Goal: Task Accomplishment & Management: Manage account settings

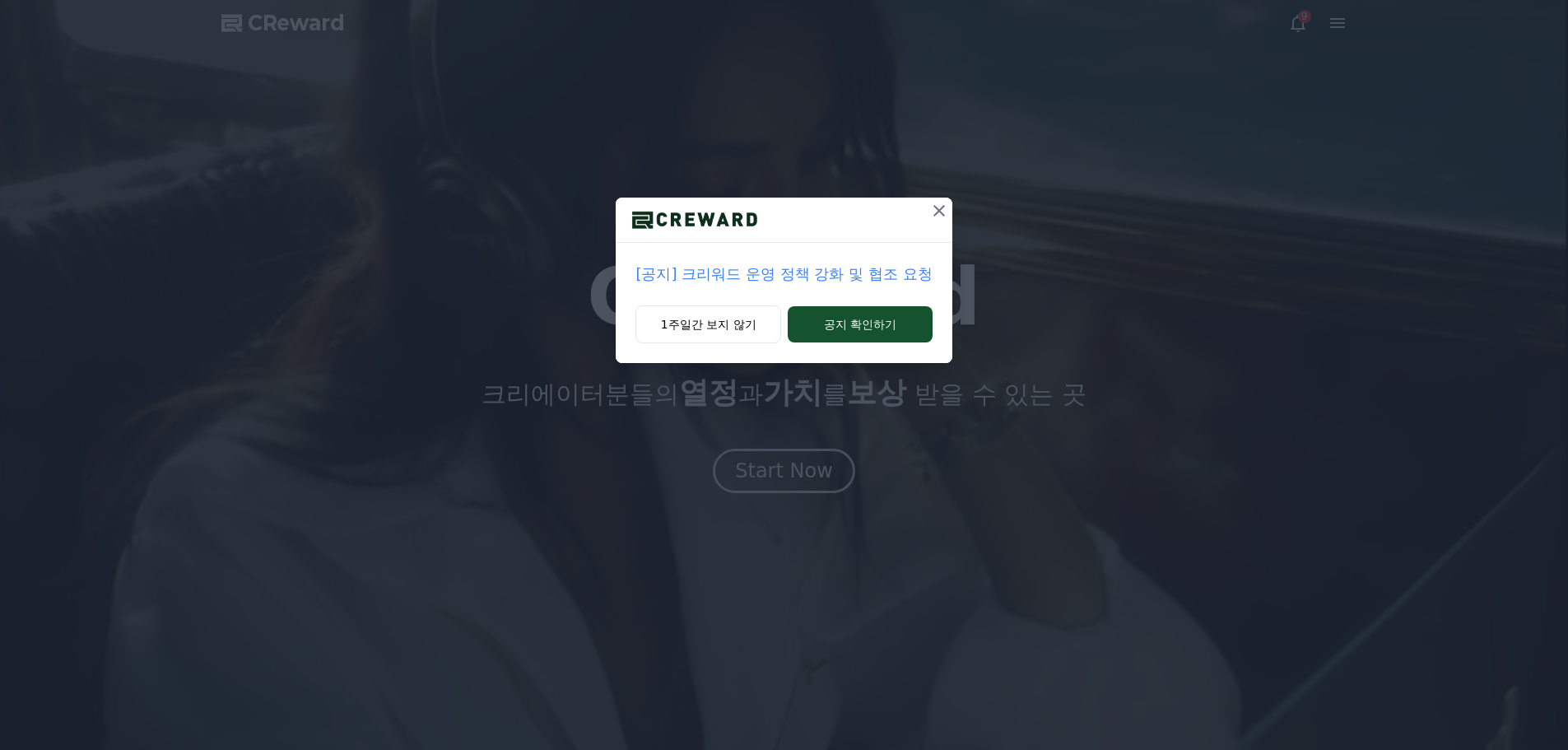
click at [944, 212] on icon at bounding box center [939, 211] width 20 height 20
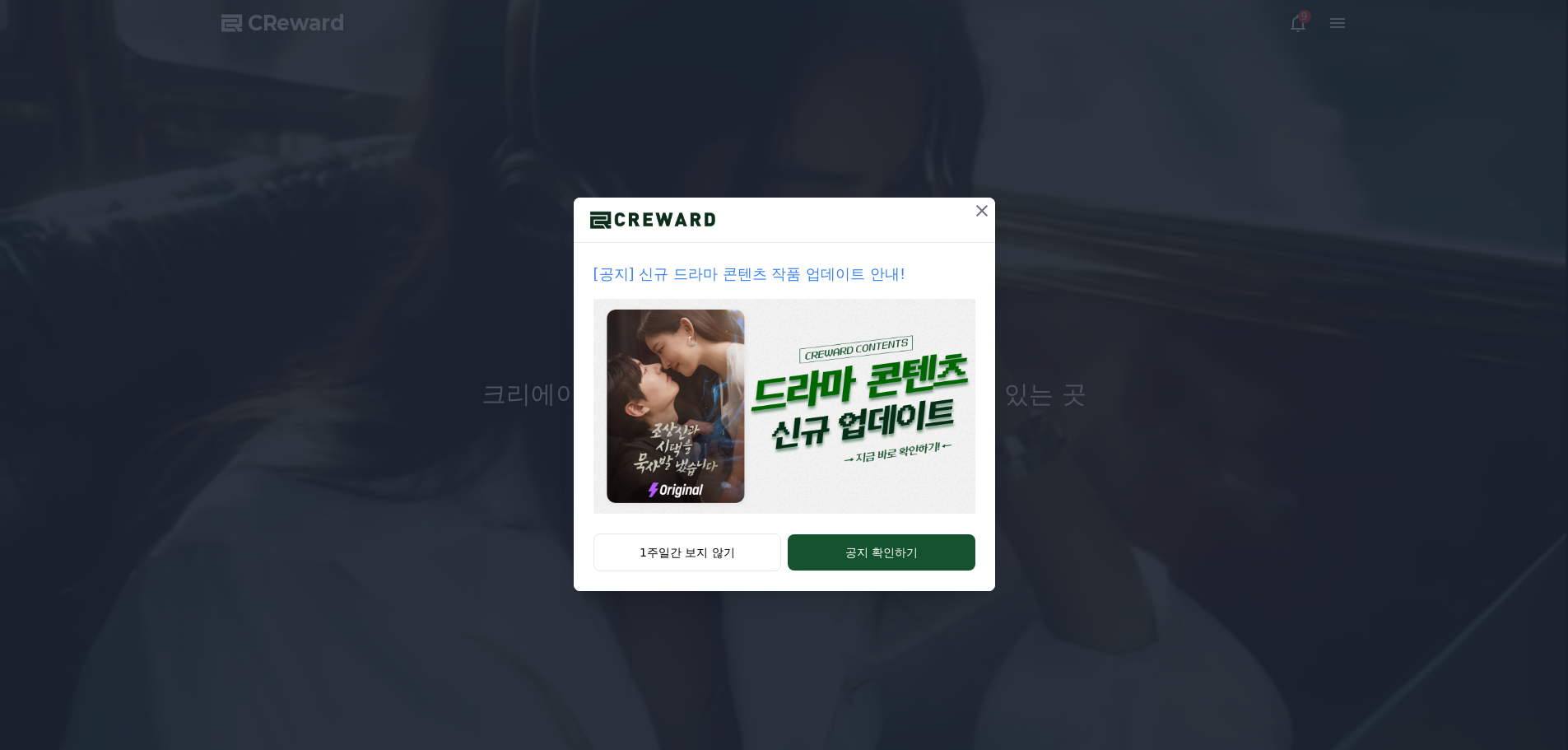
click at [990, 208] on icon at bounding box center [982, 211] width 20 height 20
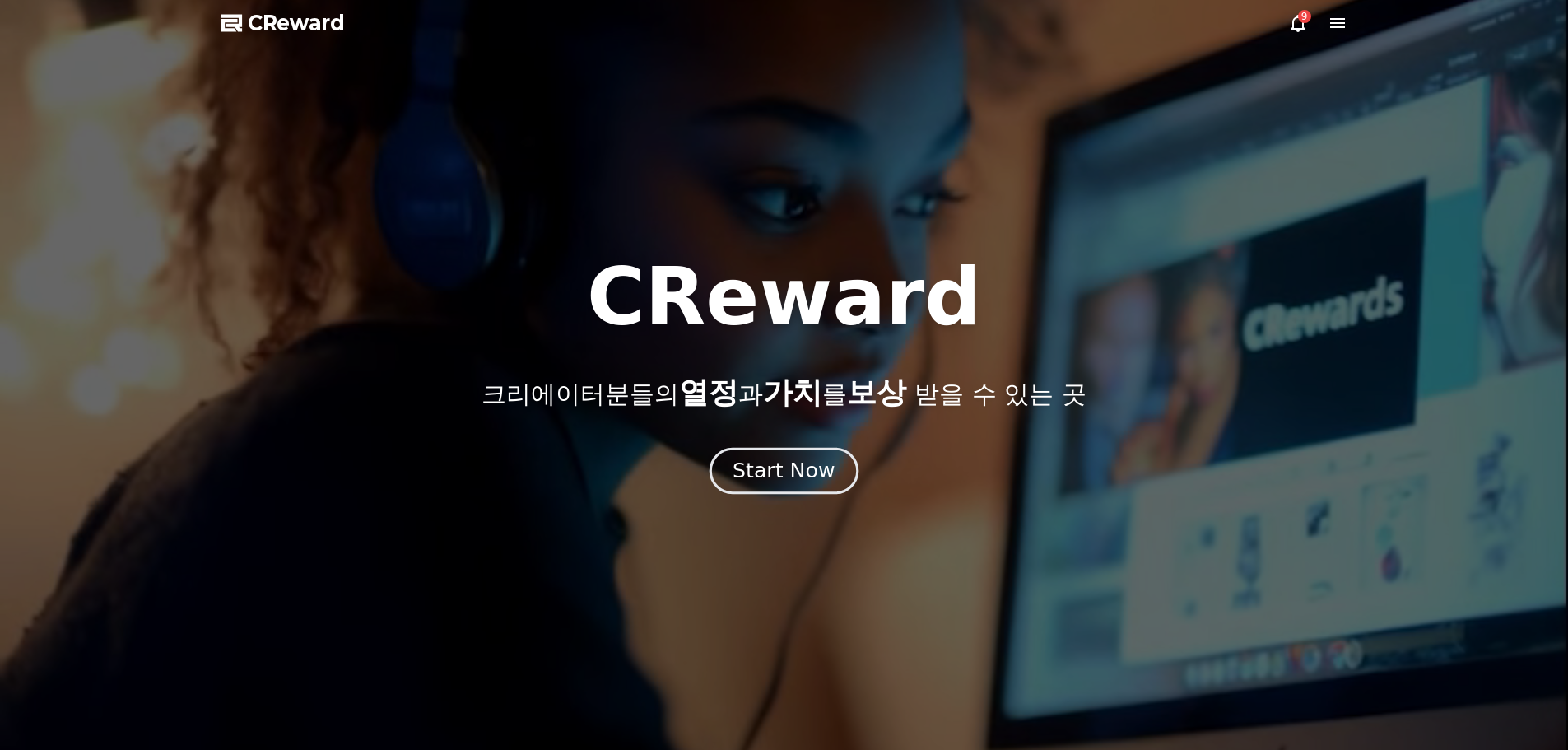
click at [847, 478] on button "Start Now" at bounding box center [784, 471] width 149 height 47
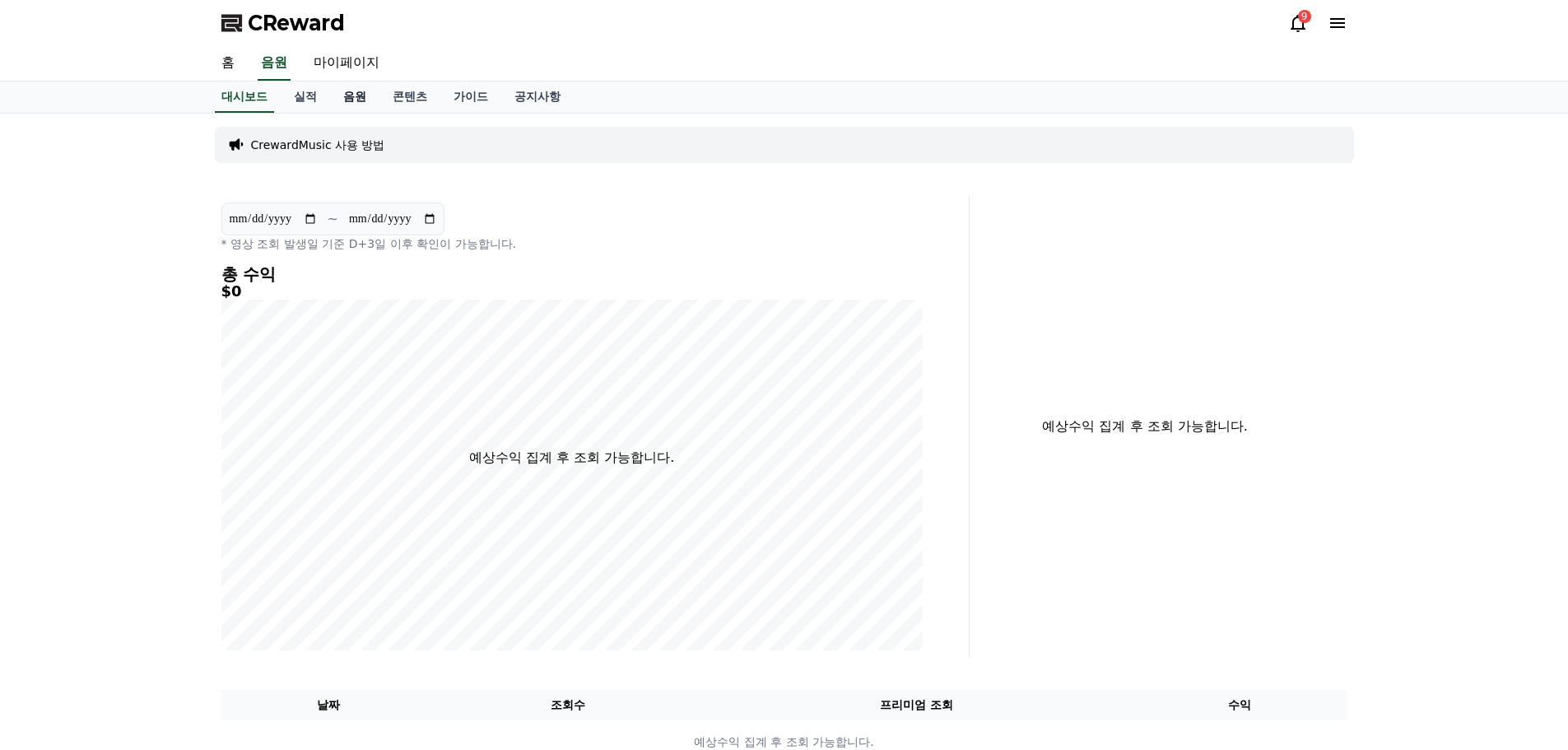
click at [345, 98] on link "음원" at bounding box center [355, 97] width 50 height 31
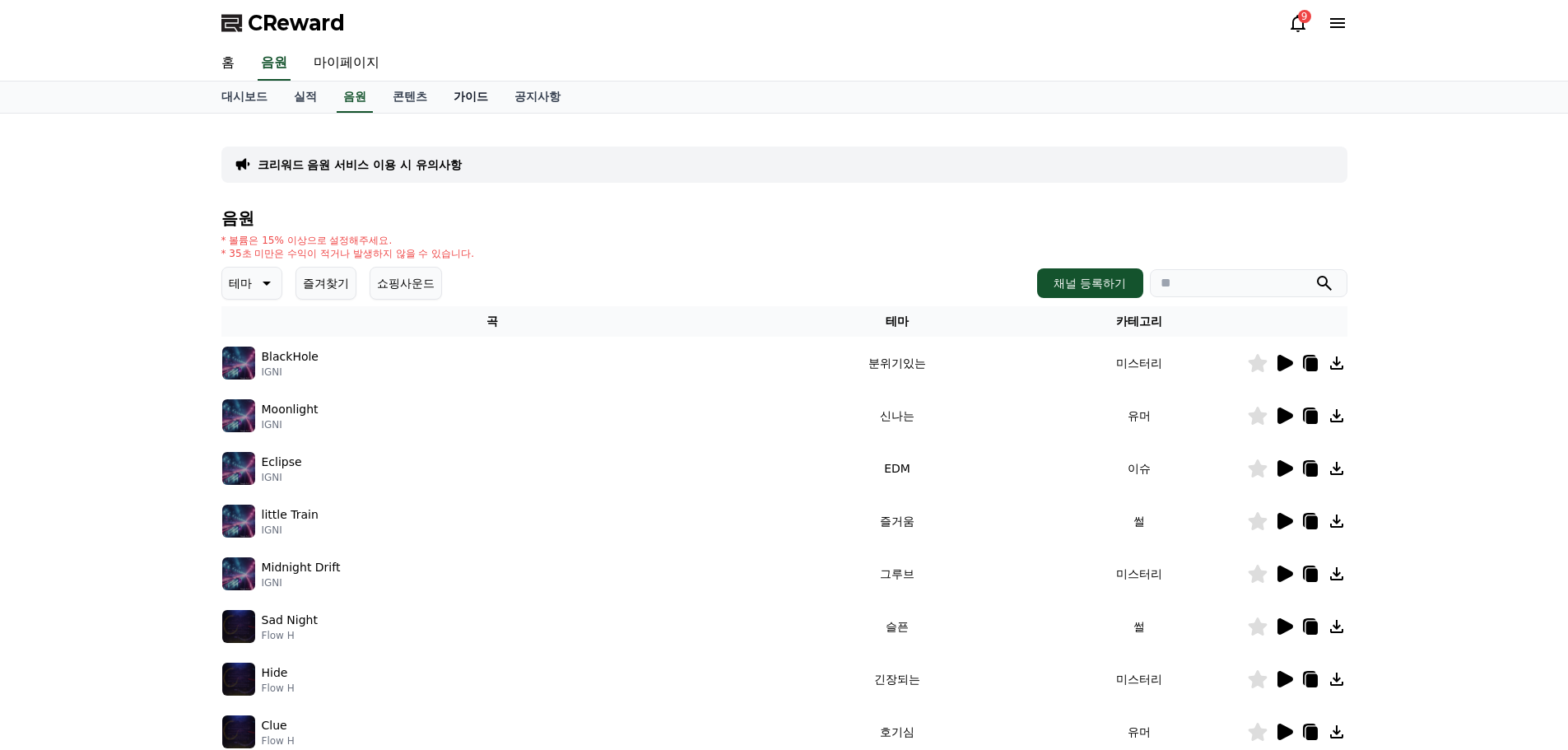
click at [470, 91] on link "가이드" at bounding box center [470, 97] width 61 height 31
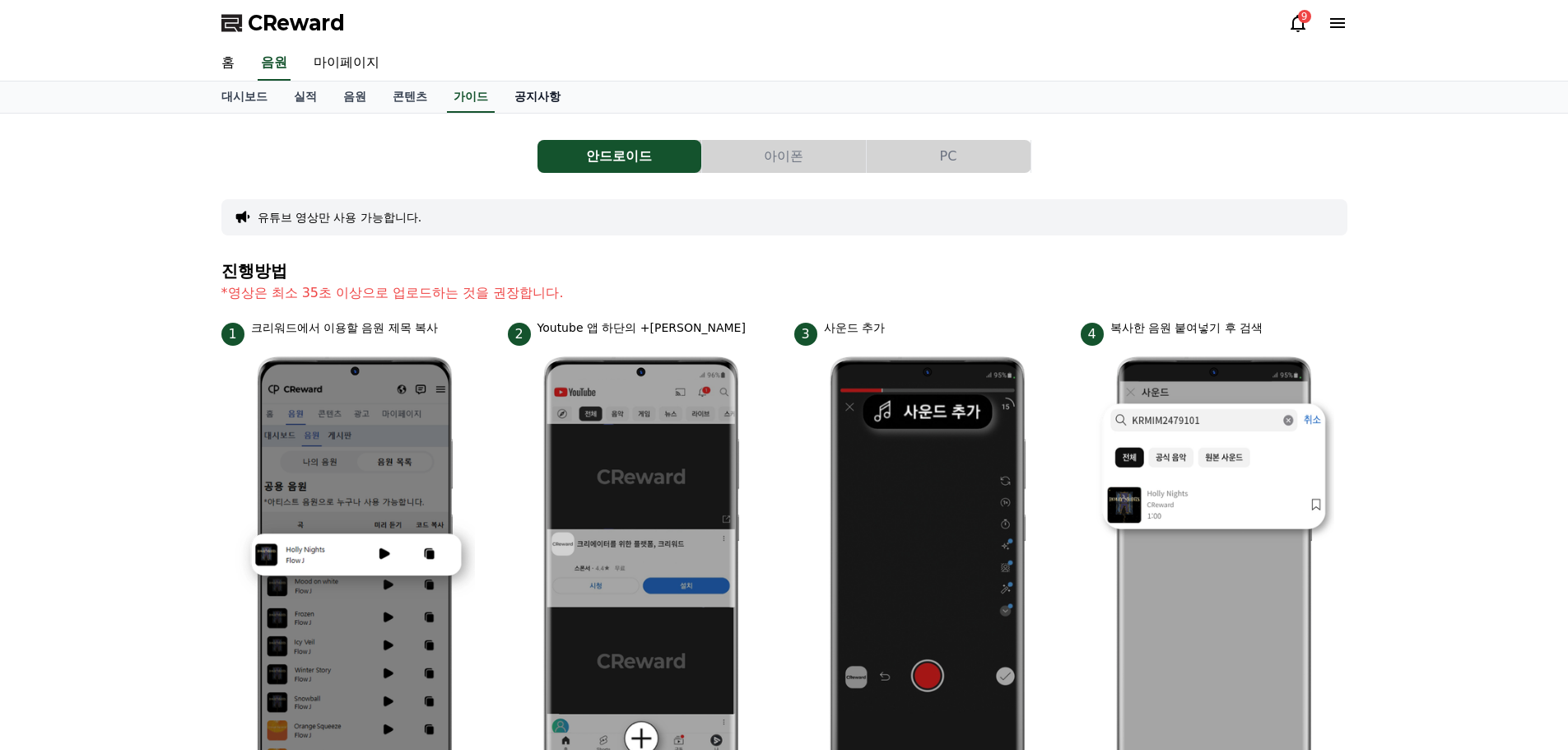
click at [520, 94] on link "공지사항" at bounding box center [537, 97] width 72 height 31
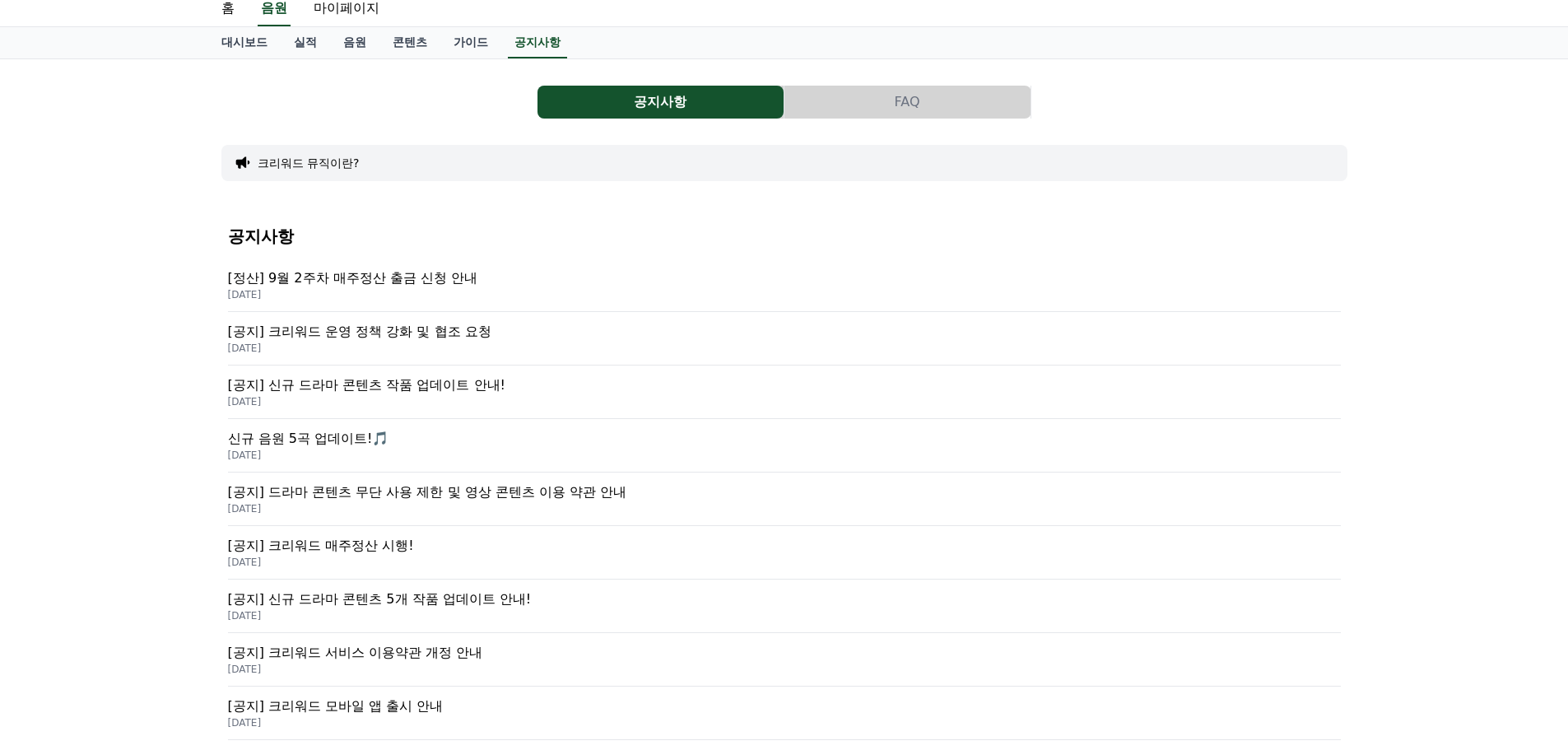
scroll to position [83, 0]
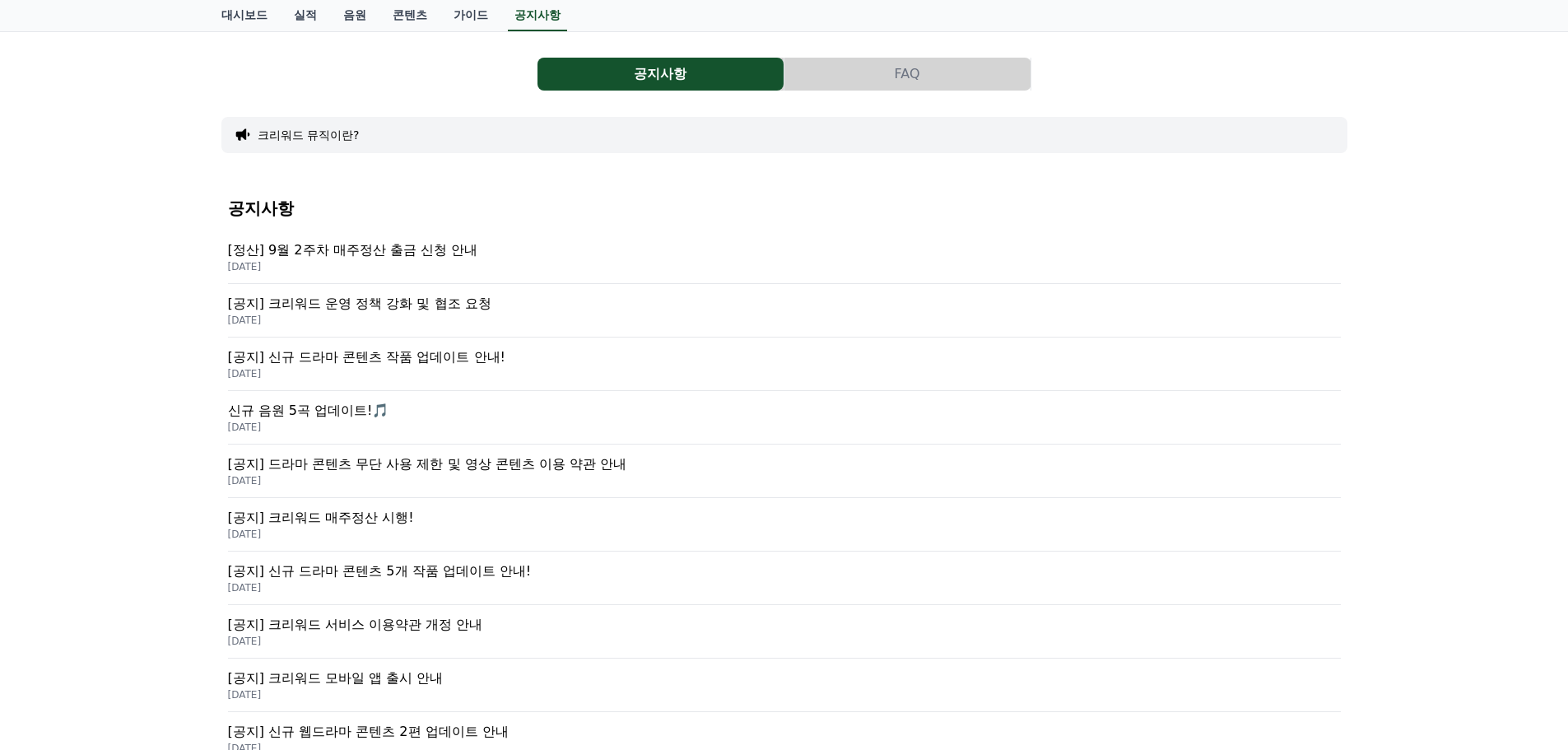
click at [354, 246] on p "[정산] 9월 2주차 매주정산 출금 신청 안내" at bounding box center [784, 250] width 1113 height 20
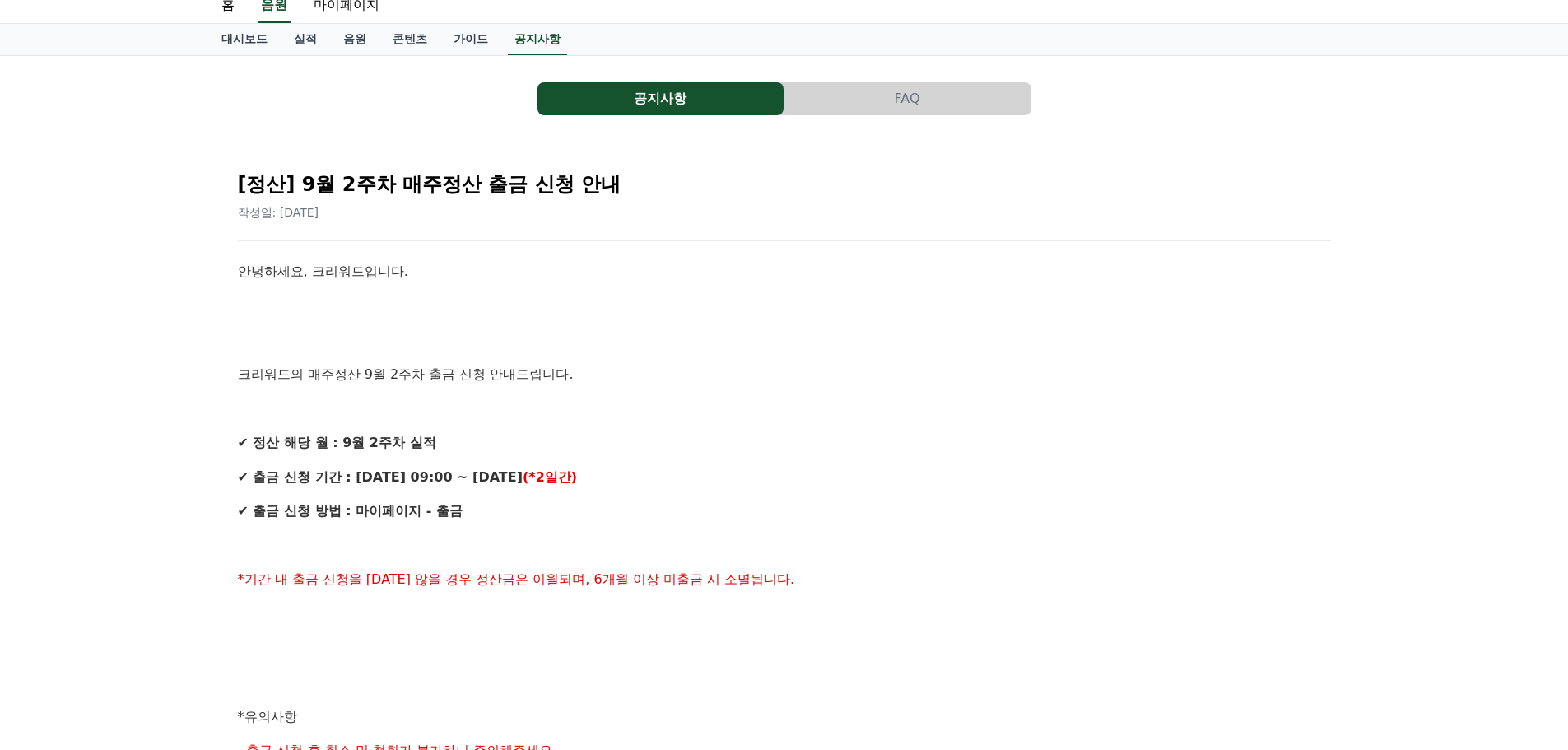
scroll to position [165, 0]
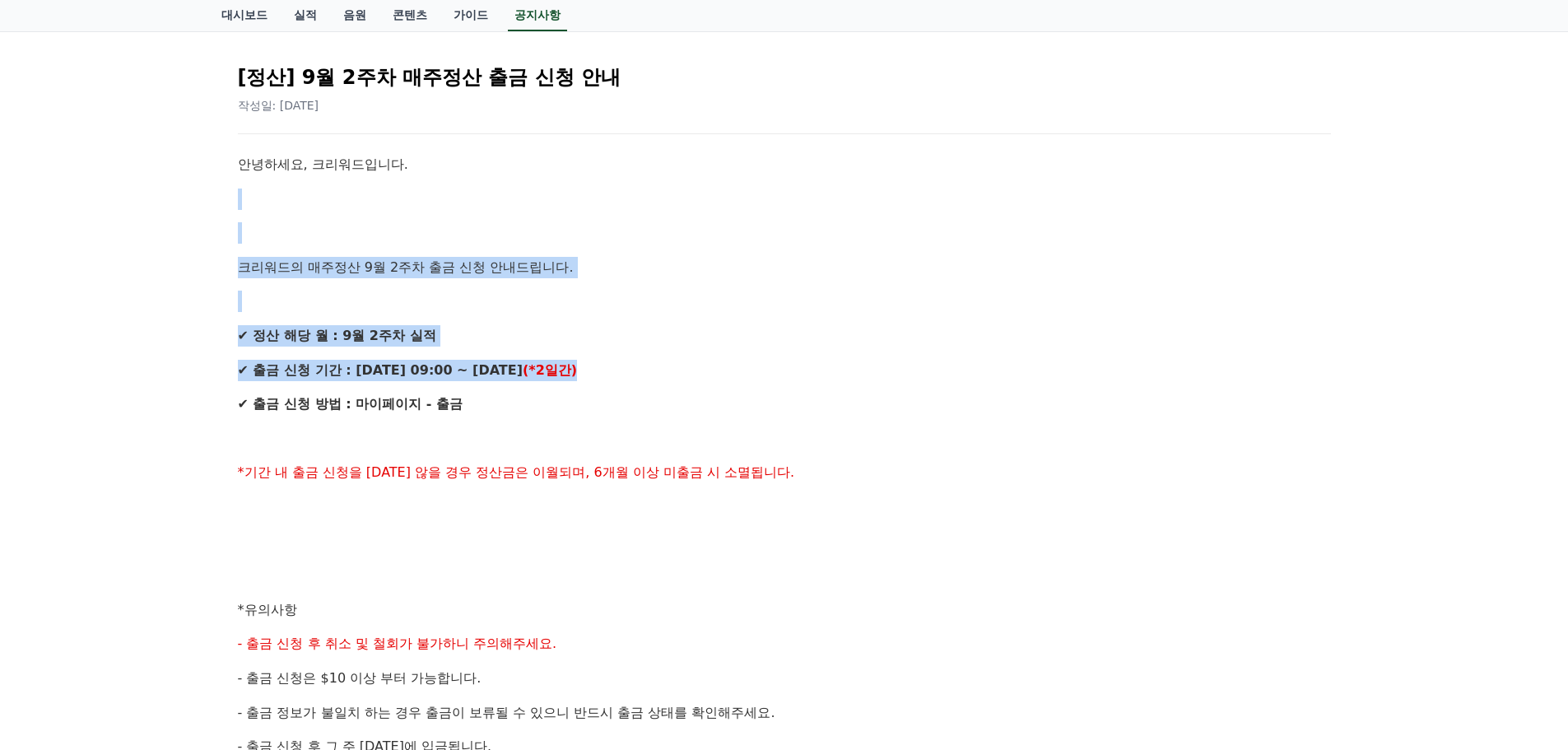
drag, startPoint x: 324, startPoint y: 183, endPoint x: 616, endPoint y: 354, distance: 338.4
click at [616, 354] on div "안녕하세요, 크리워드입니다. 크리워드의 매주정산 9월 2주차 출금 신청 안내드립니다. ✔ 정산 해당 월 : 9월 2주차 실적 ✔ 출금 신청 기…" at bounding box center [784, 628] width 1093 height 947
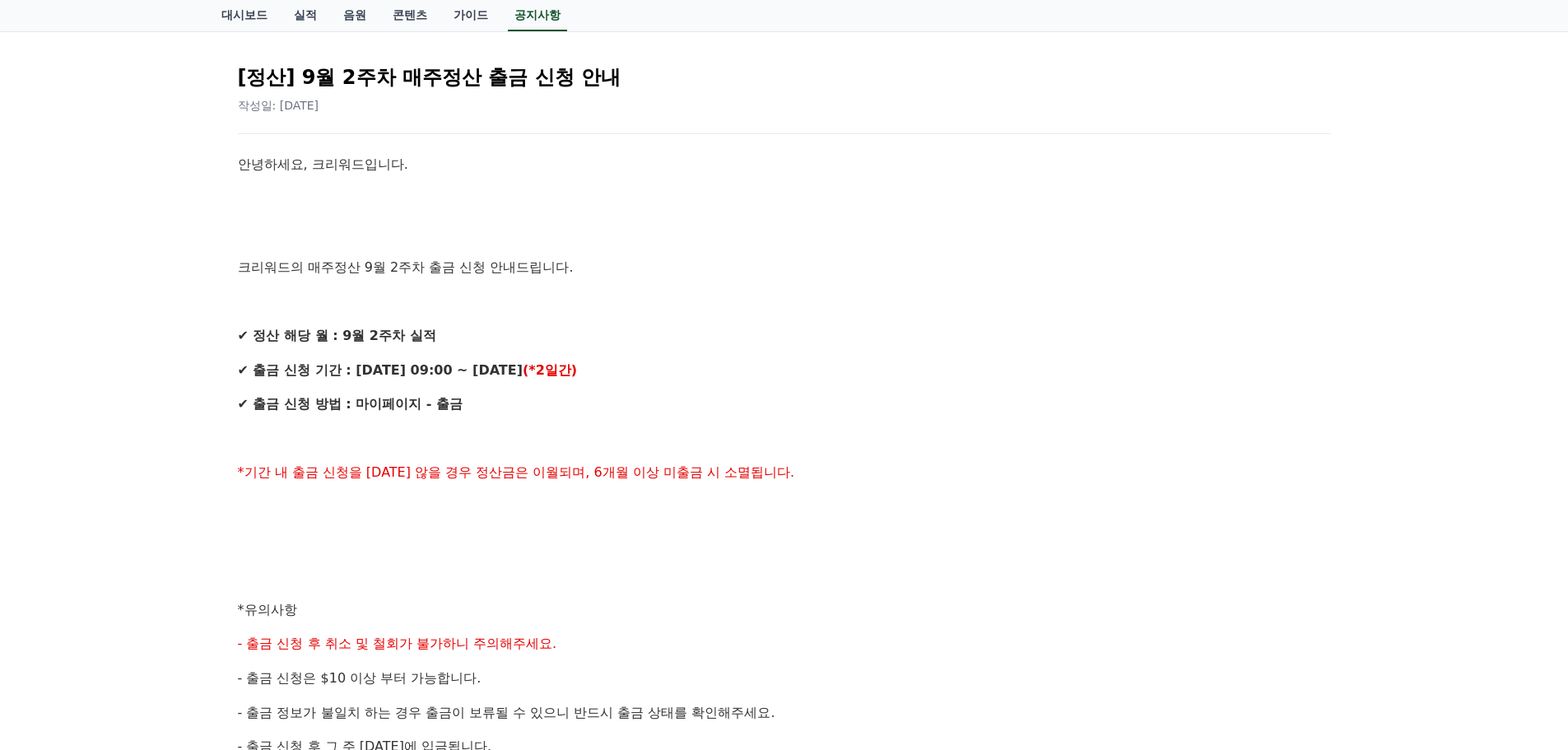
drag, startPoint x: 616, startPoint y: 354, endPoint x: 599, endPoint y: 348, distance: 18.0
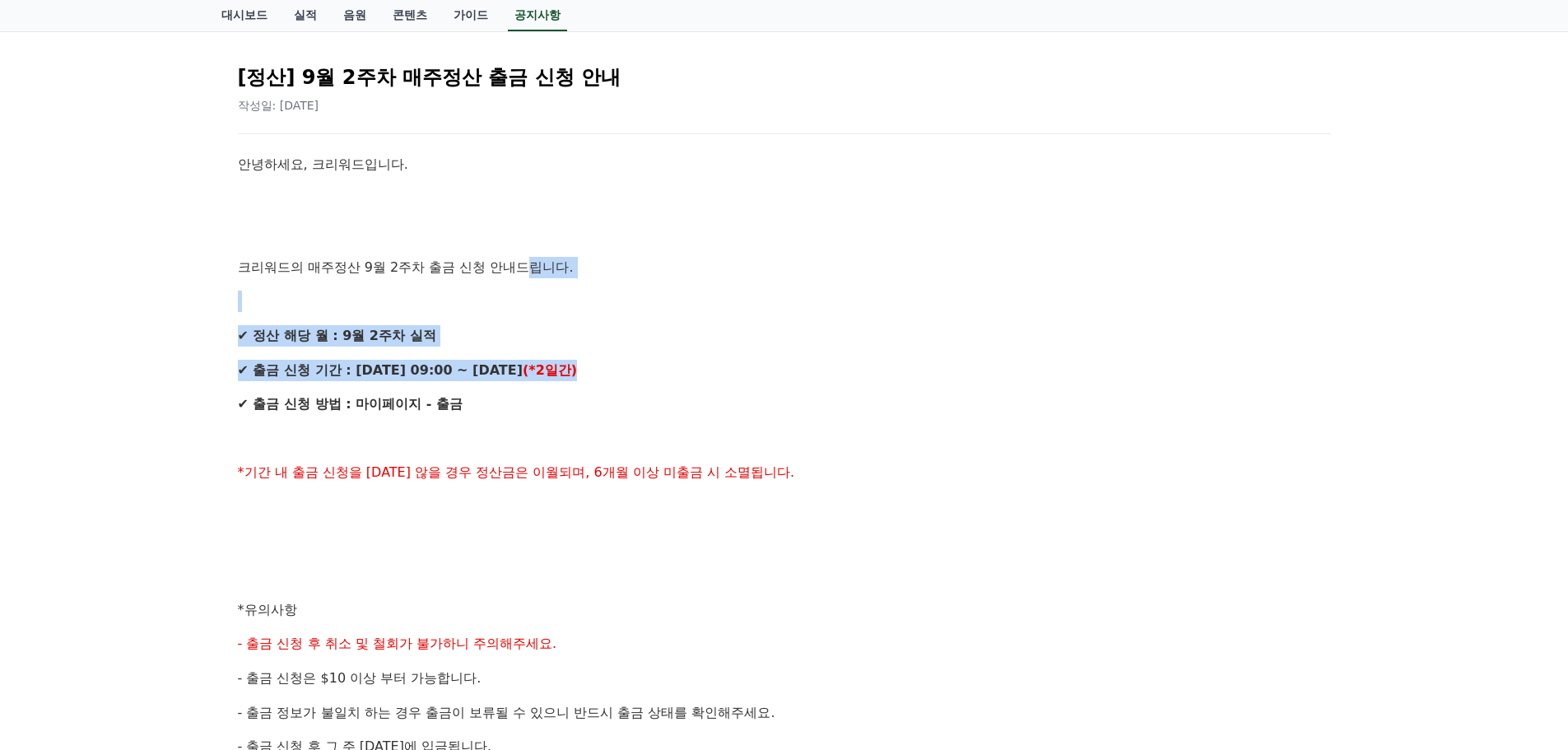
drag, startPoint x: 599, startPoint y: 348, endPoint x: 529, endPoint y: 272, distance: 103.3
click at [531, 274] on div "안녕하세요, 크리워드입니다. 크리워드의 매주정산 9월 2주차 출금 신청 안내드립니다. ✔ 정산 해당 월 : 9월 2주차 실적 ✔ 출금 신청 기…" at bounding box center [784, 628] width 1093 height 947
click at [529, 272] on p "크리워드의 매주정산 9월 2주차 출금 신청 안내드립니다." at bounding box center [784, 267] width 1093 height 22
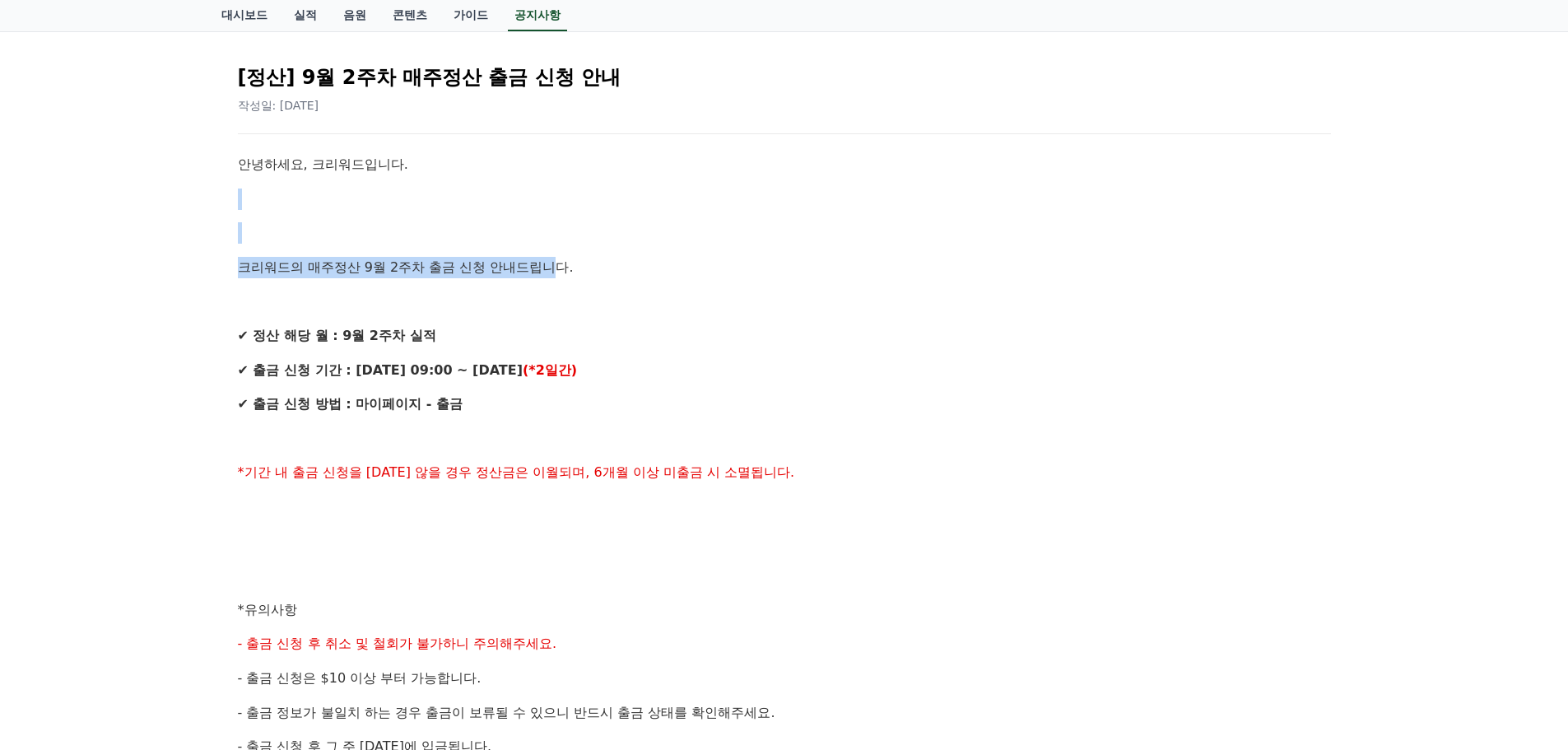
drag, startPoint x: 547, startPoint y: 232, endPoint x: 552, endPoint y: 276, distance: 44.3
click at [552, 276] on div "안녕하세요, 크리워드입니다. 크리워드의 매주정산 9월 2주차 출금 신청 안내드립니다. ✔ 정산 해당 월 : 9월 2주차 실적 ✔ 출금 신청 기…" at bounding box center [784, 628] width 1093 height 947
click at [552, 276] on p "크리워드의 매주정산 9월 2주차 출금 신청 안내드립니다." at bounding box center [784, 267] width 1093 height 22
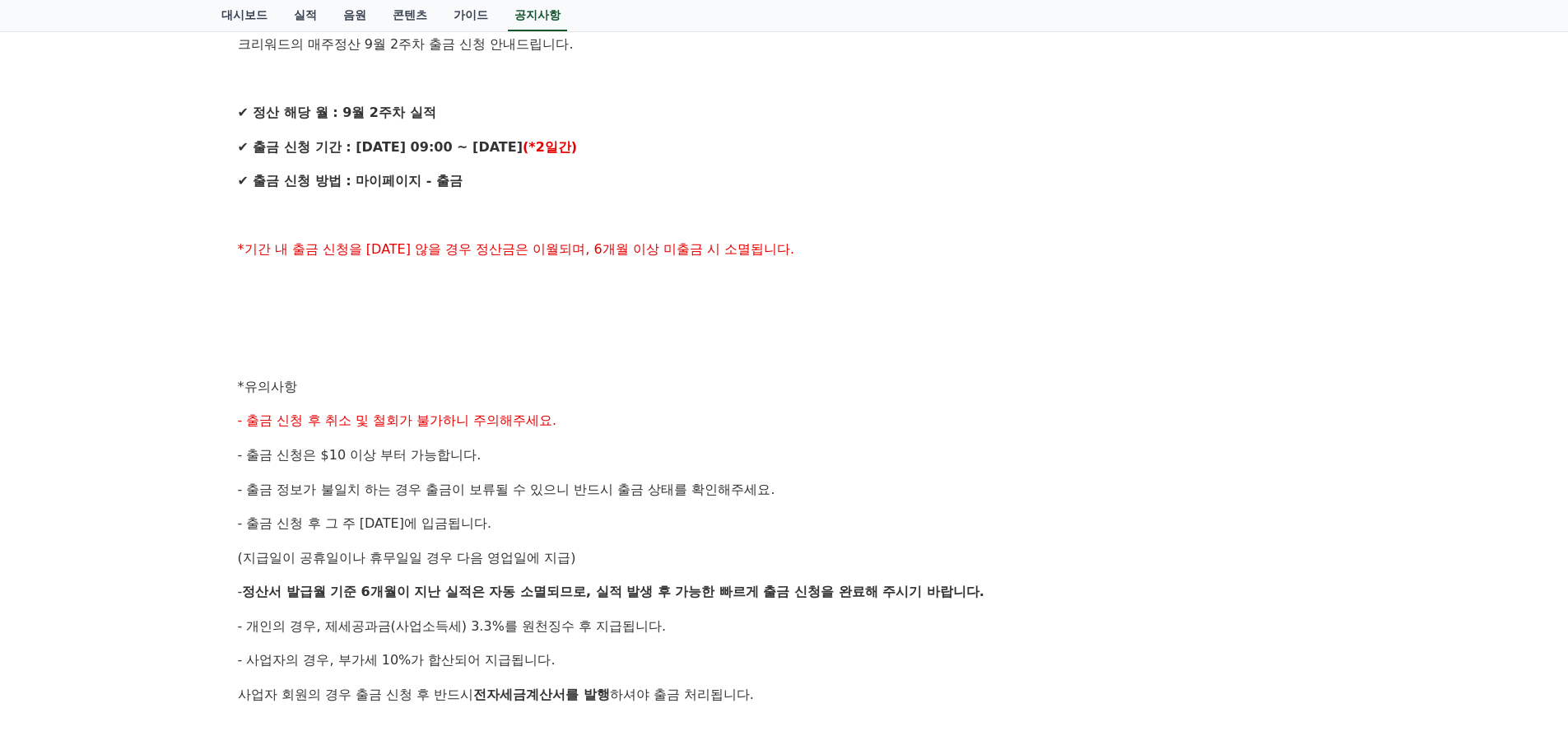
scroll to position [577, 0]
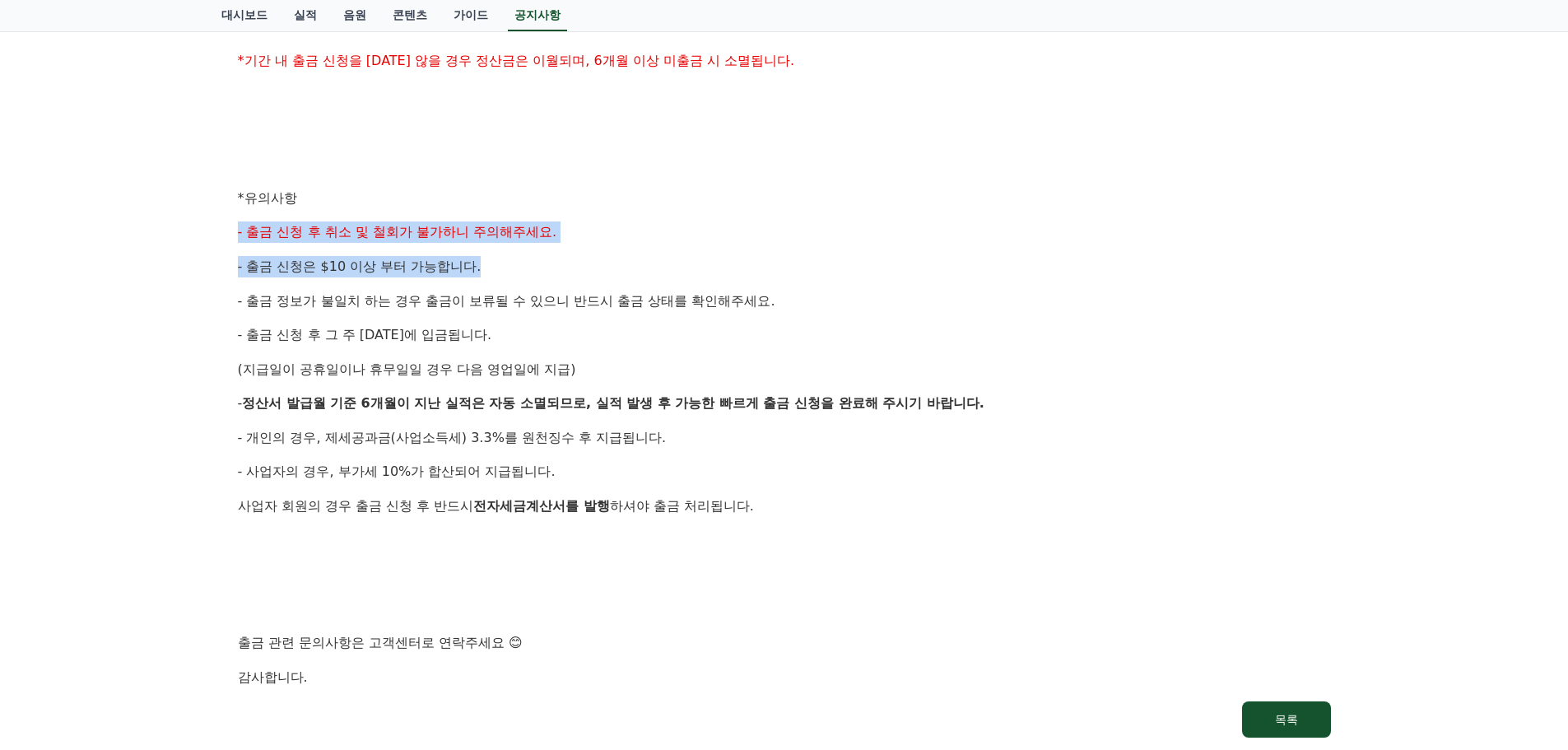
drag, startPoint x: 582, startPoint y: 207, endPoint x: 580, endPoint y: 287, distance: 80.0
click at [580, 287] on div "안녕하세요, 크리워드입니다. 크리워드의 매주정산 9월 2주차 출금 신청 안내드립니다. ✔ 정산 해당 월 : 9월 2주차 실적 ✔ 출금 신청 기…" at bounding box center [784, 215] width 1093 height 947
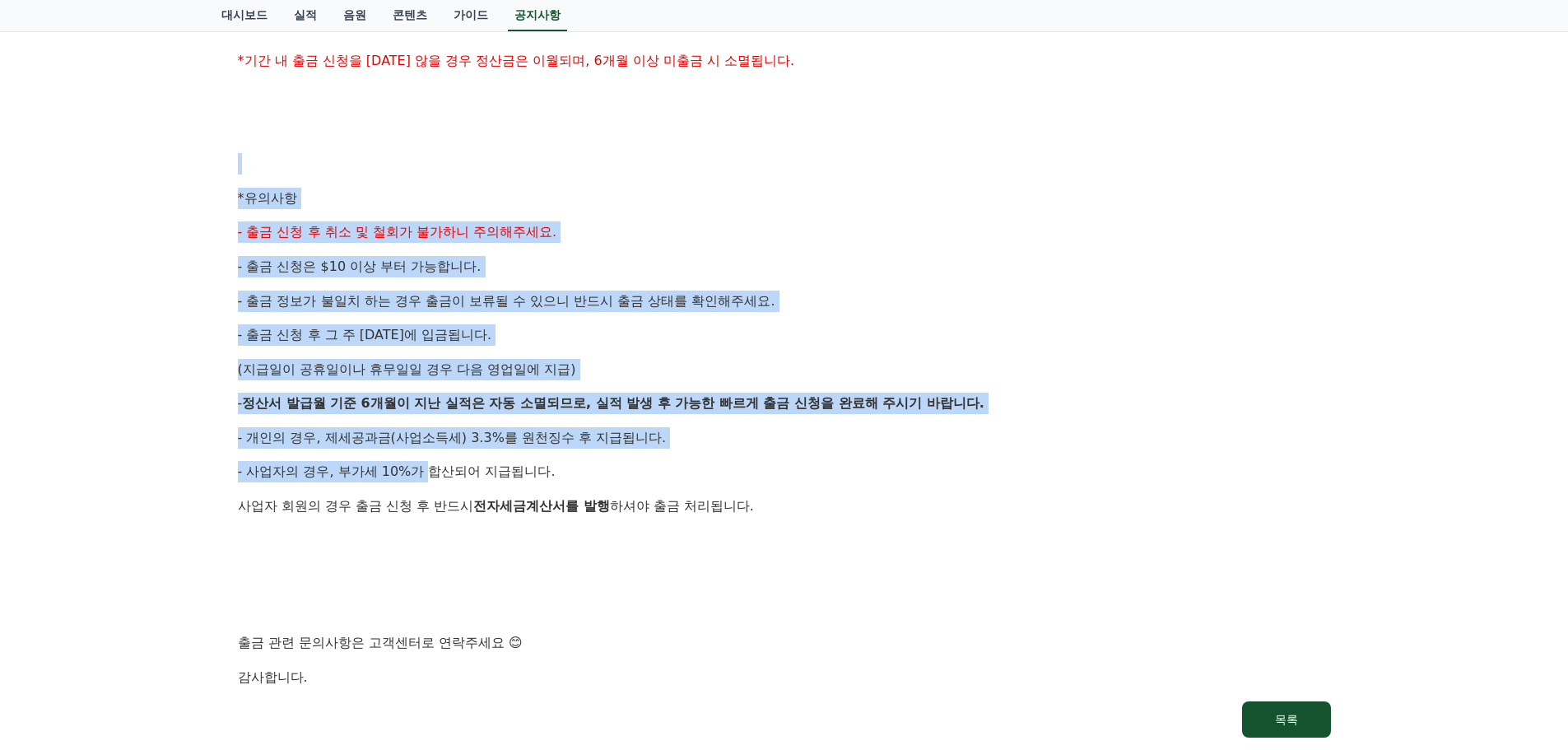
drag, startPoint x: 313, startPoint y: 168, endPoint x: 426, endPoint y: 473, distance: 325.3
click at [426, 473] on div "안녕하세요, 크리워드입니다. 크리워드의 매주정산 9월 2주차 출금 신청 안내드립니다. ✔ 정산 해당 월 : 9월 2주차 실적 ✔ 출금 신청 기…" at bounding box center [784, 215] width 1093 height 947
click at [426, 473] on span "- 사업자의 경우, 부가세 10%가 합산되어 지급됩니다." at bounding box center [397, 471] width 318 height 16
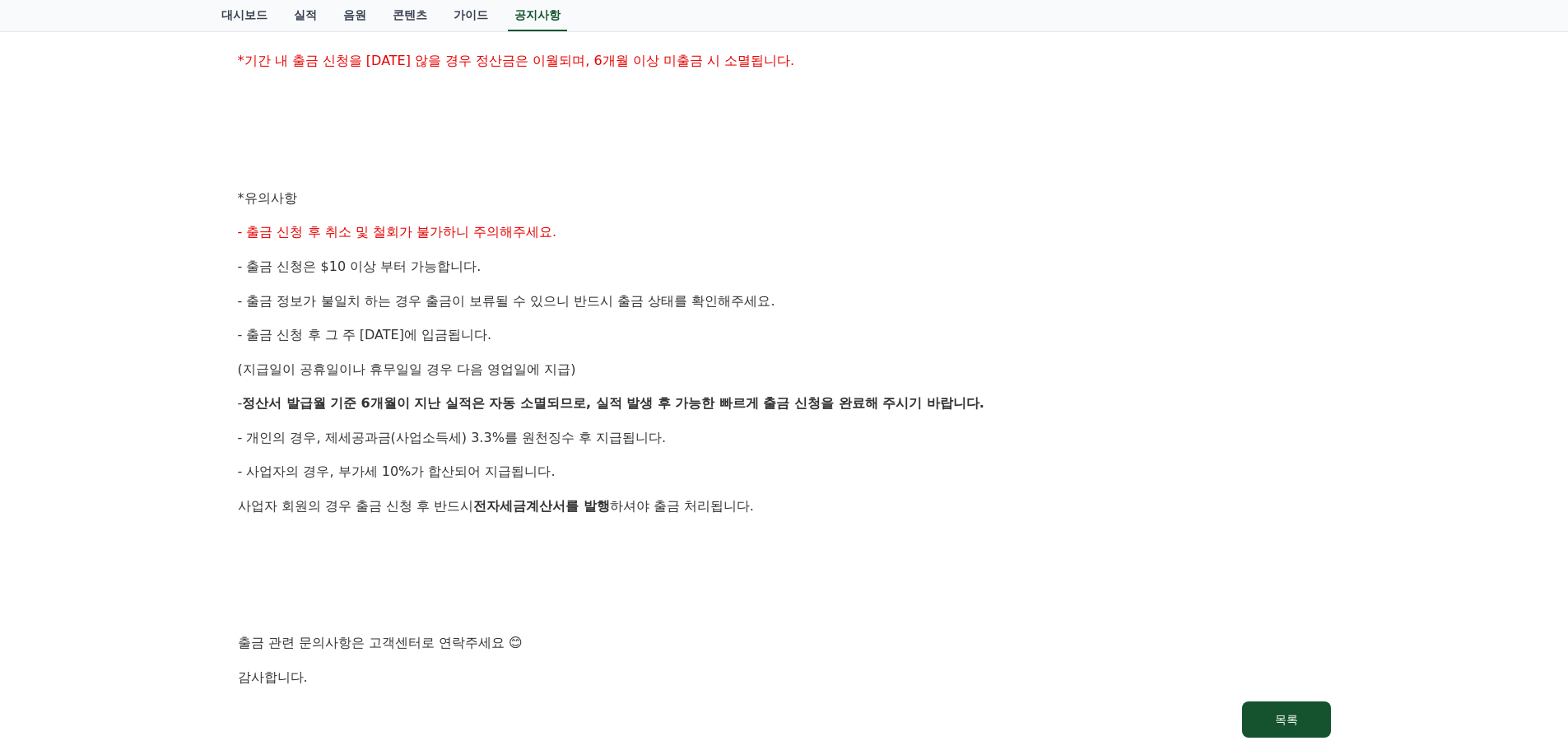
drag, startPoint x: 426, startPoint y: 473, endPoint x: 397, endPoint y: 458, distance: 32.6
click at [397, 458] on div "안녕하세요, 크리워드입니다. 크리워드의 매주정산 9월 2주차 출금 신청 안내드립니다. ✔ 정산 해당 월 : 9월 2주차 실적 ✔ 출금 신청 기…" at bounding box center [784, 215] width 1093 height 947
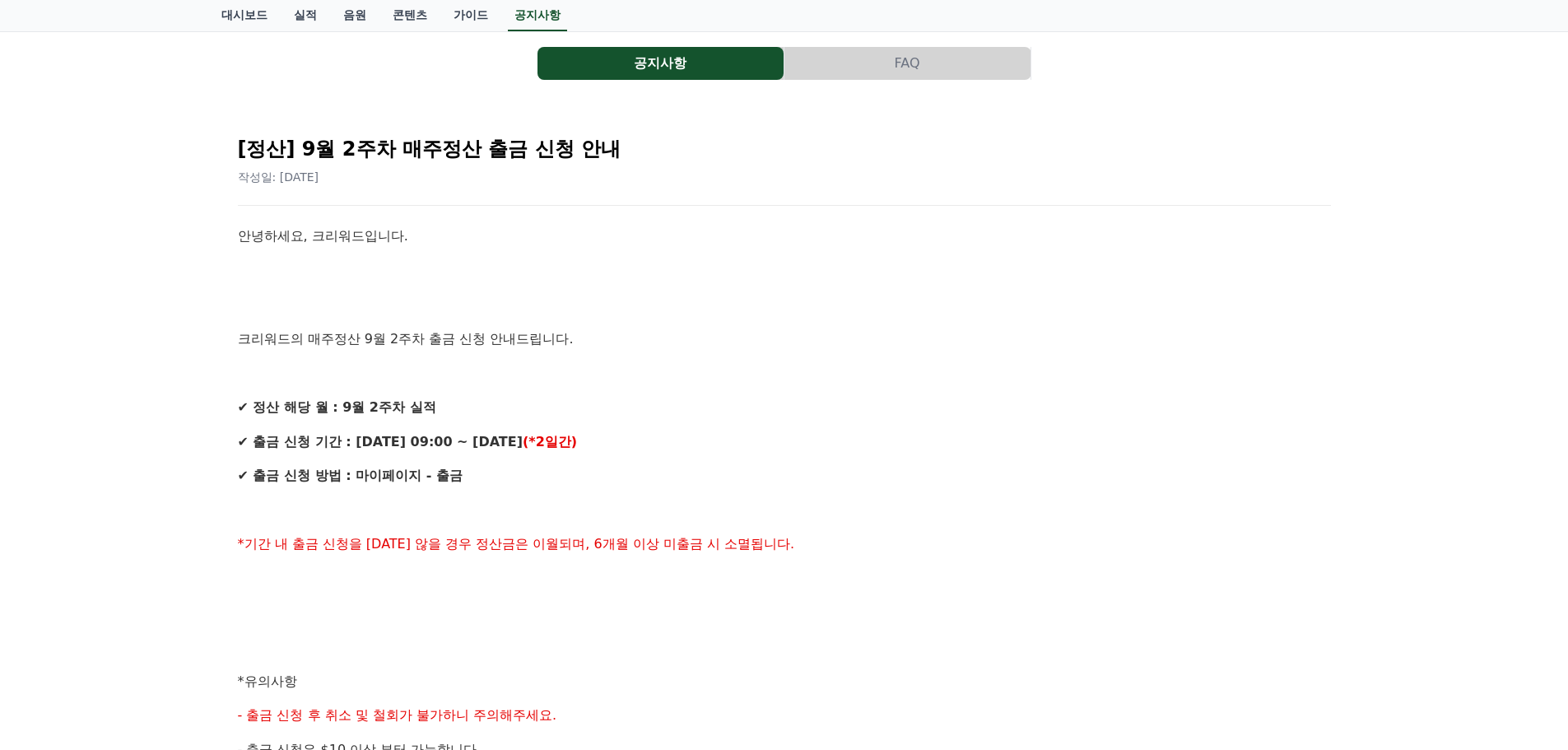
scroll to position [83, 0]
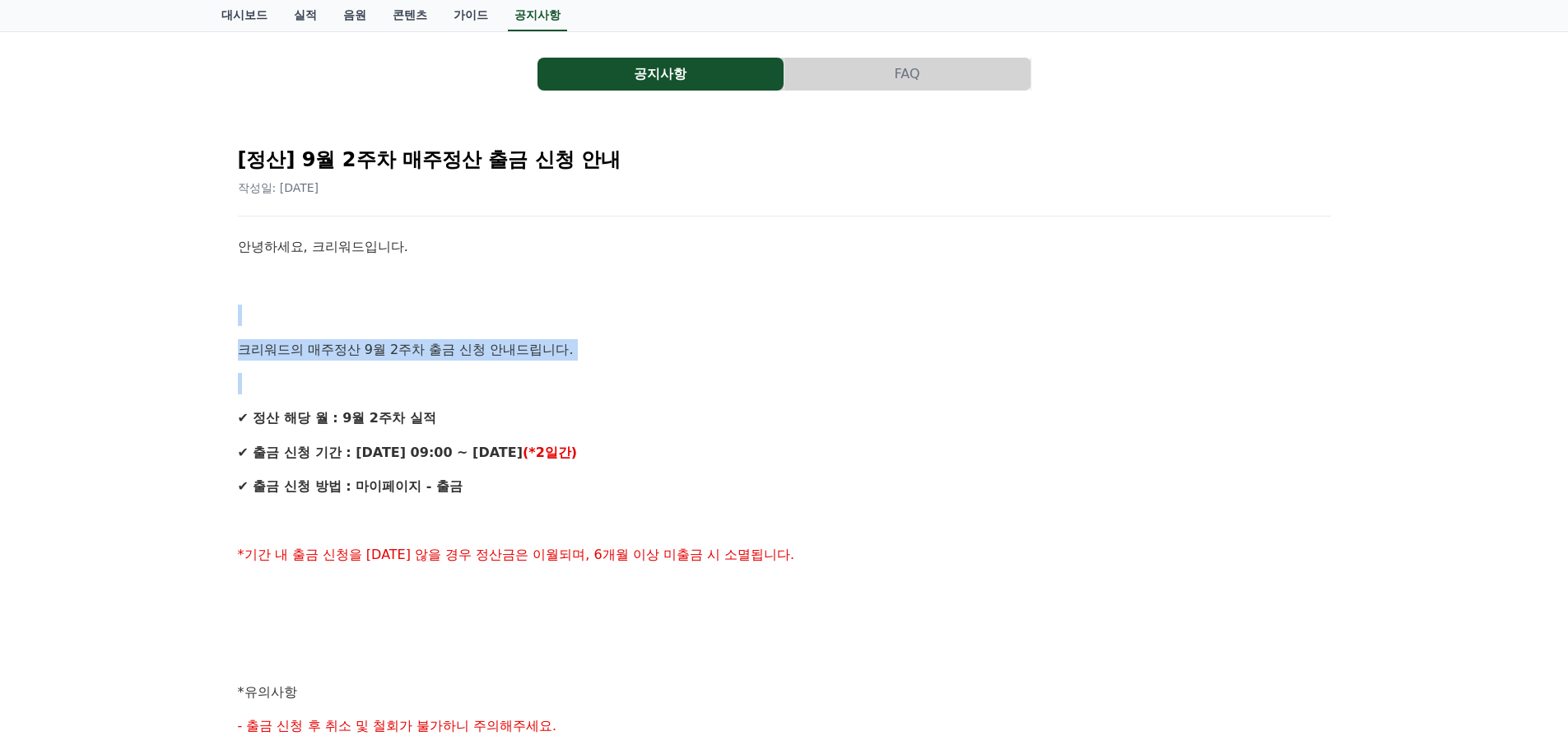
drag, startPoint x: 224, startPoint y: 320, endPoint x: 330, endPoint y: 413, distance: 141.0
click at [330, 413] on div "[정산] 9월 2주차 매주정산 출금 신청 안내 작성일: 2025-09-17 안녕하세요, 크리워드입니다. 크리워드의 매주정산 9월 2주차 출금 …" at bounding box center [784, 682] width 1126 height 1131
click at [330, 413] on strong "✔ 정산 해당 월 : 9월 2주차 실적" at bounding box center [337, 418] width 198 height 16
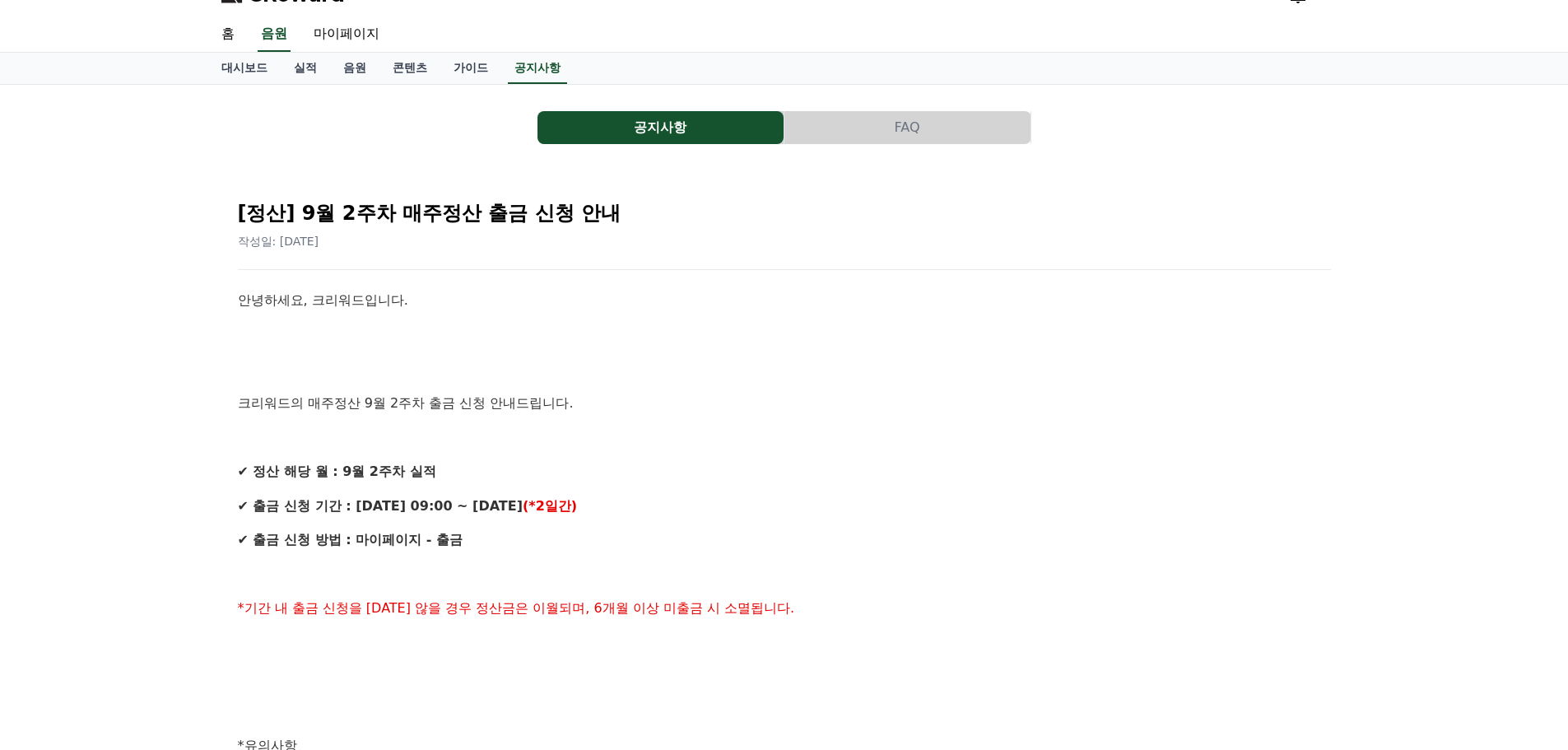
scroll to position [0, 0]
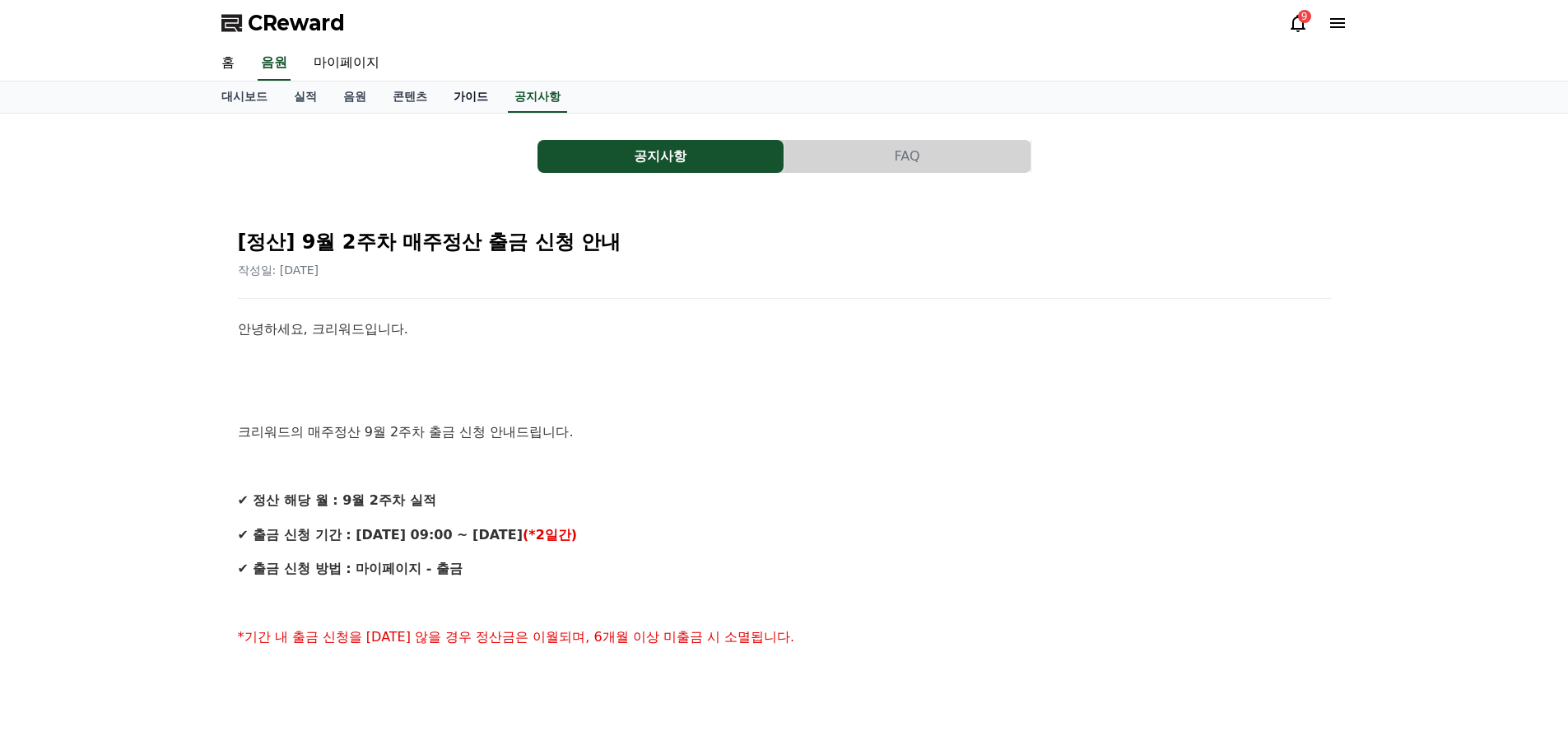
click at [459, 104] on link "가이드" at bounding box center [470, 97] width 61 height 31
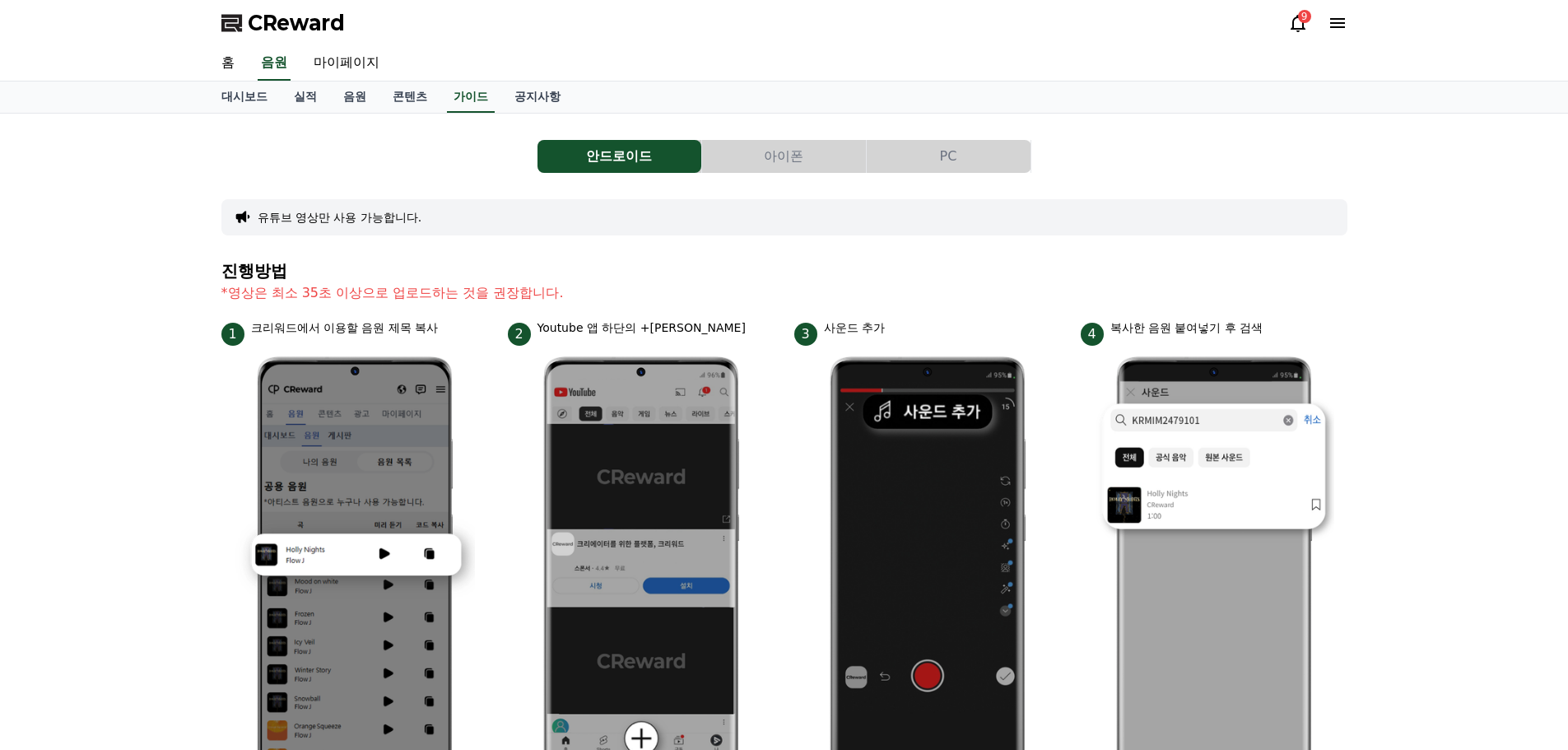
click at [414, 303] on section "진행방법 *영상은 최소 35초 이상으로 업로드하는 것을 권장합니다." at bounding box center [784, 290] width 1126 height 57
click at [345, 295] on p "*영상은 최소 35초 이상으로 업로드하는 것을 권장합니다." at bounding box center [784, 293] width 1126 height 20
drag, startPoint x: 344, startPoint y: 294, endPoint x: 393, endPoint y: 295, distance: 49.0
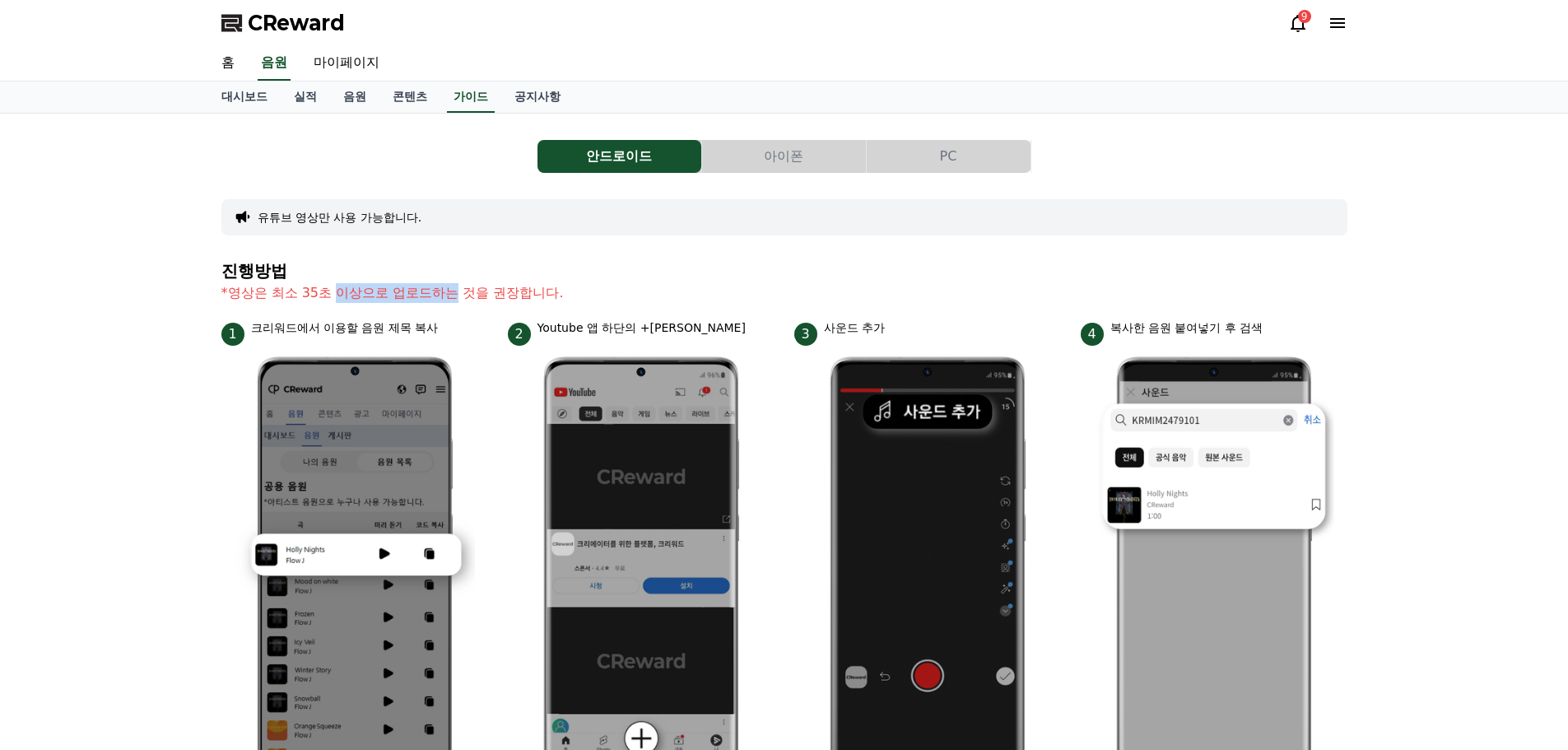
click at [393, 295] on p "*영상은 최소 35초 이상으로 업로드하는 것을 권장합니다." at bounding box center [784, 293] width 1126 height 20
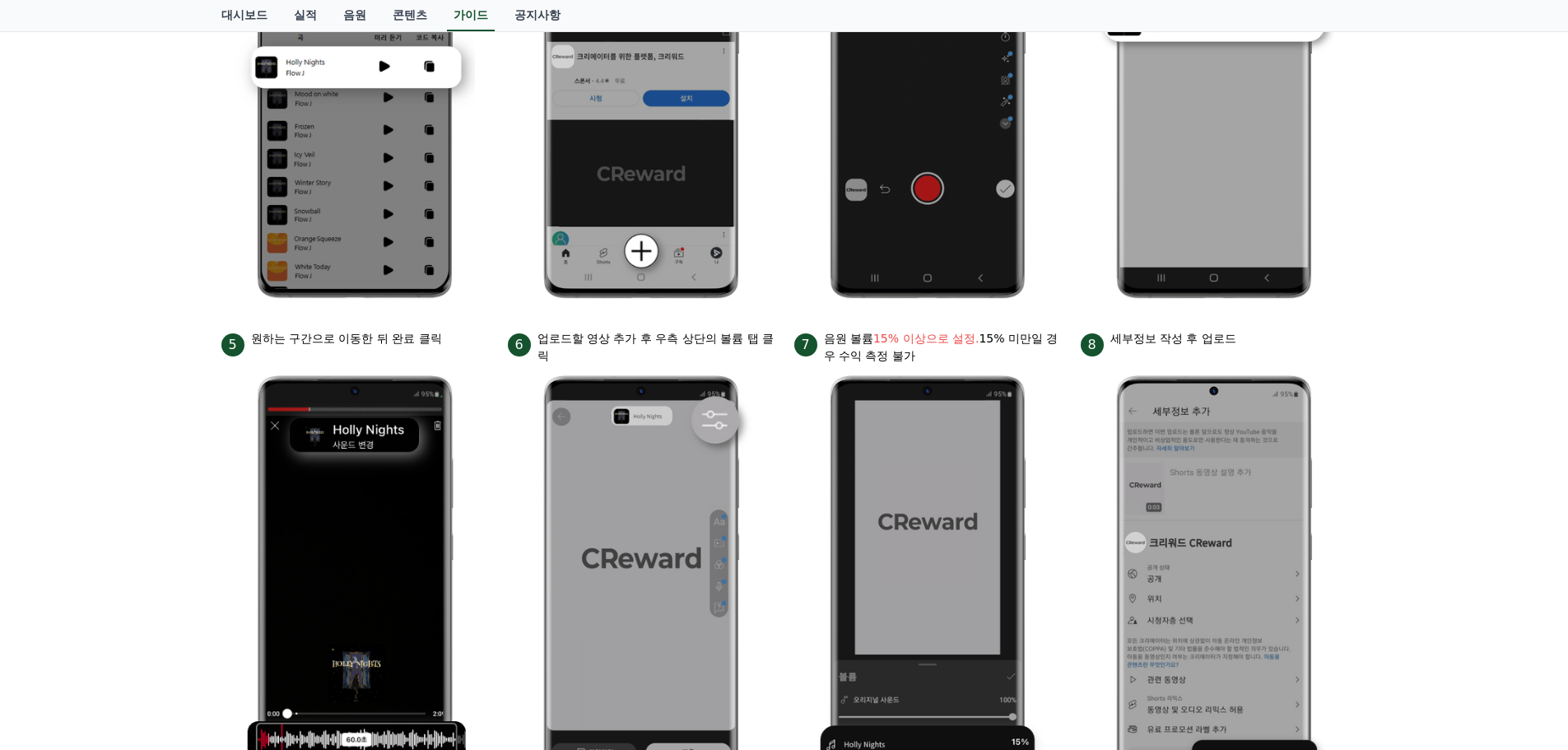
scroll to position [494, 0]
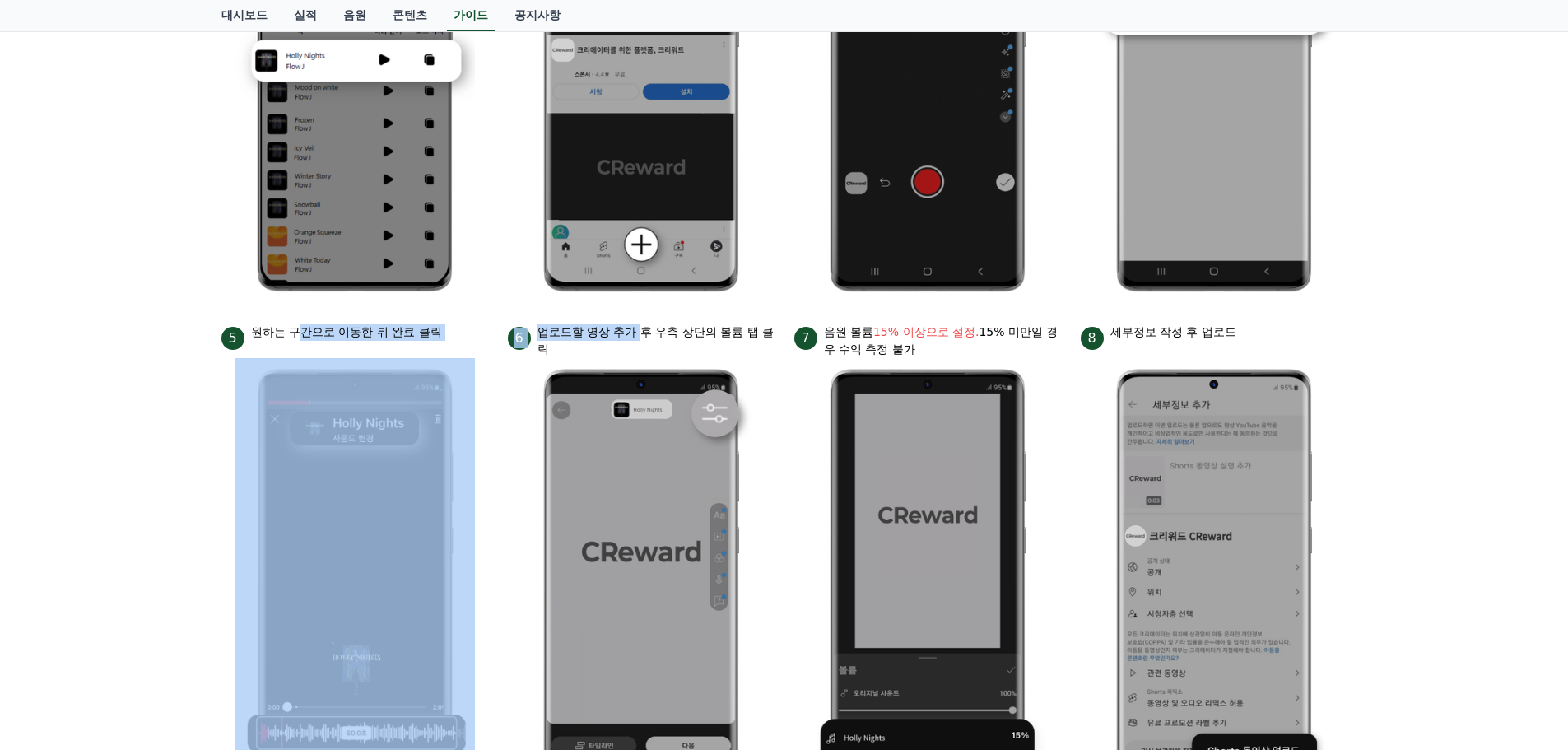
drag, startPoint x: 297, startPoint y: 321, endPoint x: 642, endPoint y: 340, distance: 345.5
click at [642, 340] on ul "1 크리워드에서 이용할 음원 제목 복사 2 Youtube 앱 하단의 +버튼 클릭 3 사운드 추가 4 복사한 음원 붙여넣기 후 검색 5 원하는 …" at bounding box center [784, 317] width 1126 height 985
click at [641, 340] on p "업로드할 영상 추가 후 우측 상단의 볼륨 탭 클릭" at bounding box center [656, 341] width 237 height 35
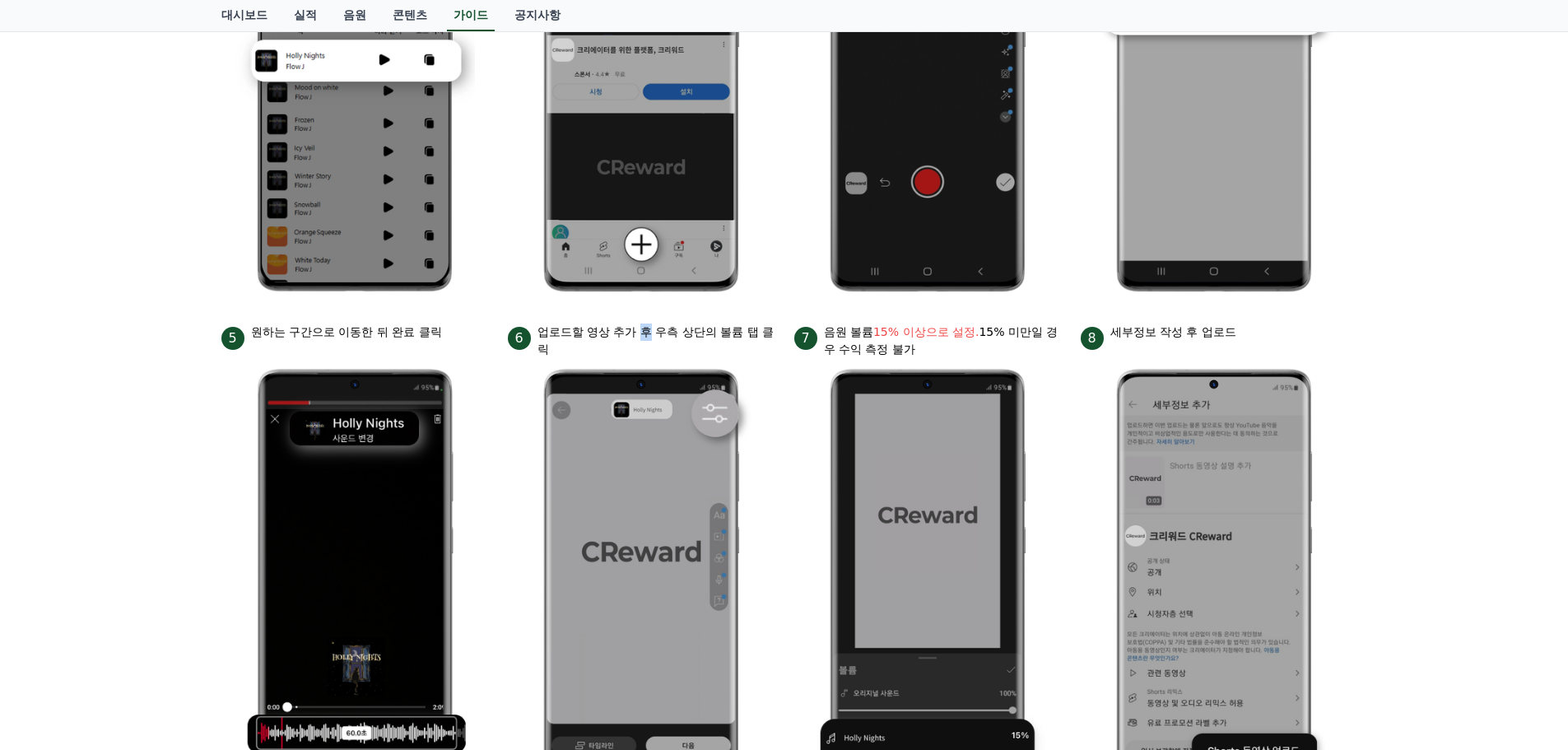
click at [639, 339] on p "업로드할 영상 추가 후 우측 상단의 볼륨 탭 클릭" at bounding box center [656, 341] width 237 height 35
drag, startPoint x: 637, startPoint y: 339, endPoint x: 623, endPoint y: 339, distance: 14.0
click at [636, 339] on p "업로드할 영상 추가 후 우측 상단의 볼륨 탭 클릭" at bounding box center [656, 341] width 237 height 35
drag, startPoint x: 623, startPoint y: 339, endPoint x: 614, endPoint y: 337, distance: 9.2
click at [610, 334] on p "업로드할 영상 추가 후 우측 상단의 볼륨 탭 클릭" at bounding box center [656, 341] width 237 height 35
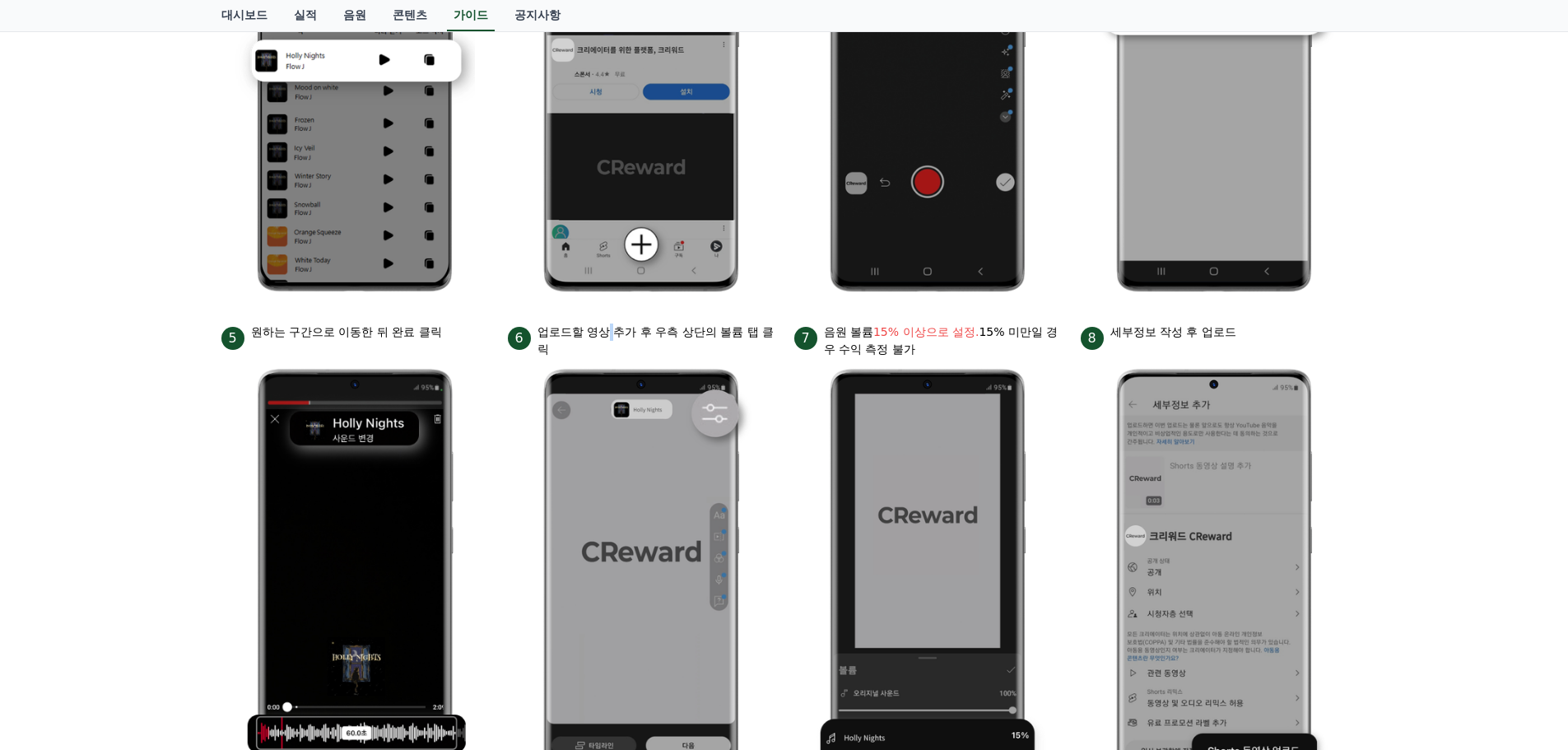
click at [610, 334] on p "업로드할 영상 추가 후 우측 상단의 볼륨 탭 클릭" at bounding box center [656, 341] width 237 height 35
click at [397, 316] on ul "1 크리워드에서 이용할 음원 제목 복사 2 Youtube 앱 하단의 +버튼 클릭 3 사운드 추가 4 복사한 음원 붙여넣기 후 검색 5 원하는 …" at bounding box center [784, 317] width 1126 height 985
drag, startPoint x: 397, startPoint y: 316, endPoint x: 345, endPoint y: 317, distance: 52.0
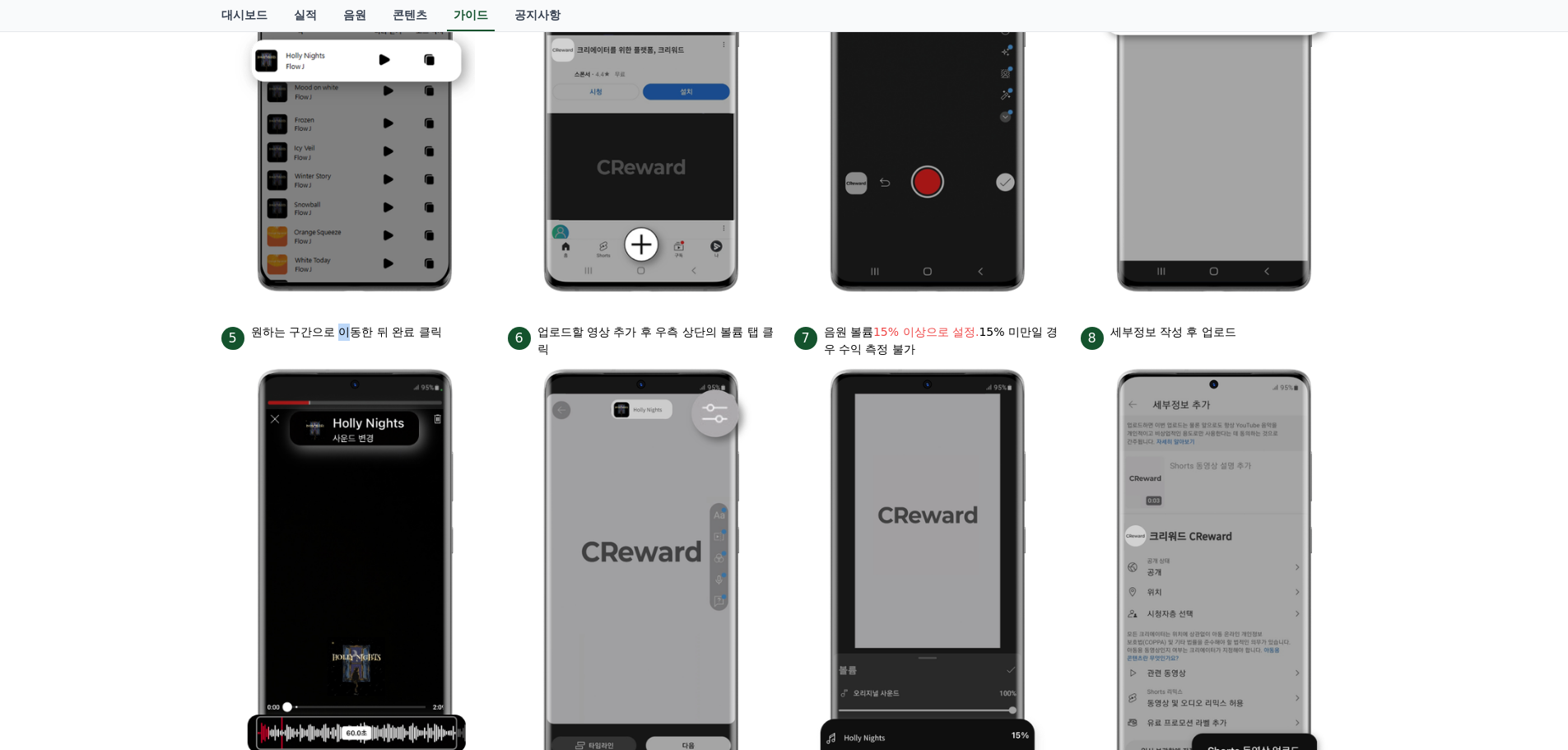
click at [345, 317] on ul "1 크리워드에서 이용할 음원 제목 복사 2 Youtube 앱 하단의 +버튼 클릭 3 사운드 추가 4 복사한 음원 붙여넣기 후 검색 5 원하는 …" at bounding box center [784, 317] width 1126 height 985
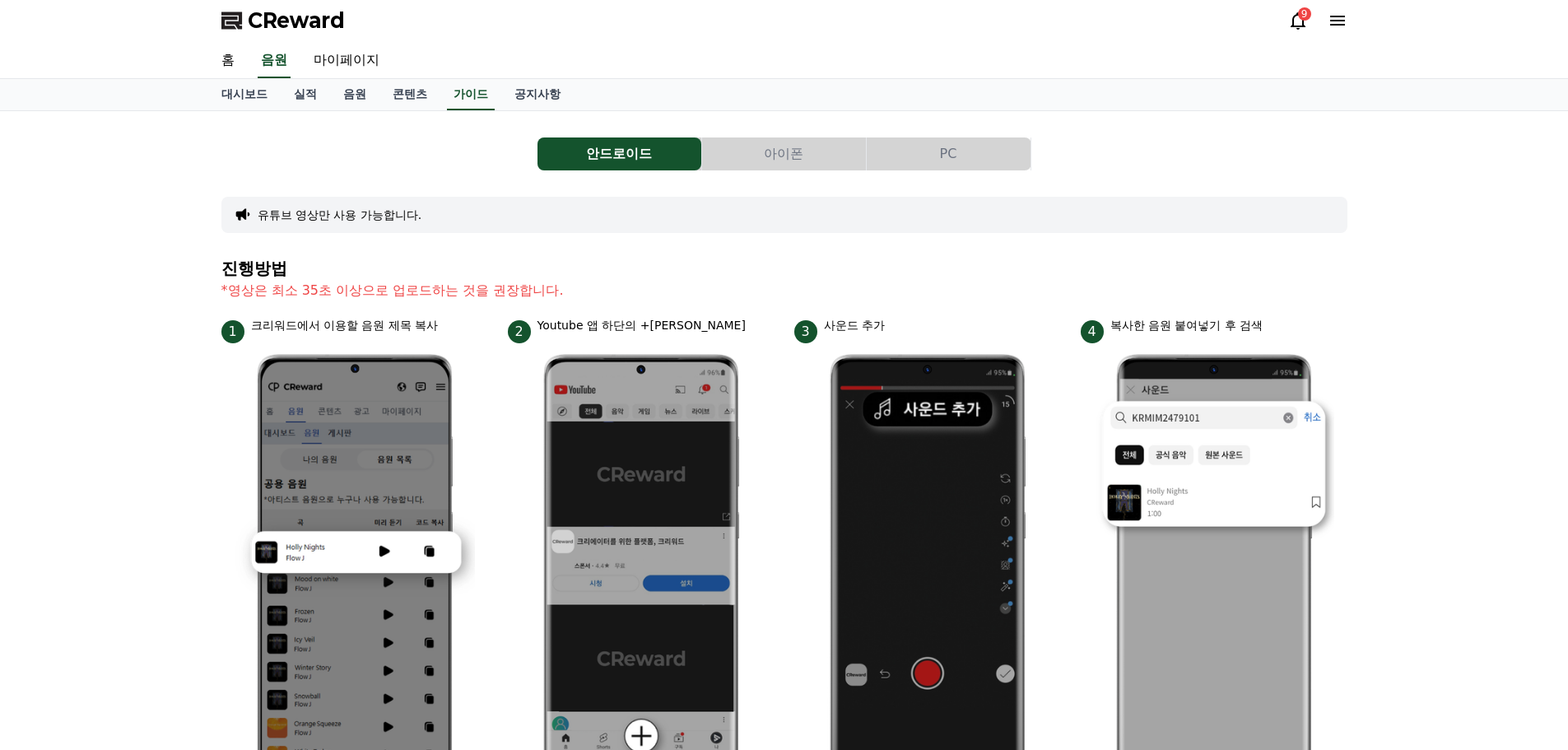
scroll to position [0, 0]
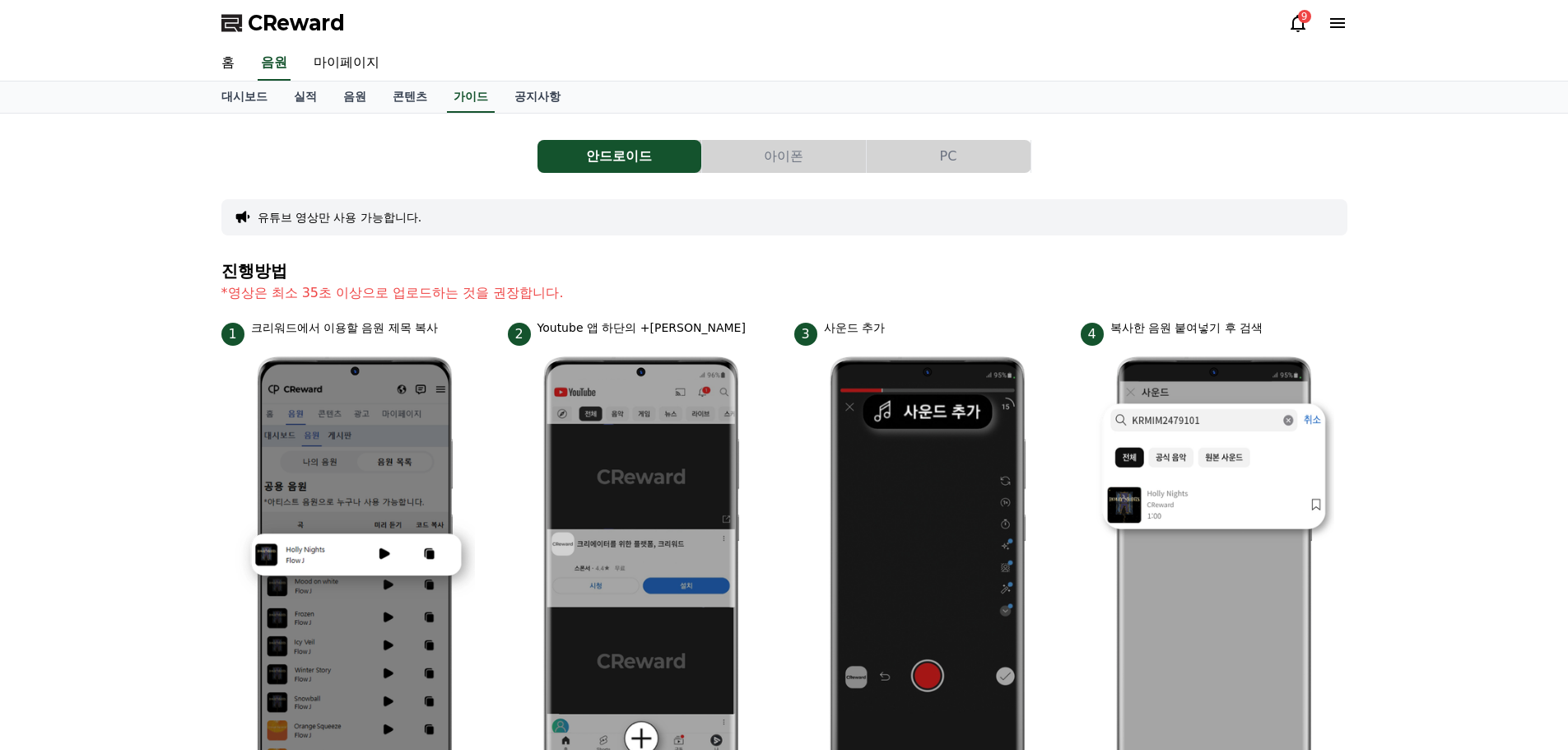
click at [724, 154] on button "아이폰" at bounding box center [784, 156] width 164 height 33
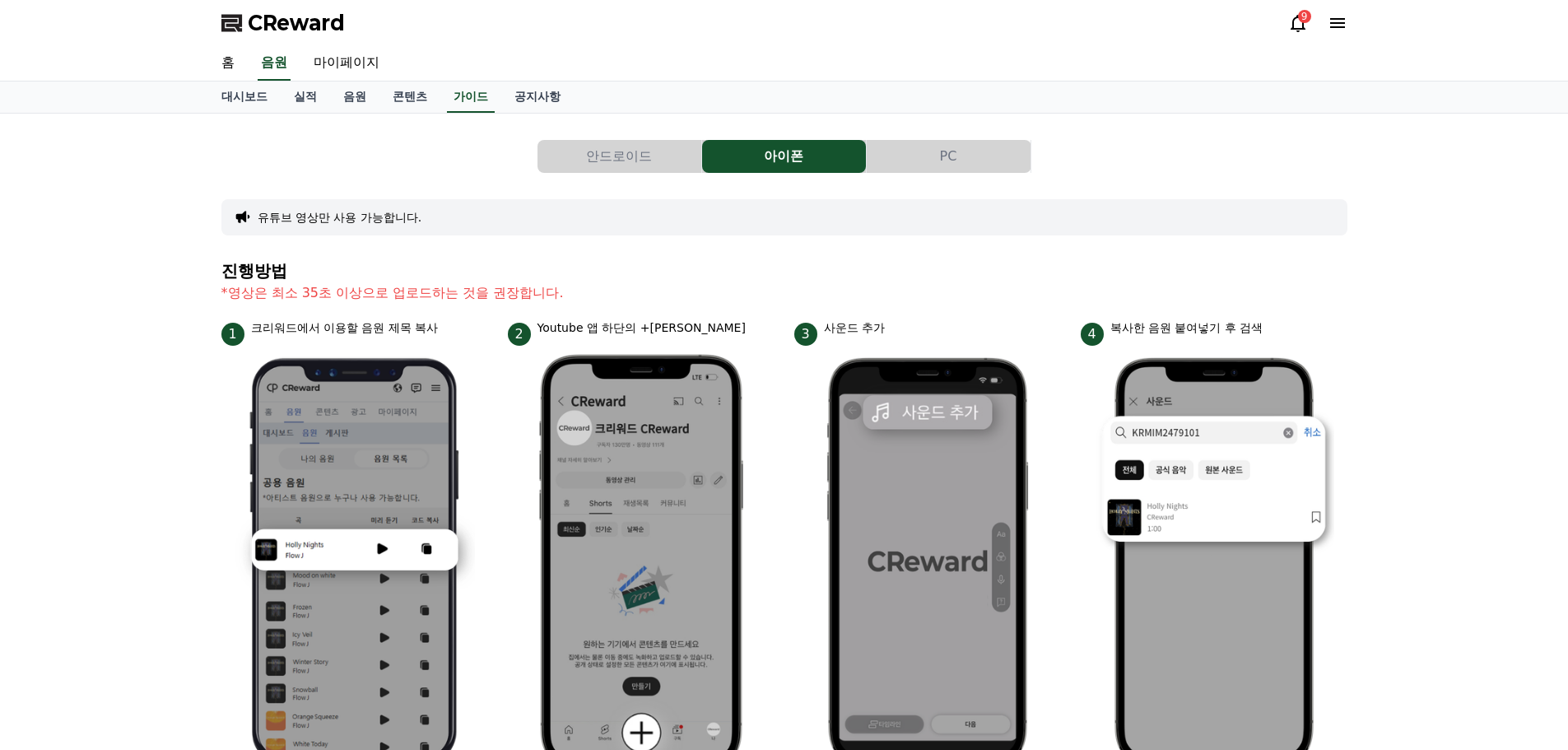
click at [888, 163] on button "PC" at bounding box center [949, 156] width 164 height 33
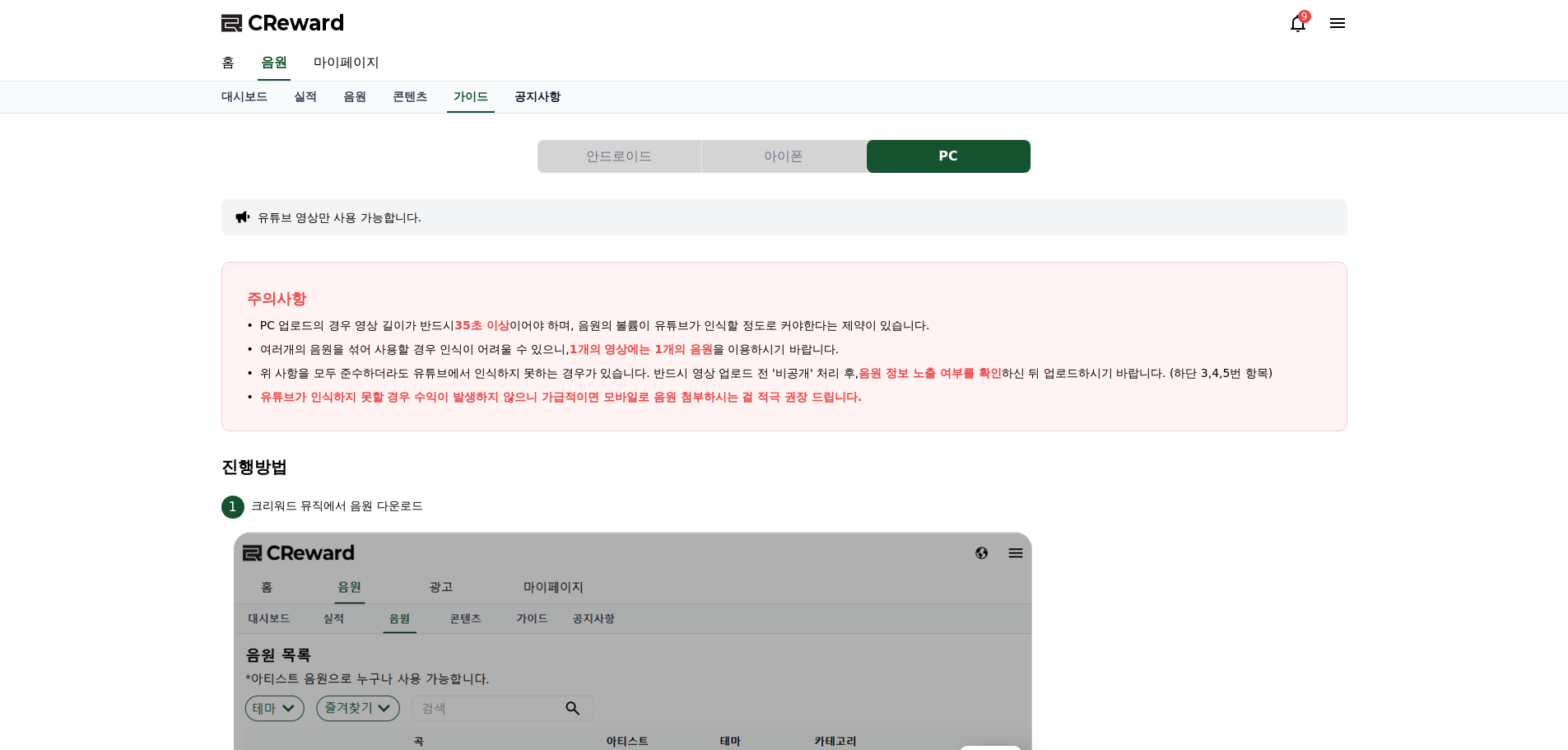
click at [556, 101] on link "공지사항" at bounding box center [537, 97] width 72 height 31
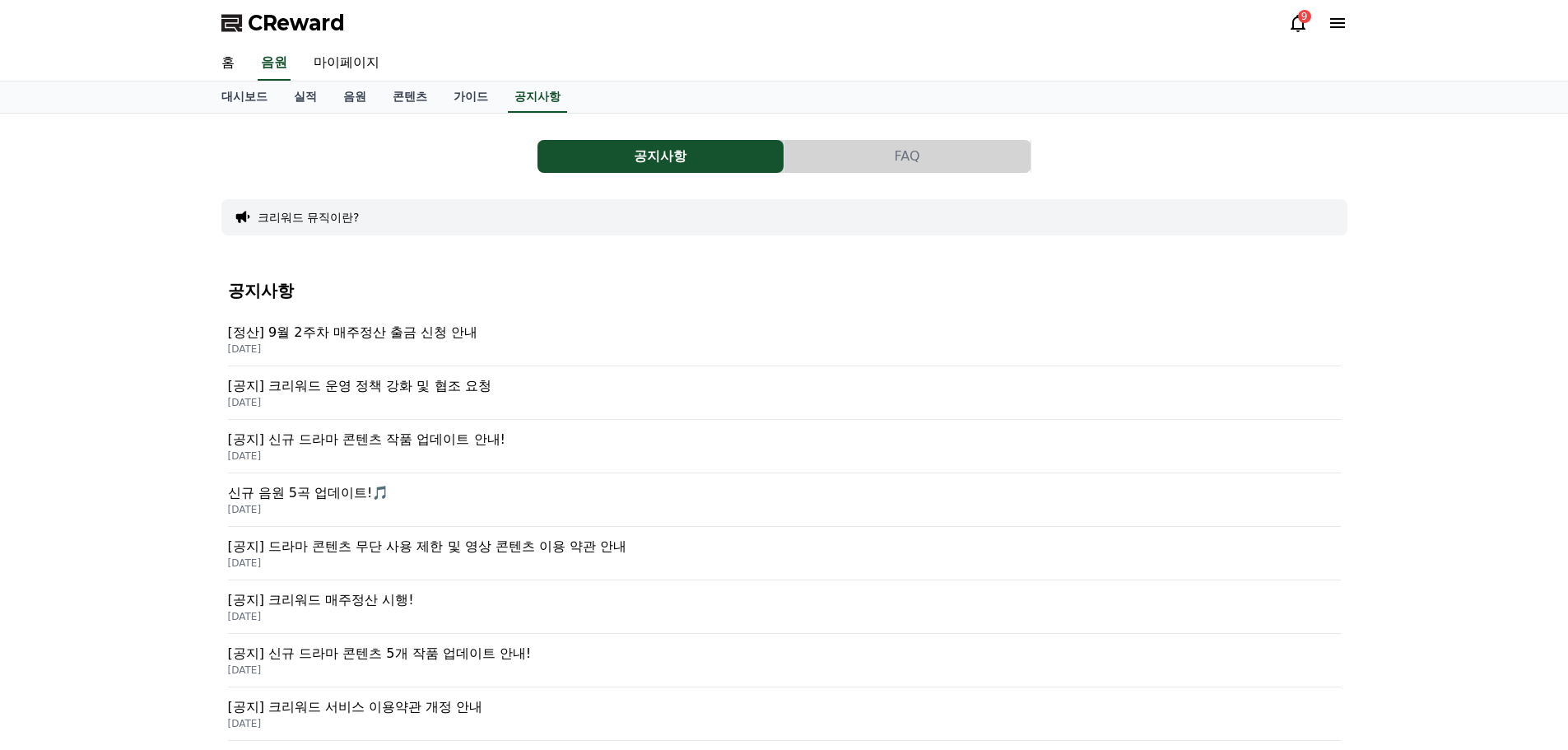
click at [405, 598] on p "[공지] 크리워드 매주정산 시행!" at bounding box center [784, 599] width 1113 height 20
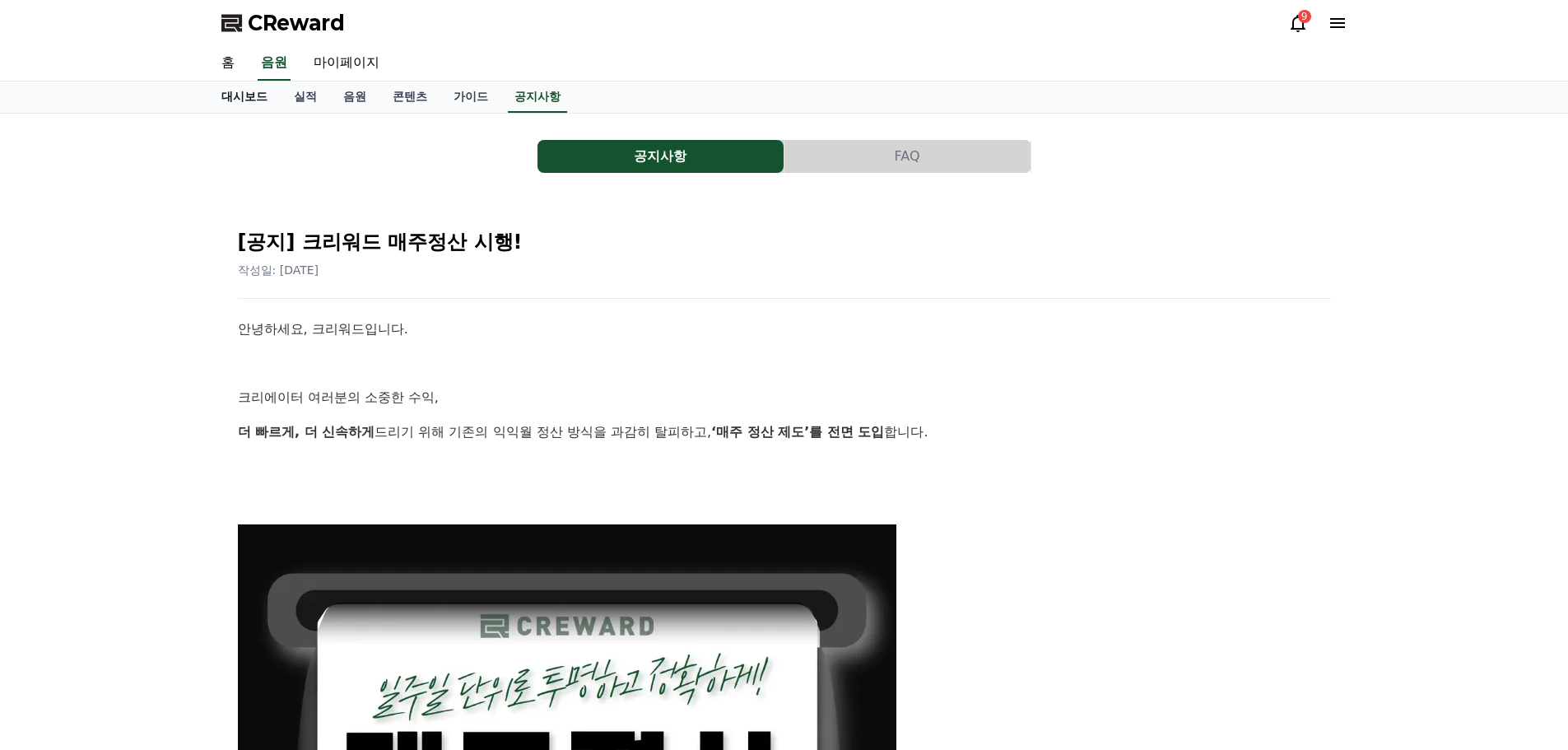
click at [261, 100] on link "대시보드" at bounding box center [244, 97] width 72 height 31
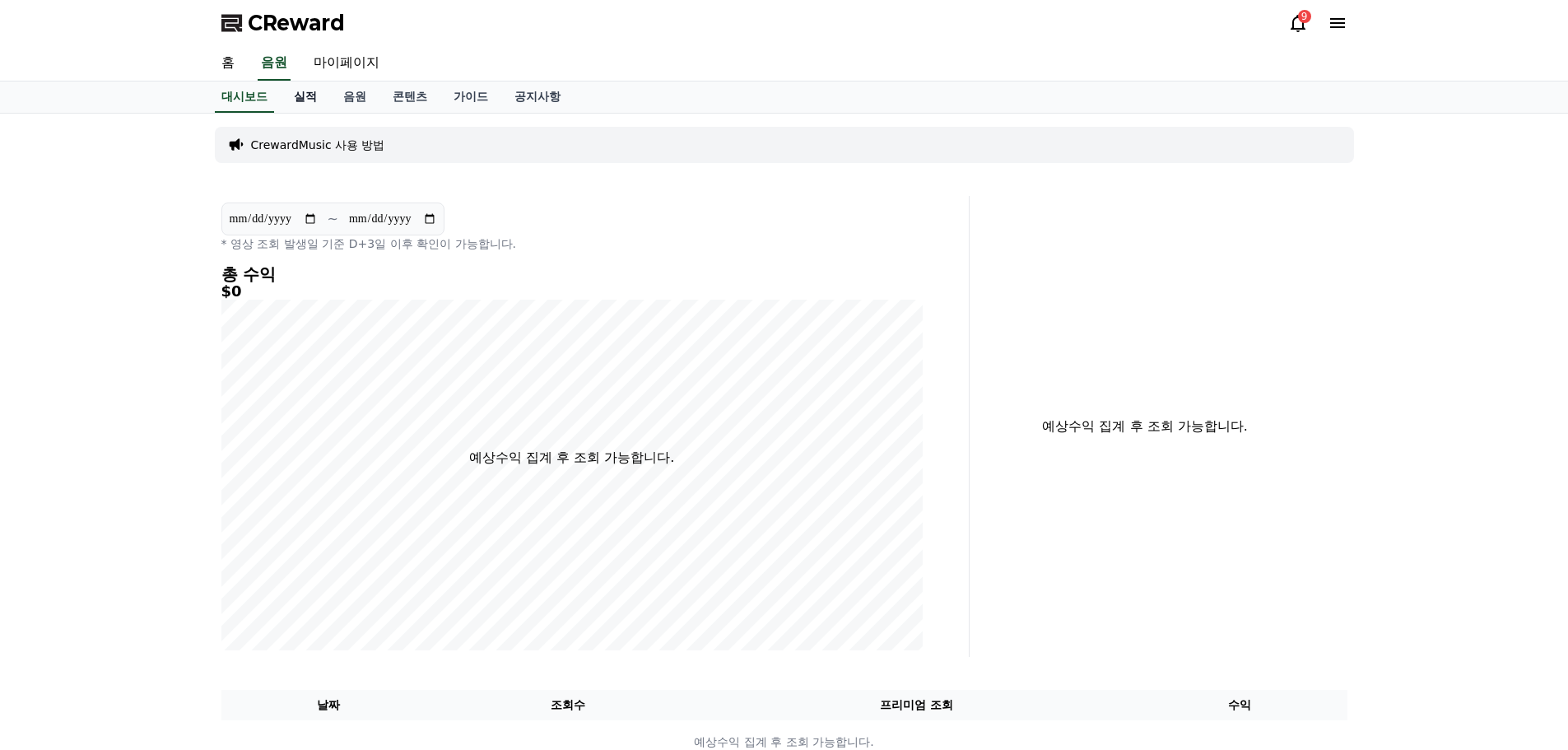
click at [311, 104] on link "실적" at bounding box center [305, 97] width 50 height 31
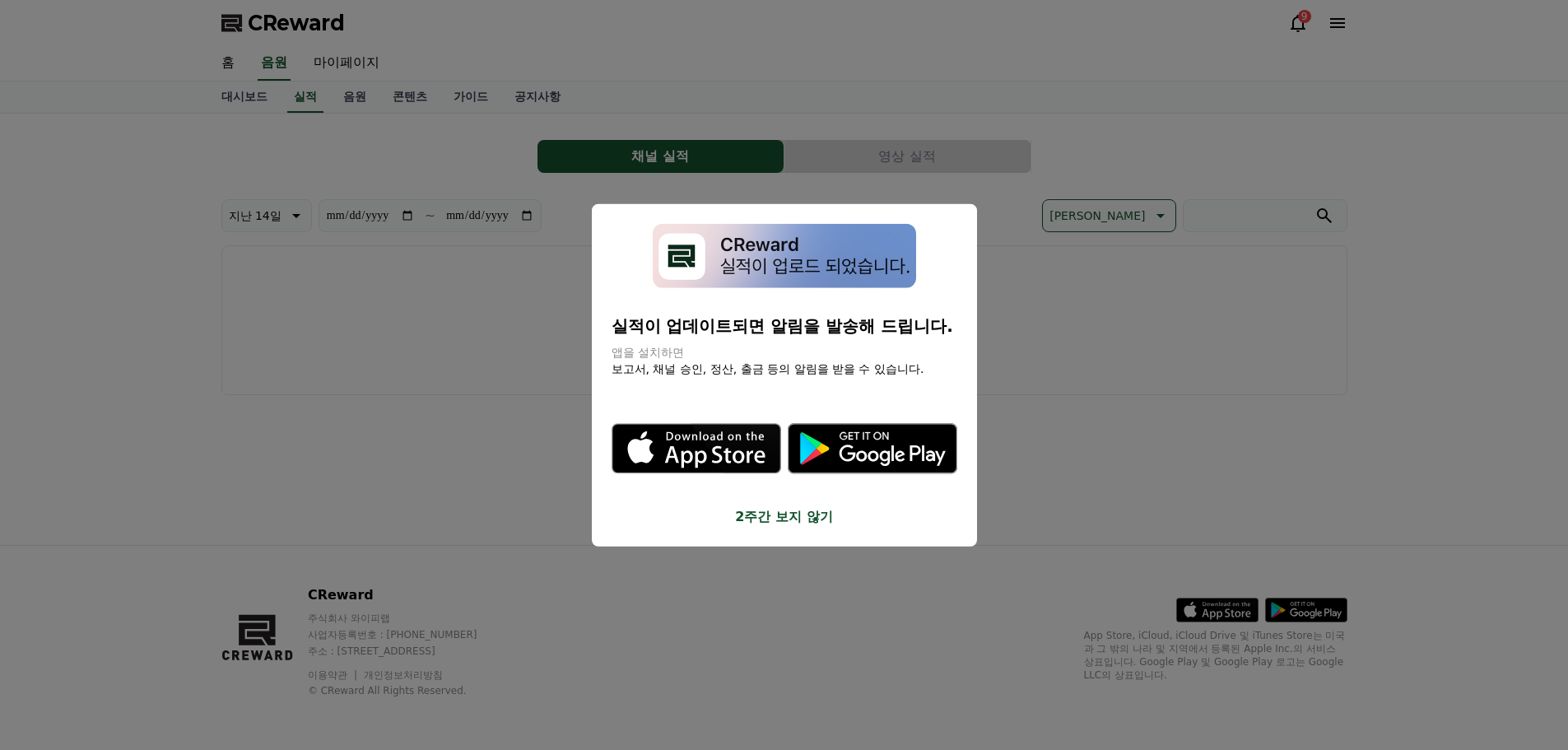
click at [797, 510] on button "2주간 보지 않기" at bounding box center [784, 517] width 346 height 20
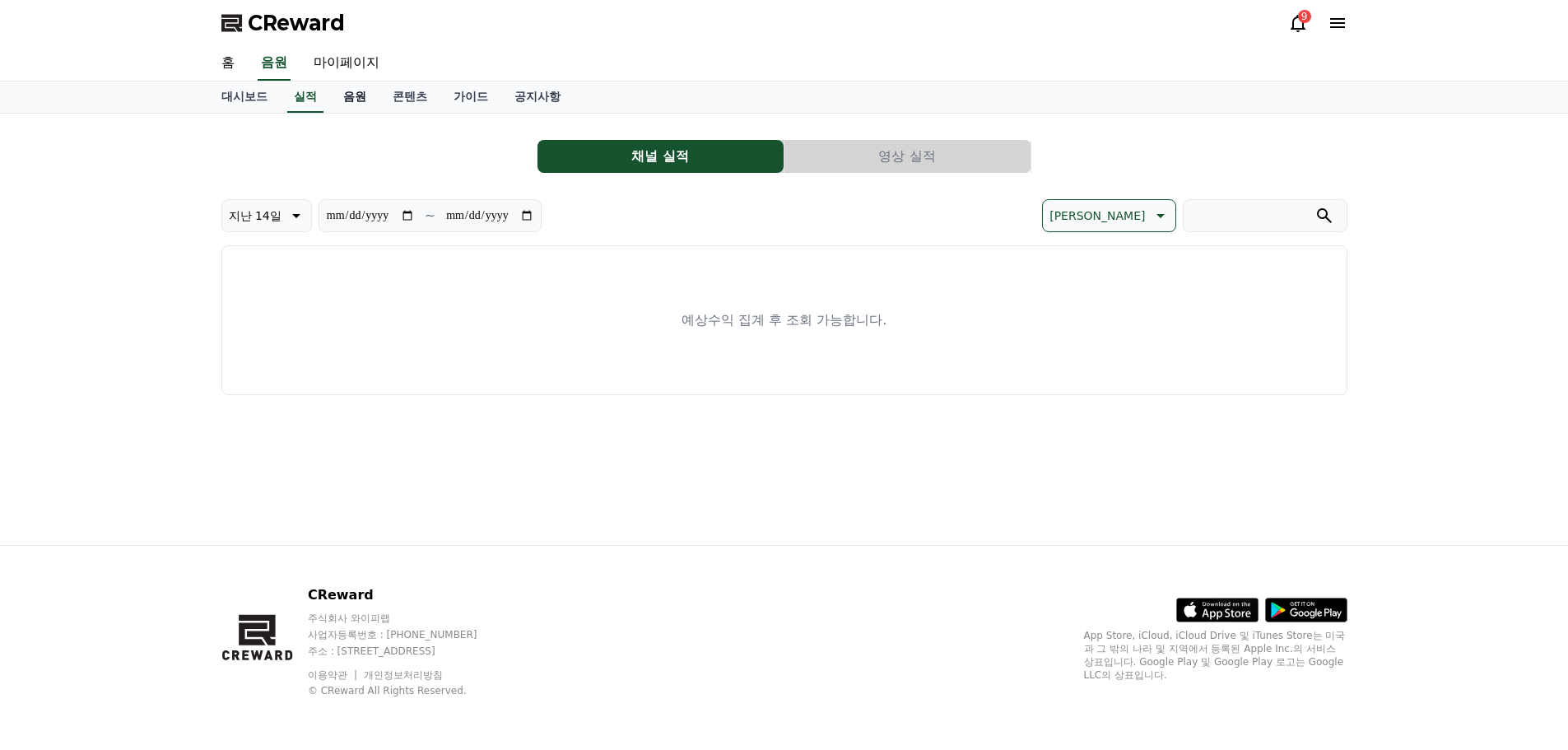
click at [361, 100] on link "음원" at bounding box center [355, 97] width 50 height 31
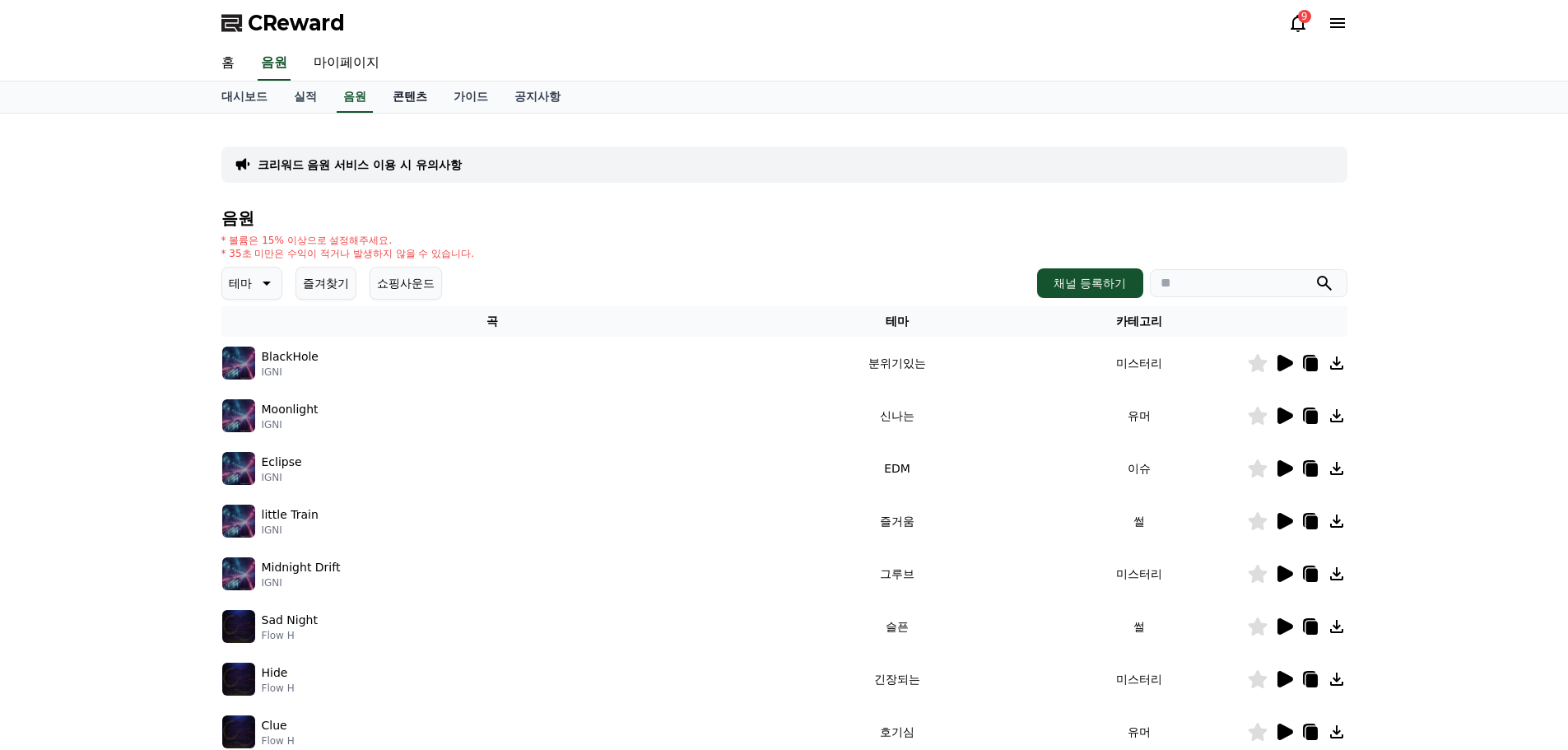
click at [420, 100] on link "콘텐츠" at bounding box center [409, 97] width 61 height 31
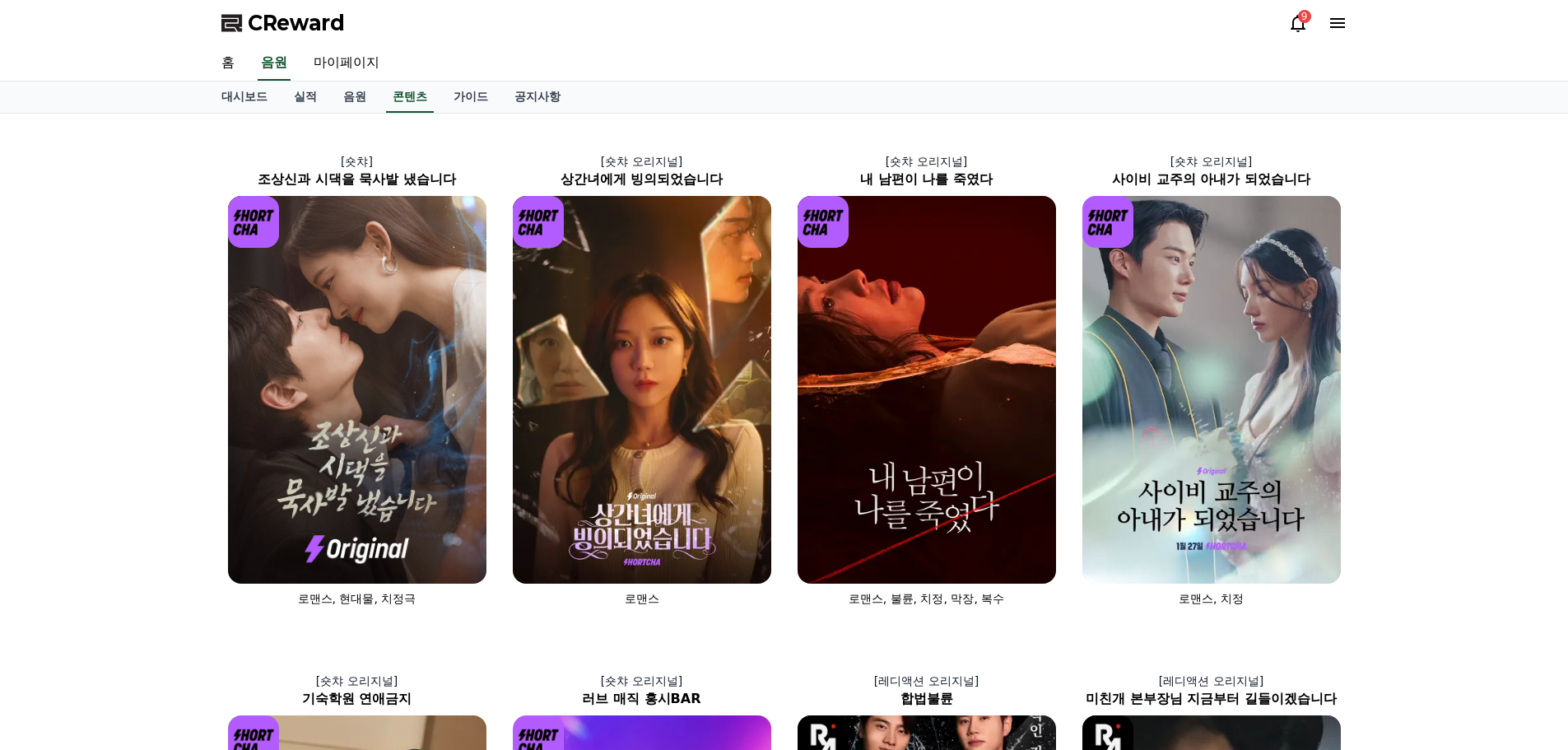
click at [1304, 24] on icon at bounding box center [1298, 23] width 20 height 20
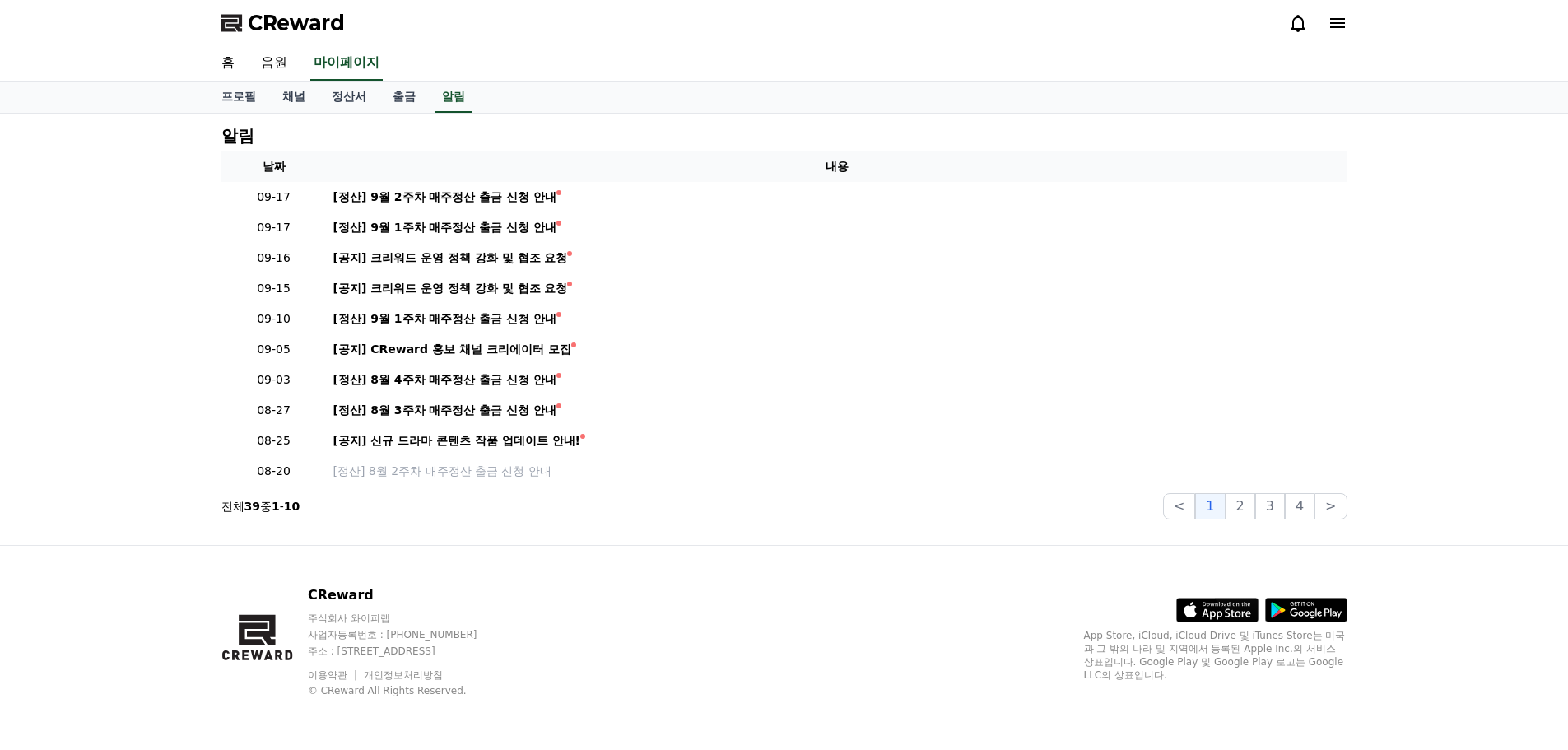
click at [1335, 22] on icon at bounding box center [1338, 23] width 20 height 20
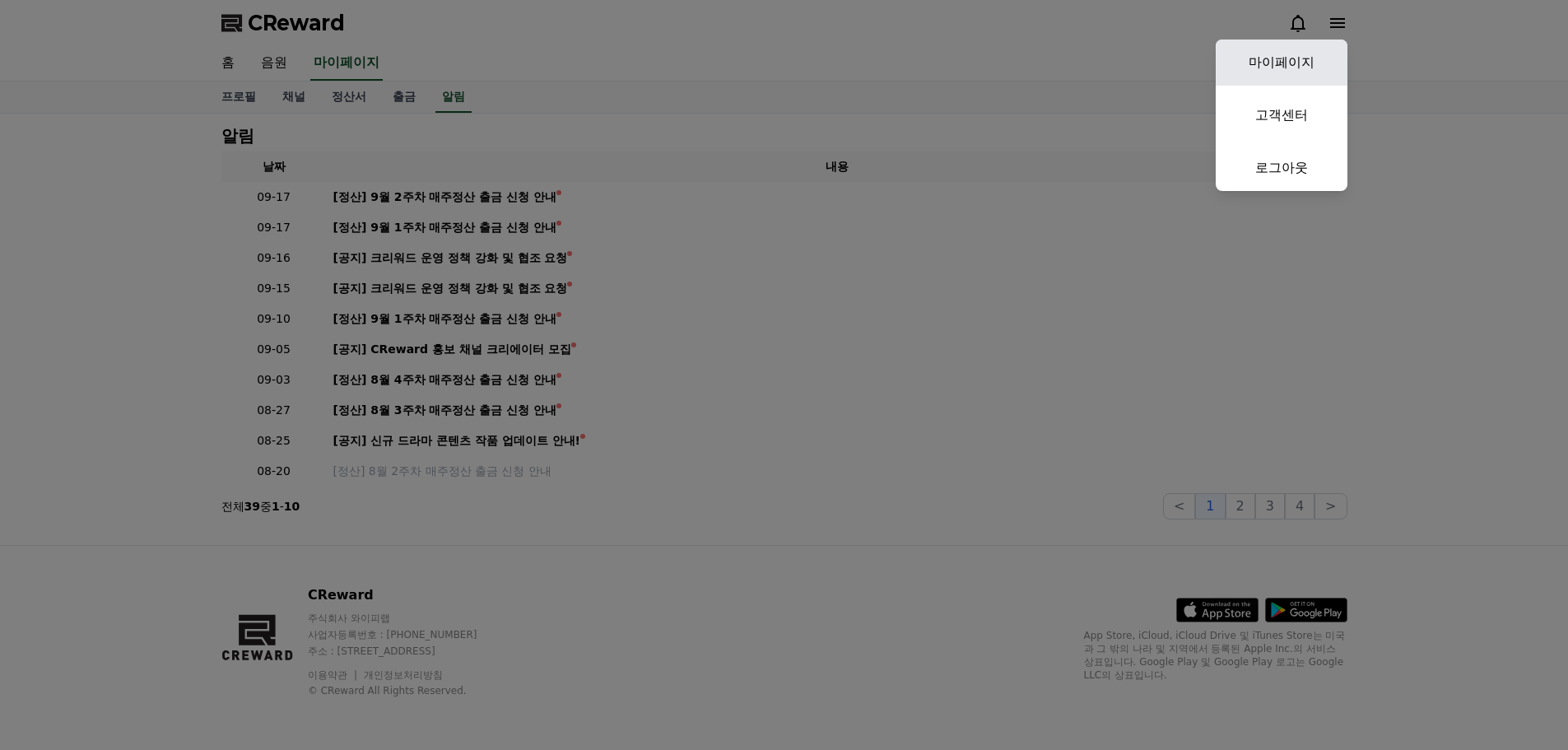
click at [1308, 56] on link "마이페이지" at bounding box center [1282, 62] width 132 height 46
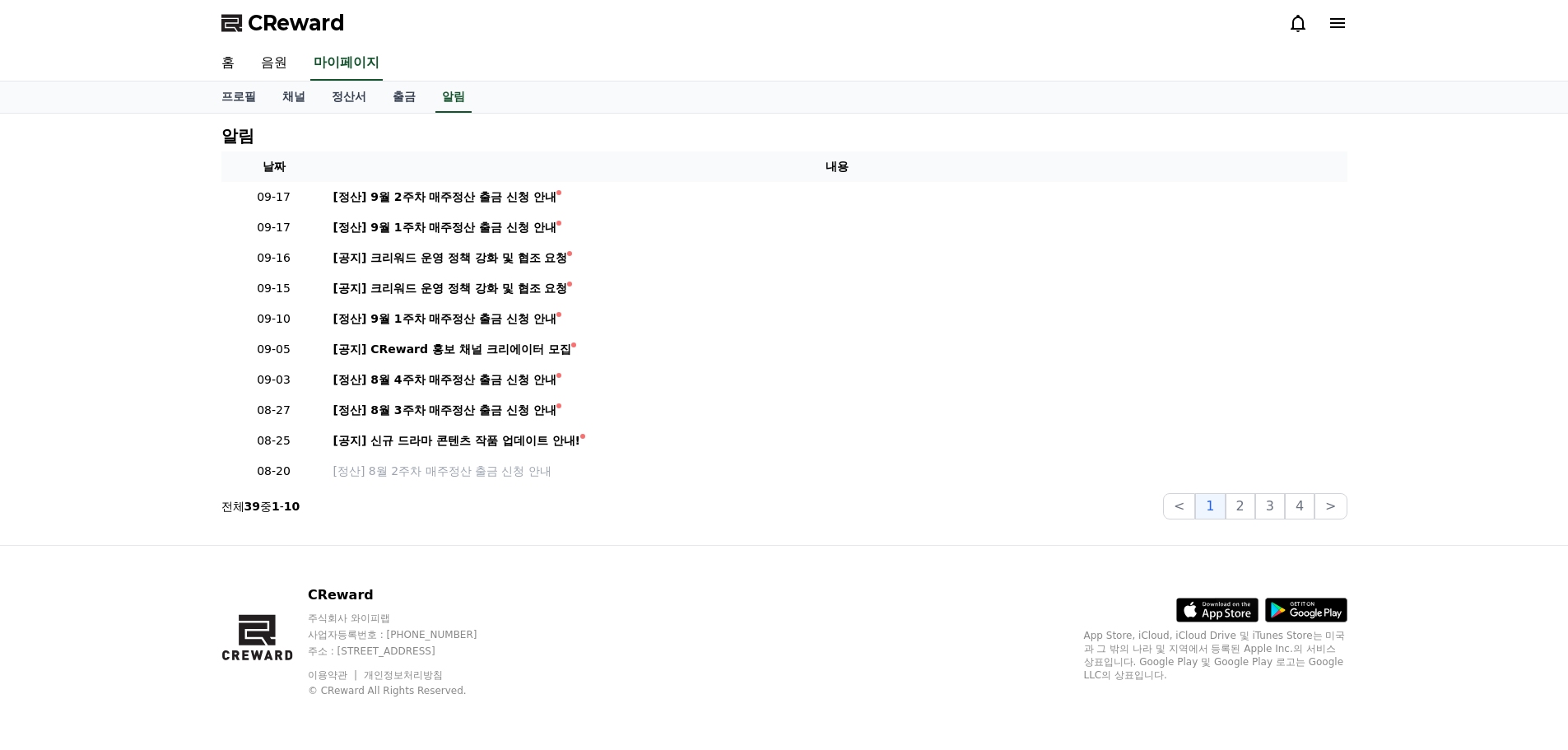
select select "**********"
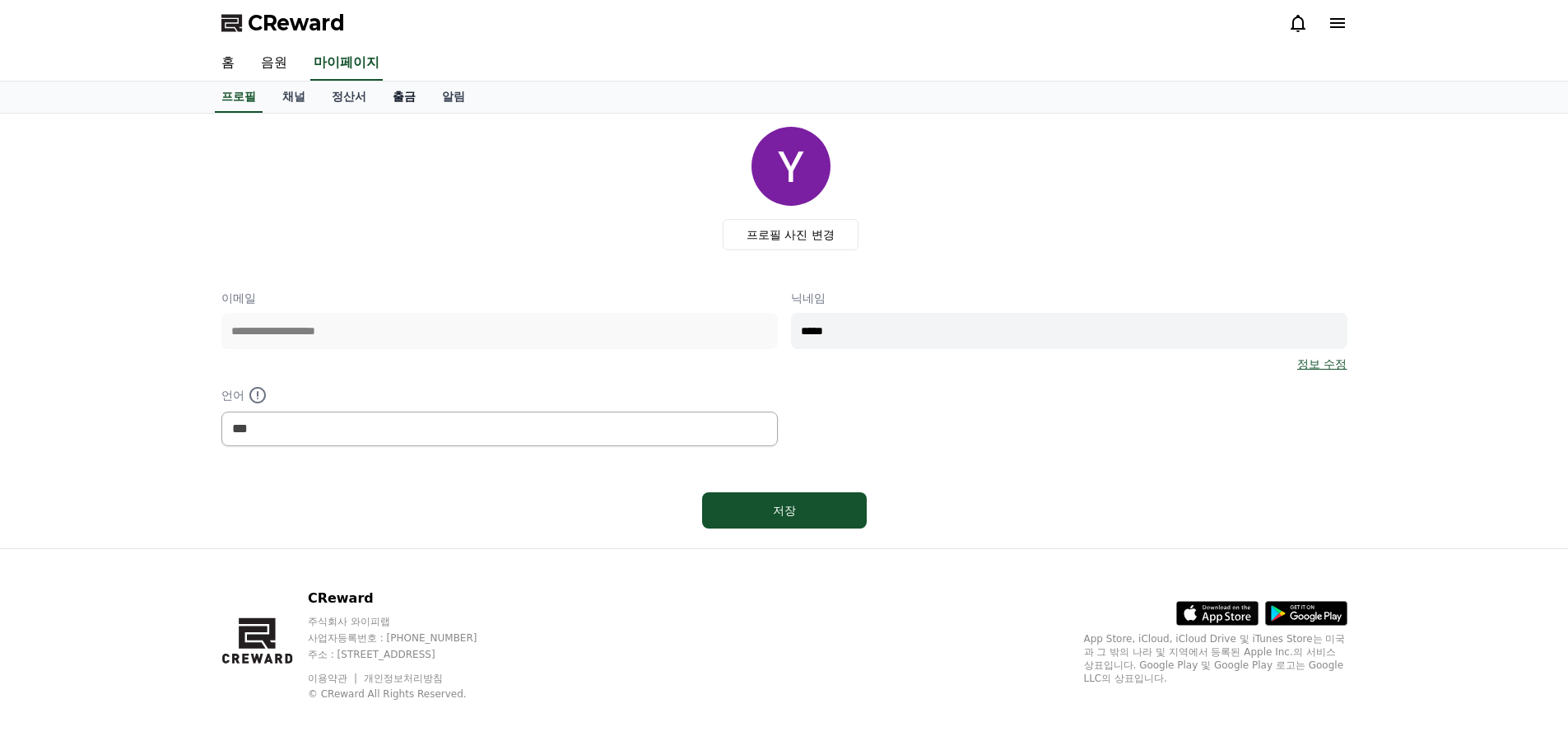
click at [395, 93] on link "출금" at bounding box center [404, 97] width 50 height 31
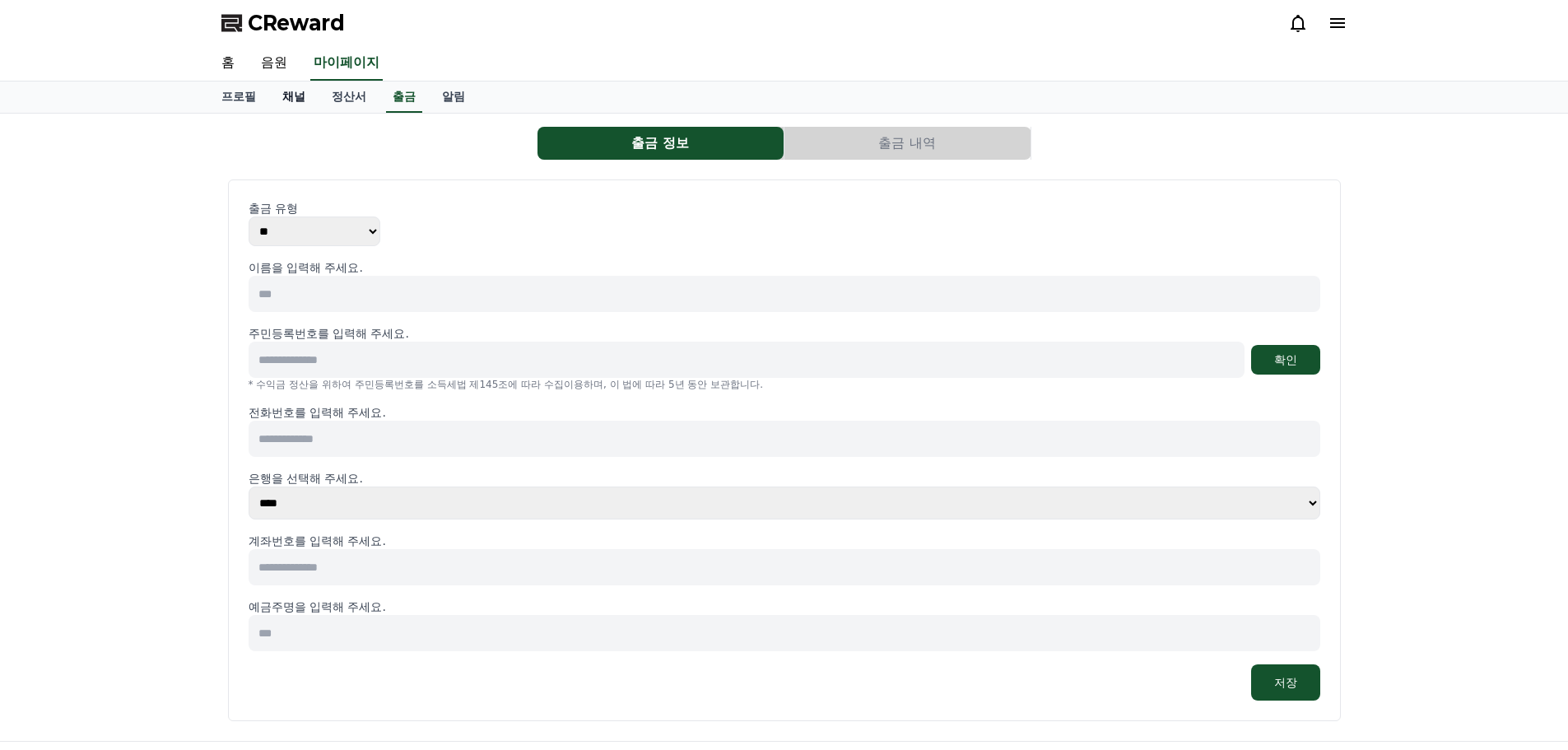
click at [309, 89] on link "채널" at bounding box center [293, 97] width 50 height 31
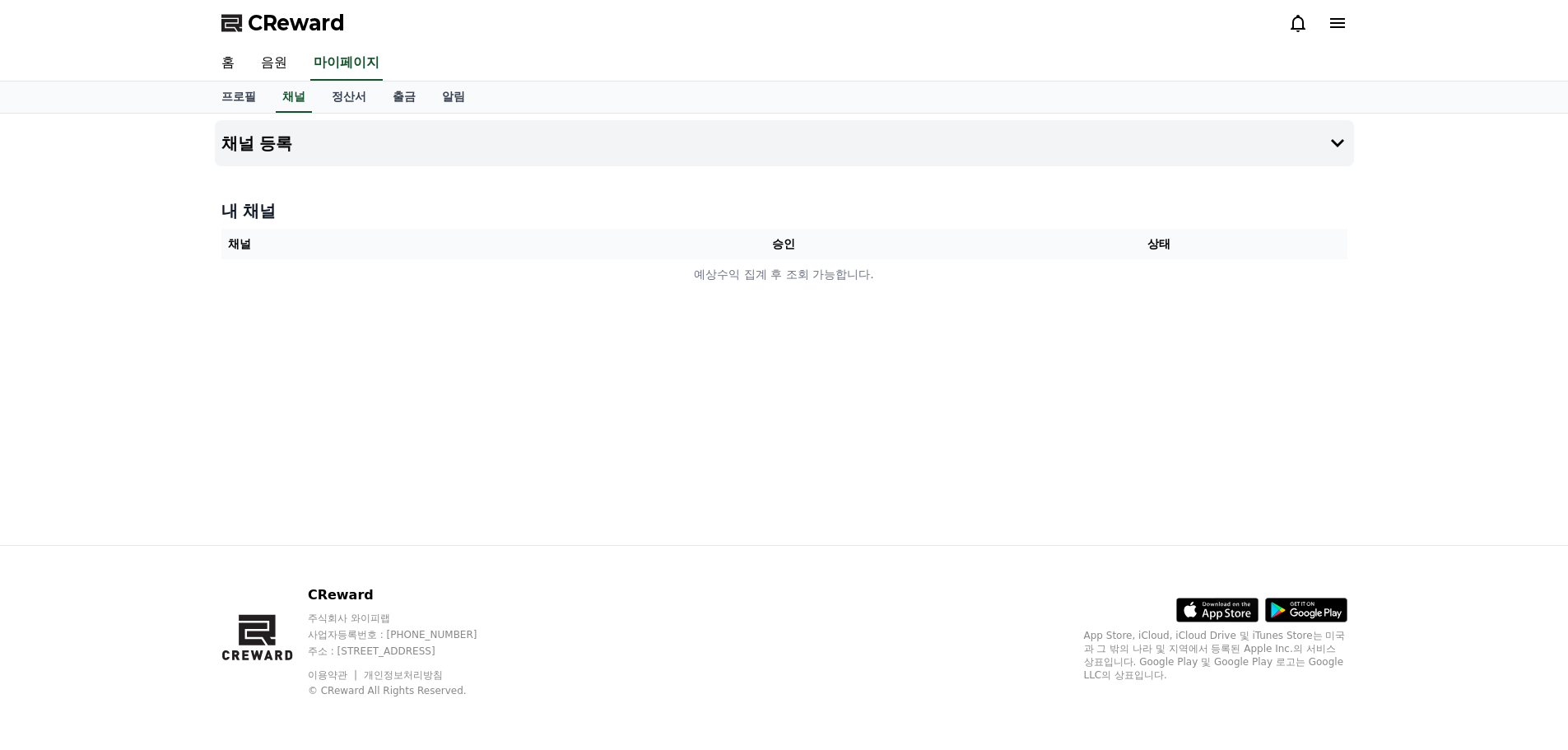
drag, startPoint x: 488, startPoint y: 258, endPoint x: 477, endPoint y: 257, distance: 11.0
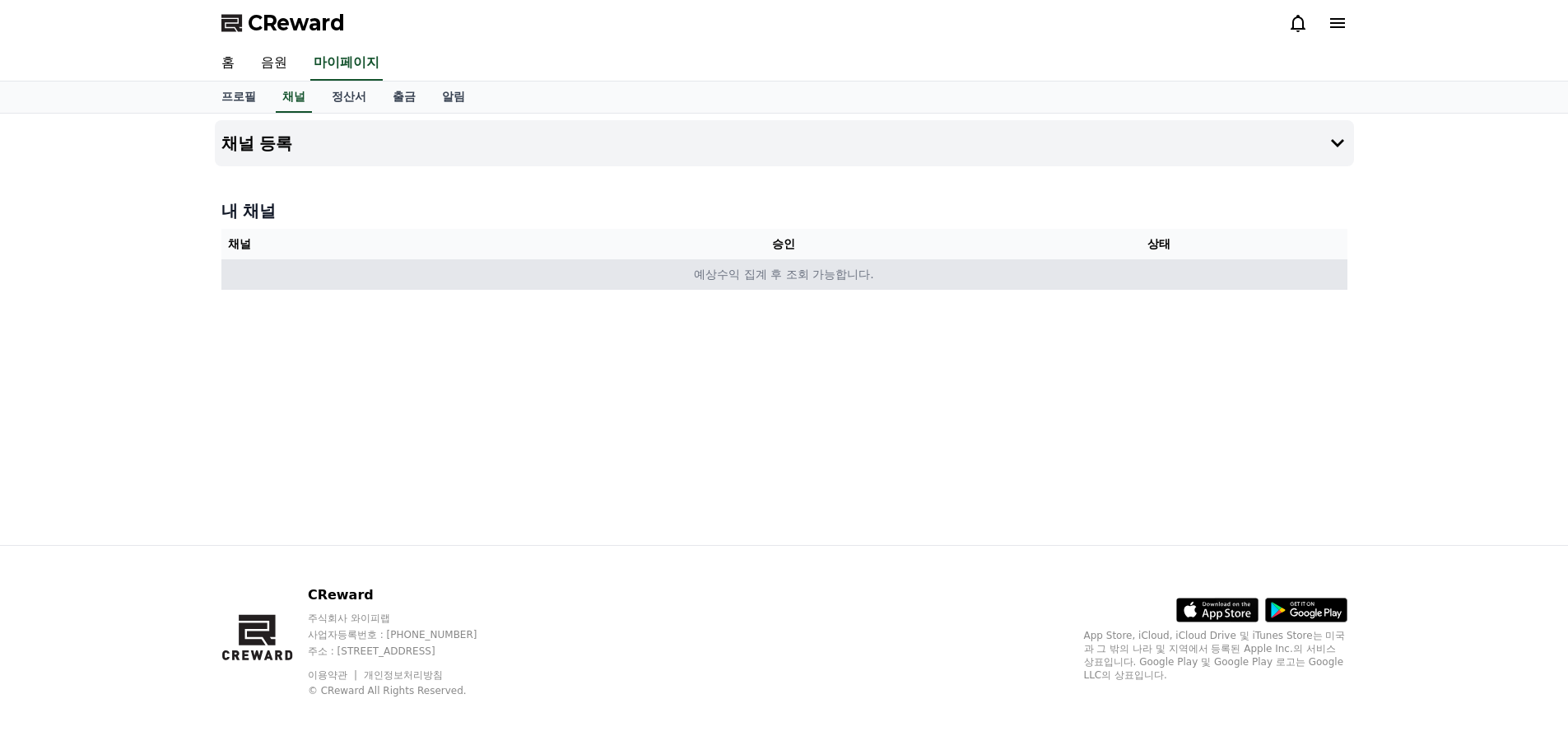
drag, startPoint x: 477, startPoint y: 257, endPoint x: 430, endPoint y: 261, distance: 47.2
click at [430, 261] on td "예상수익 집계 후 조회 가능합니다." at bounding box center [784, 275] width 1126 height 30
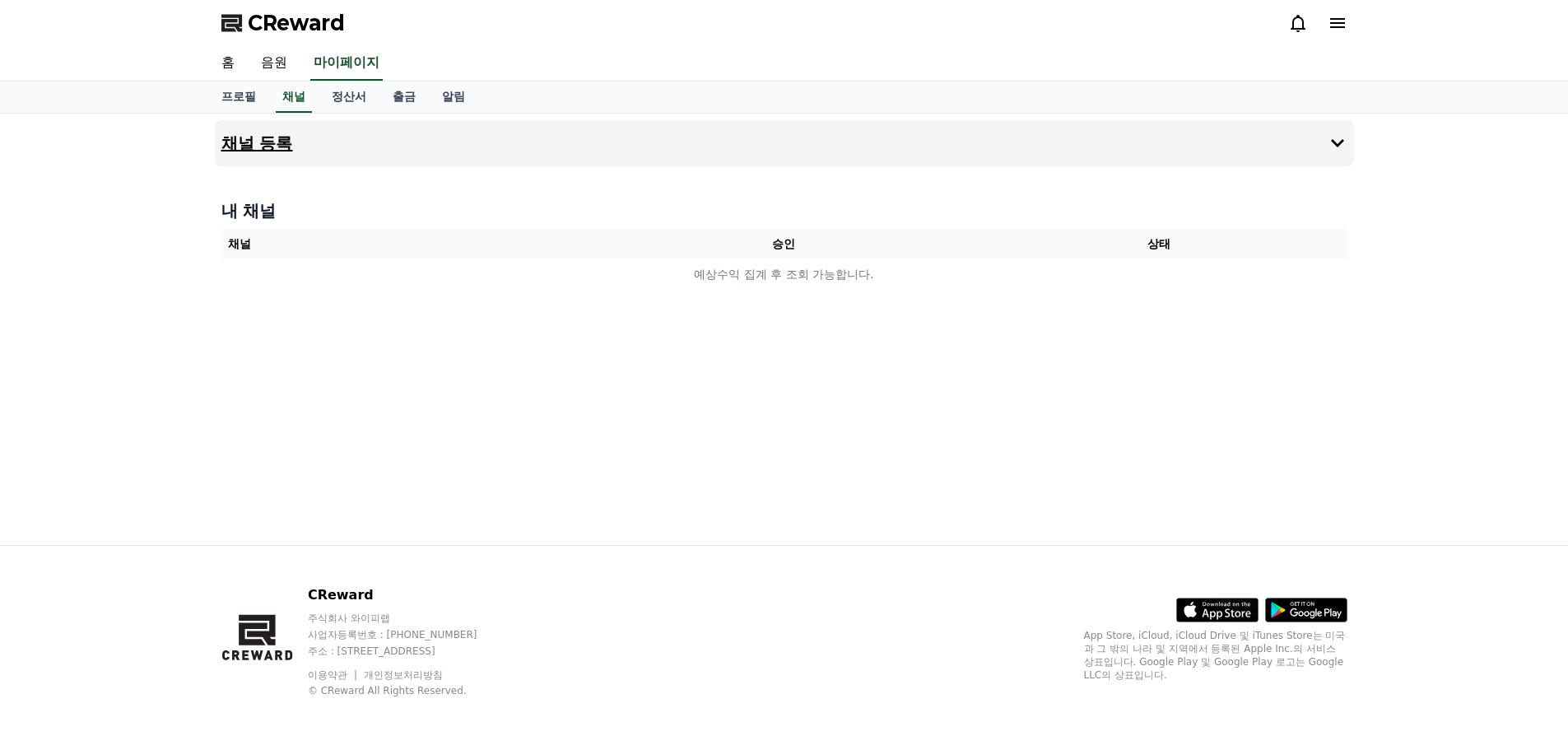
click at [1251, 131] on button "채널 등록" at bounding box center [784, 143] width 1139 height 46
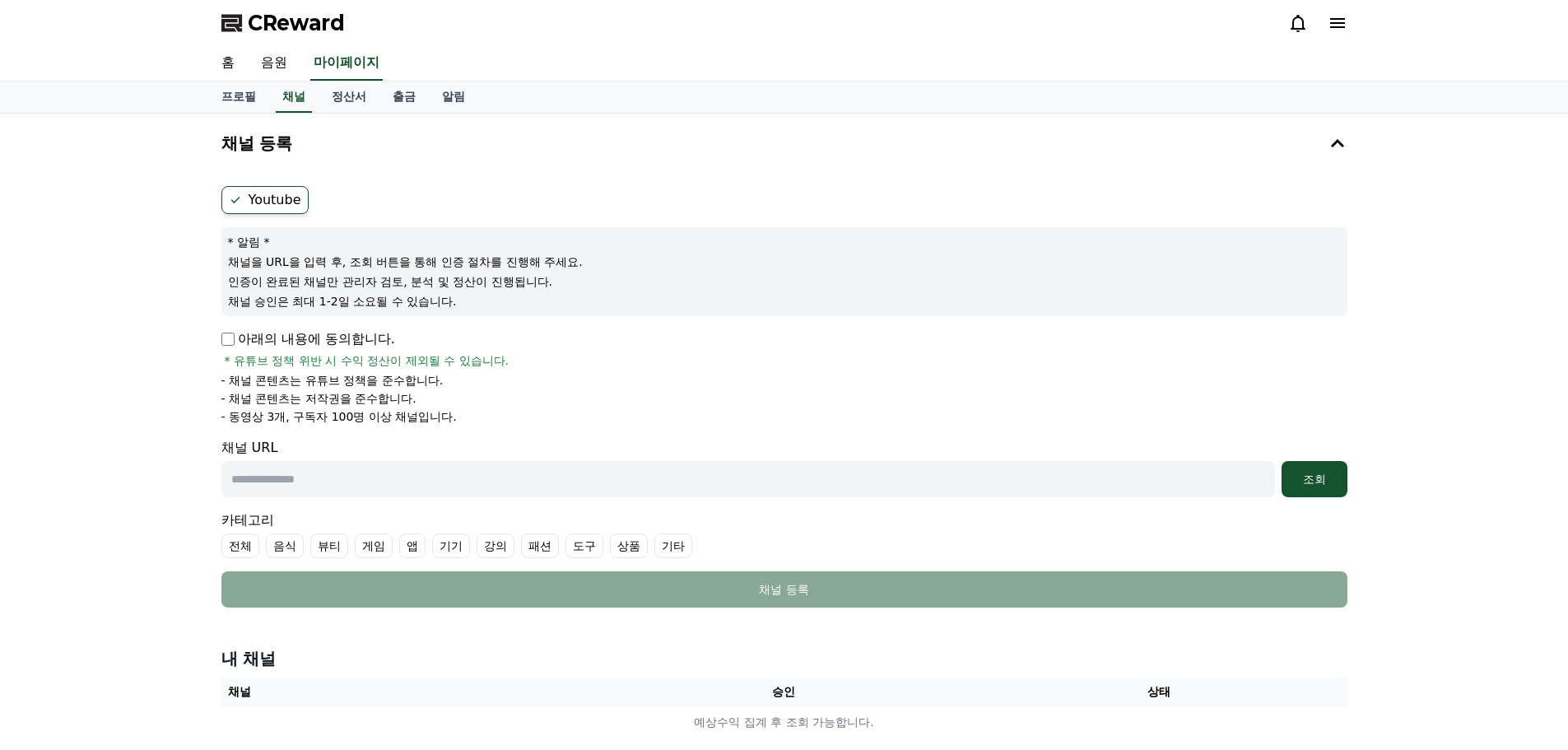
click at [314, 479] on input "text" at bounding box center [748, 479] width 1053 height 37
drag, startPoint x: 214, startPoint y: 256, endPoint x: 405, endPoint y: 272, distance: 191.7
click at [405, 272] on div "채널 등록 Youtube * 알림 * 채널을 URL을 입력 후, 조회 버튼을 통해 인증 절차를 진행해 주세요. 인증이 완료된 채널만 관리자 검…" at bounding box center [784, 432] width 1152 height 637
click at [406, 273] on div "* 알림 * 채널을 URL을 입력 후, 조회 버튼을 통해 인증 절차를 진행해 주세요. 인증이 완료된 채널만 관리자 검토, 분석 및 정산이 진행…" at bounding box center [784, 272] width 1126 height 89
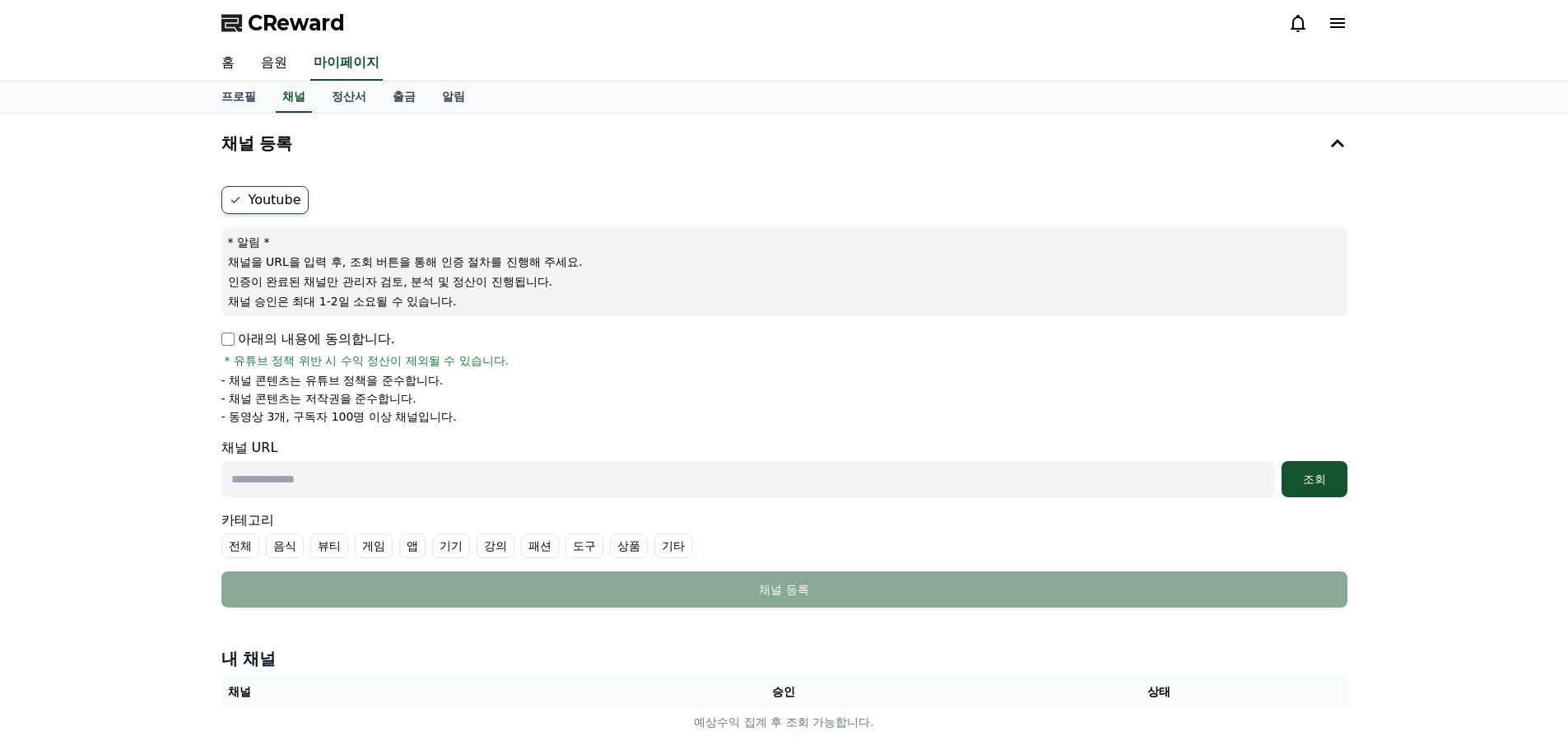
click at [406, 273] on div "* 알림 * 채널을 URL을 입력 후, 조회 버튼을 통해 인증 절차를 진행해 주세요. 인증이 완료된 채널만 관리자 검토, 분석 및 정산이 진행…" at bounding box center [784, 272] width 1126 height 89
drag, startPoint x: 387, startPoint y: 274, endPoint x: 362, endPoint y: 274, distance: 25.0
click at [362, 274] on p "인증이 완료된 채널만 관리자 검토, 분석 및 정산이 진행됩니다." at bounding box center [784, 282] width 1113 height 17
drag, startPoint x: 356, startPoint y: 267, endPoint x: 388, endPoint y: 277, distance: 33.5
click at [388, 277] on div "* 알림 * 채널을 URL을 입력 후, 조회 버튼을 통해 인증 절차를 진행해 주세요. 인증이 완료된 채널만 관리자 검토, 분석 및 정산이 진행…" at bounding box center [784, 272] width 1126 height 89
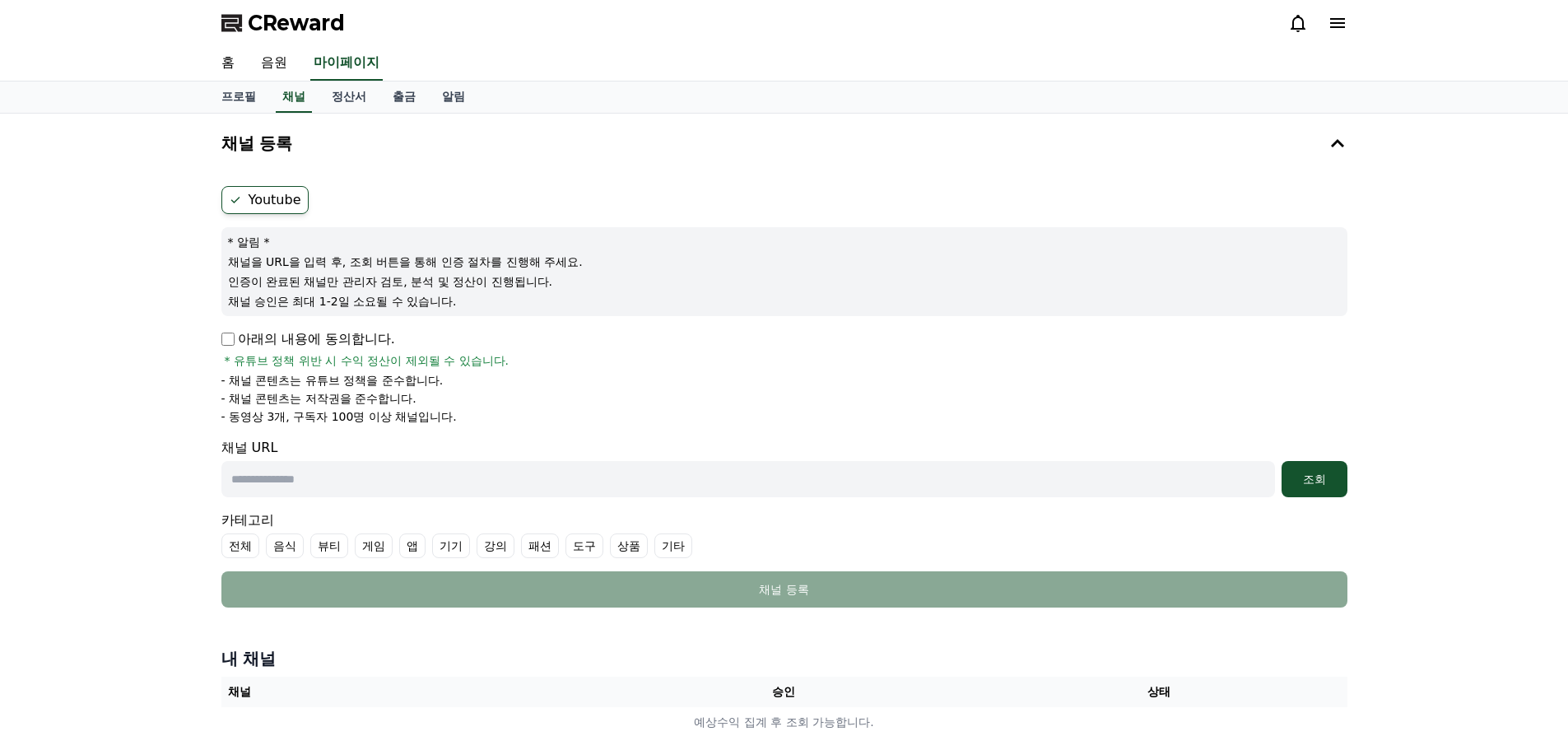
click at [388, 277] on p "인증이 완료된 채널만 관리자 검토, 분석 및 정산이 진행됩니다." at bounding box center [784, 282] width 1113 height 17
click at [388, 278] on p "인증이 완료된 채널만 관리자 검토, 분석 및 정산이 진행됩니다." at bounding box center [784, 282] width 1113 height 17
click at [353, 275] on p "인증이 완료된 채널만 관리자 검토, 분석 및 정산이 진행됩니다." at bounding box center [784, 282] width 1113 height 17
drag, startPoint x: 337, startPoint y: 261, endPoint x: 353, endPoint y: 286, distance: 29.7
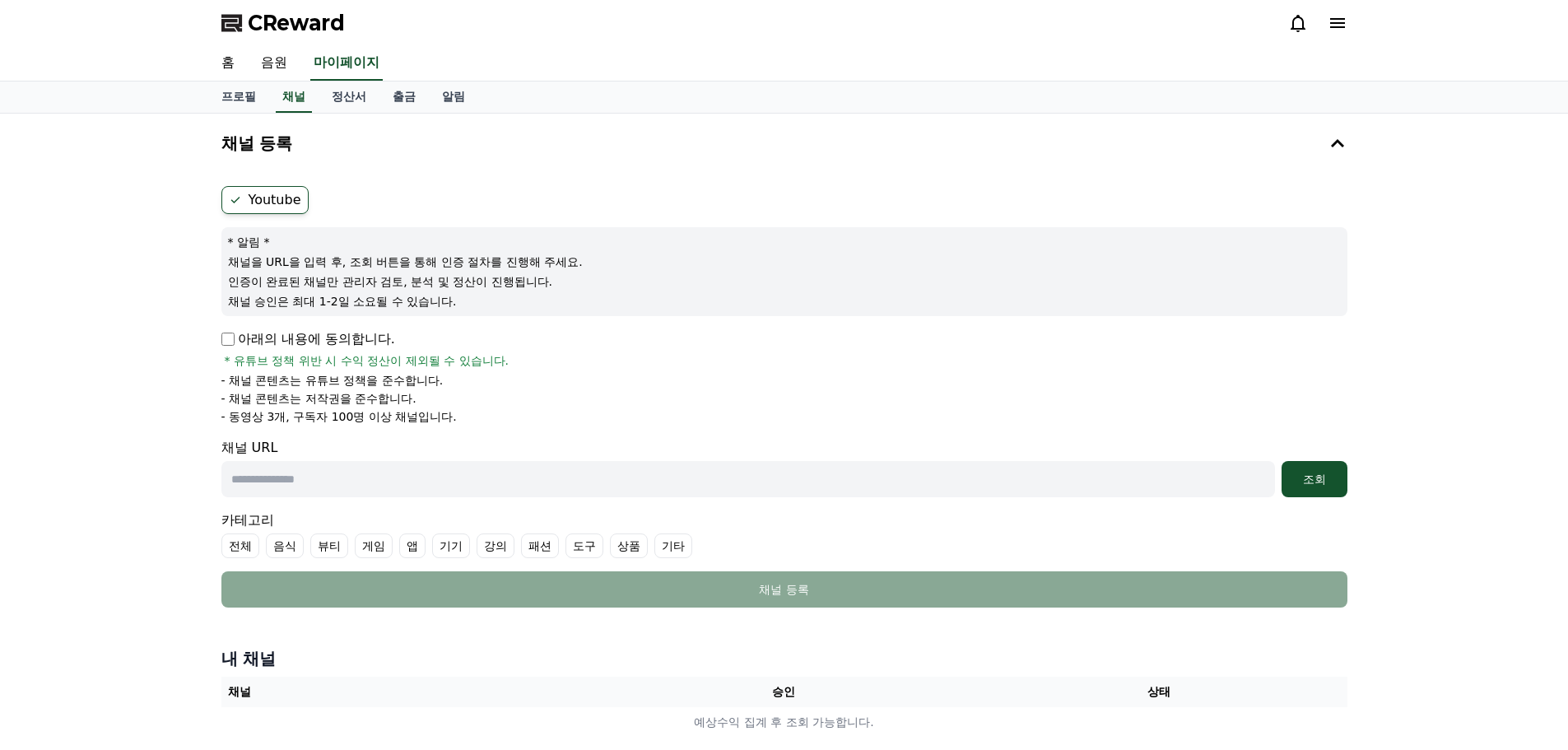
click at [353, 286] on div "* 알림 * 채널을 URL을 입력 후, 조회 버튼을 통해 인증 절차를 진행해 주세요. 인증이 완료된 채널만 관리자 검토, 분석 및 정산이 진행…" at bounding box center [784, 272] width 1126 height 89
click at [353, 286] on p "인증이 완료된 채널만 관리자 검토, 분석 및 정산이 진행됩니다." at bounding box center [784, 282] width 1113 height 17
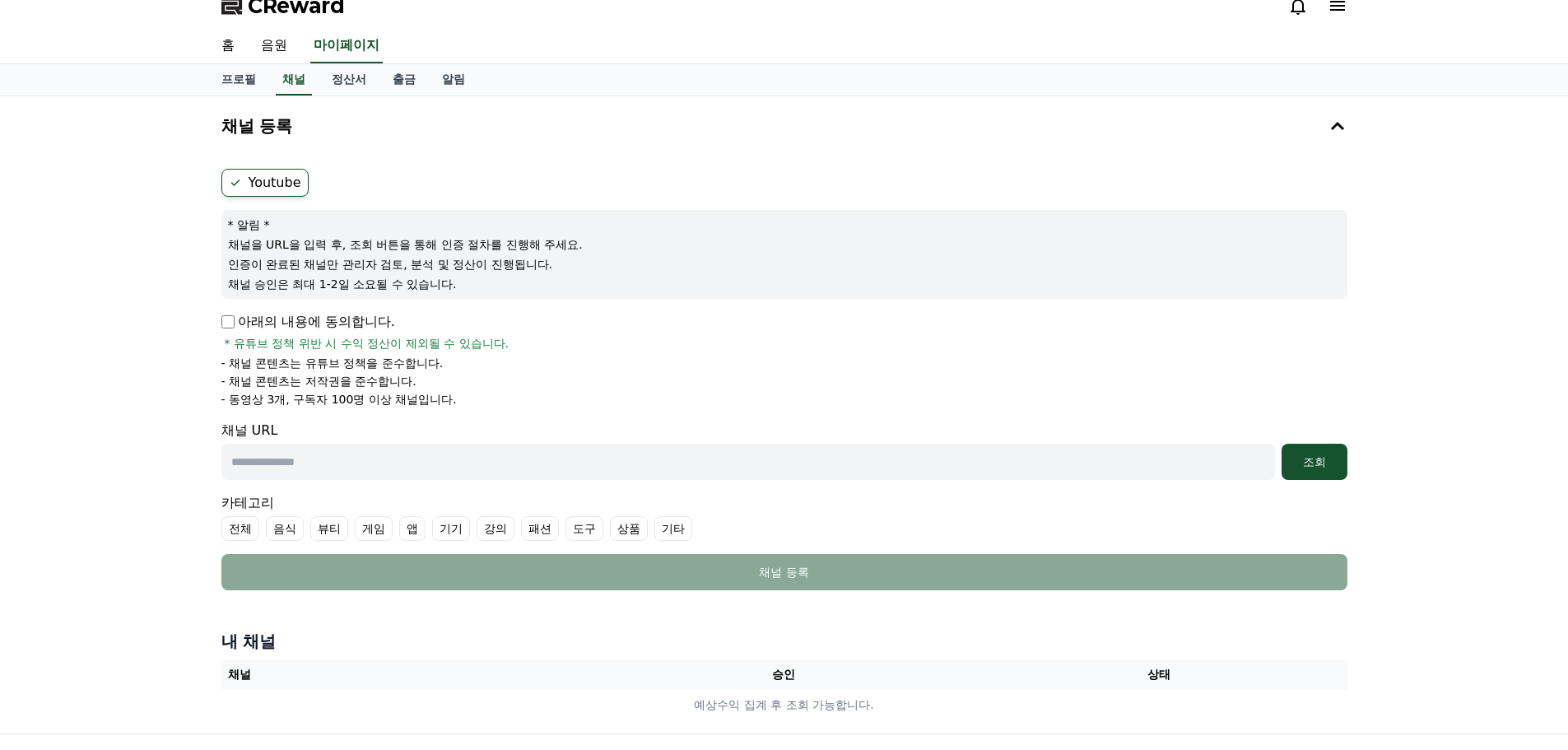
drag, startPoint x: 200, startPoint y: 306, endPoint x: 198, endPoint y: 330, distance: 24.1
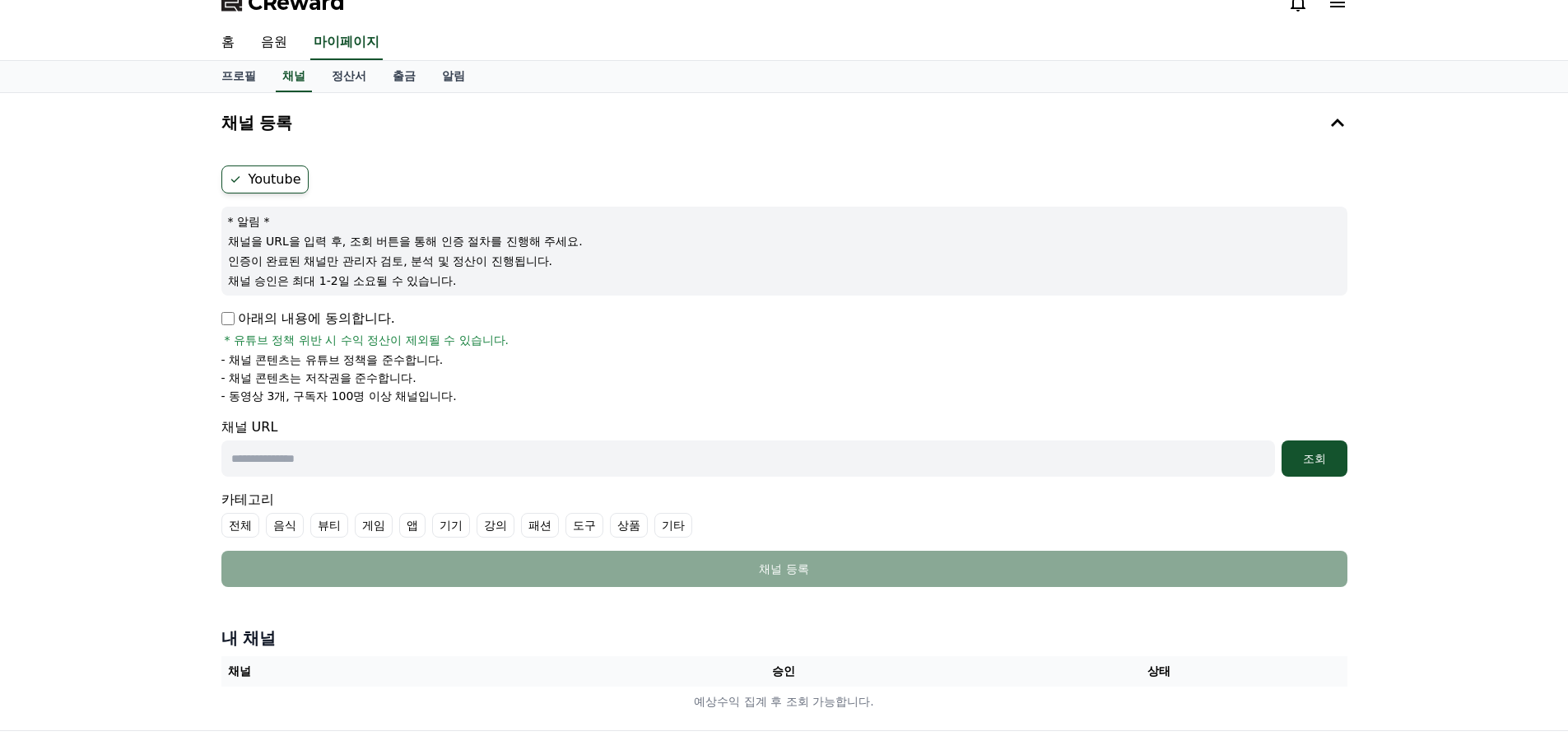
drag, startPoint x: 198, startPoint y: 330, endPoint x: 188, endPoint y: 329, distance: 10.0
drag, startPoint x: 188, startPoint y: 329, endPoint x: 149, endPoint y: 326, distance: 39.1
click at [149, 326] on div "채널 등록 Youtube * 알림 * 채널을 URL을 입력 후, 조회 버튼을 통해 인증 절차를 진행해 주세요. 인증이 완료된 채널만 관리자 검…" at bounding box center [784, 411] width 1568 height 637
drag, startPoint x: 149, startPoint y: 326, endPoint x: 521, endPoint y: 375, distance: 375.2
click at [521, 375] on div "채널 등록 Youtube * 알림 * 채널을 URL을 입력 후, 조회 버튼을 통해 인증 절차를 진행해 주세요. 인증이 완료된 채널만 관리자 검…" at bounding box center [784, 411] width 1568 height 637
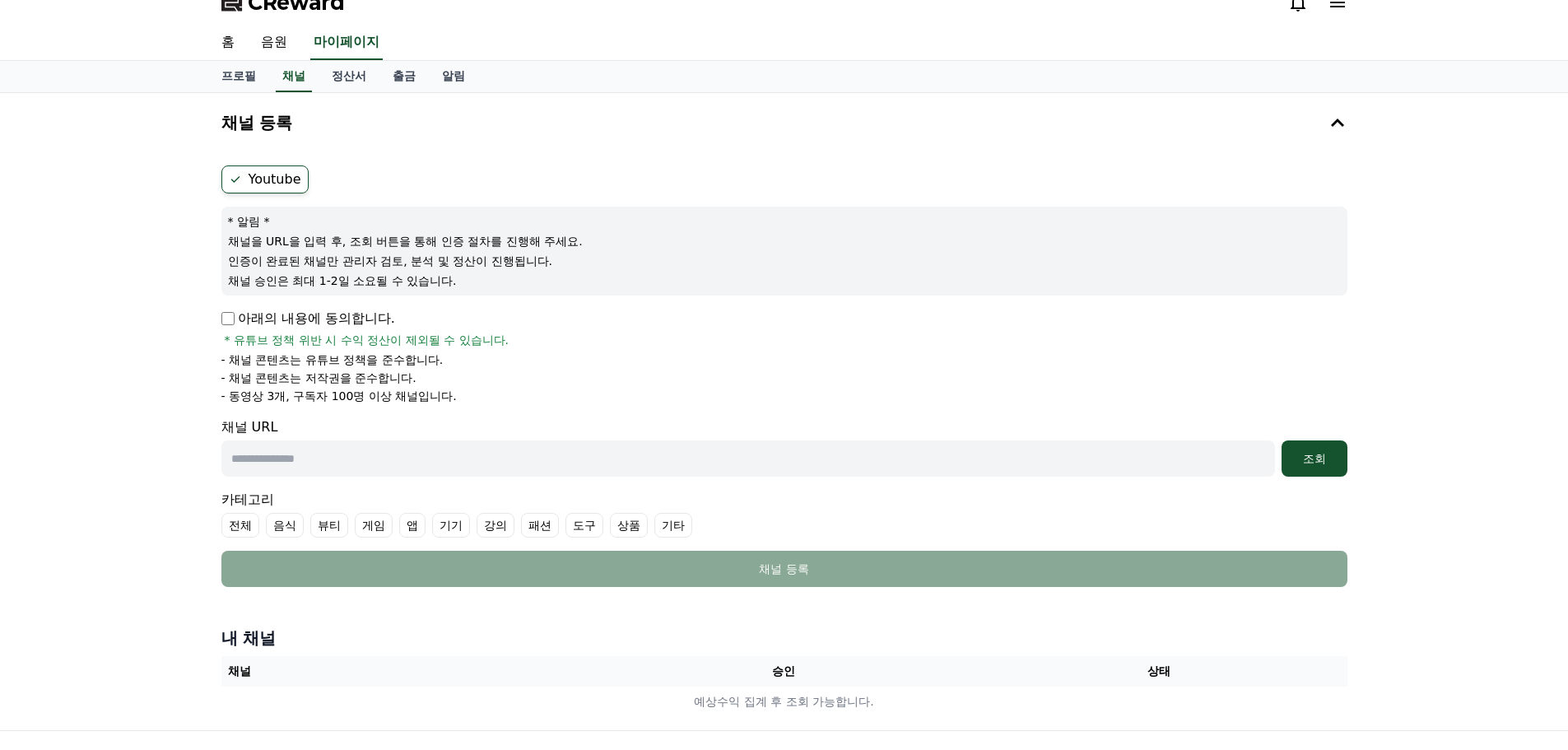
click at [521, 375] on li "- 채널 콘텐츠는 저작권을 준수합니다." at bounding box center [784, 378] width 1126 height 17
drag, startPoint x: 519, startPoint y: 375, endPoint x: 507, endPoint y: 334, distance: 42.7
click at [509, 339] on div "아래의 내용에 동의합니다. * 유튜브 정책 위반 시 수익 정산이 제외될 수 있습니다. - 채널 콘텐츠는 유튜브 정책을 준수합니다. - 채널 콘…" at bounding box center [784, 357] width 1126 height 96
click at [507, 333] on span "* 유튜브 정책 위반 시 수익 정산이 제외될 수 있습니다." at bounding box center [367, 341] width 285 height 17
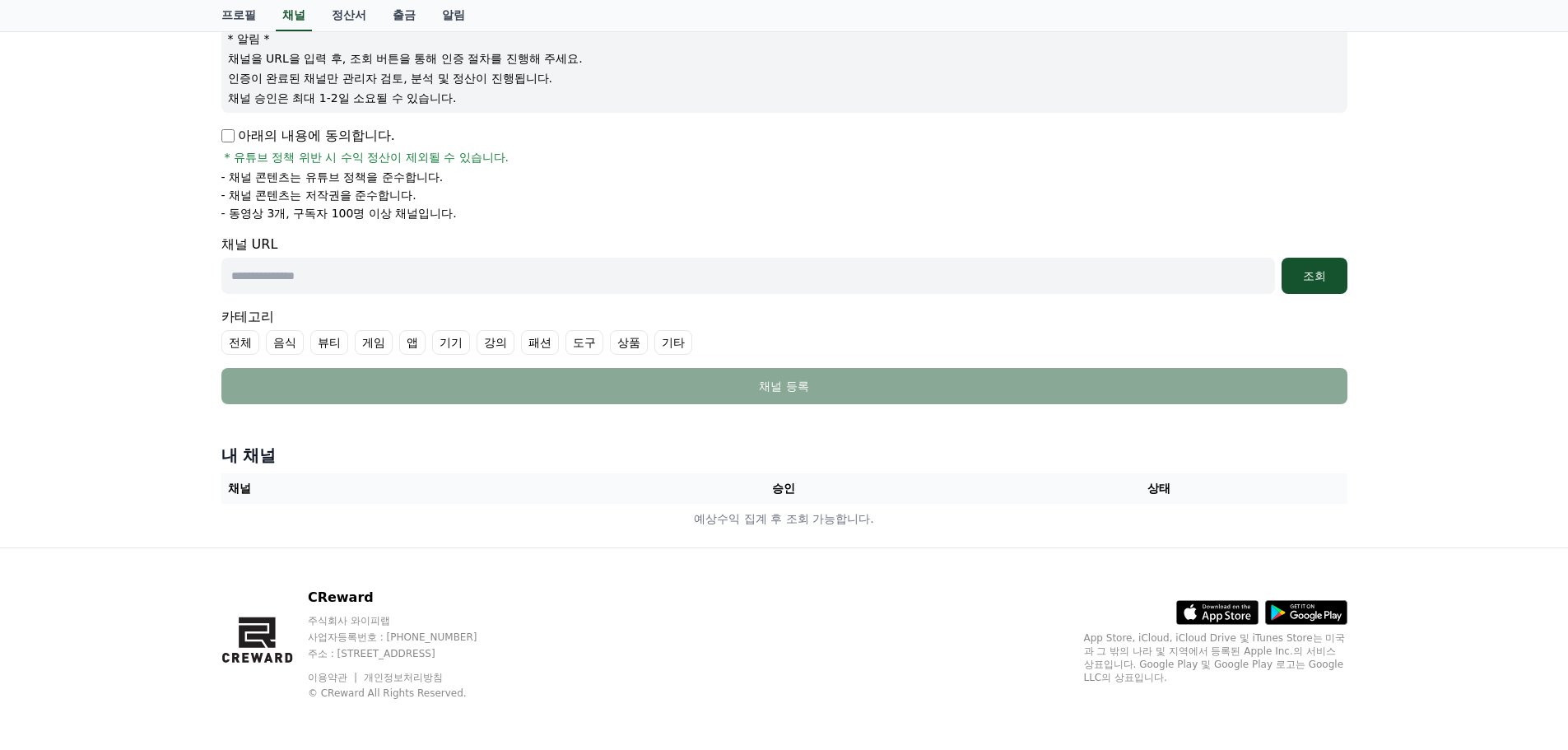
scroll to position [206, 0]
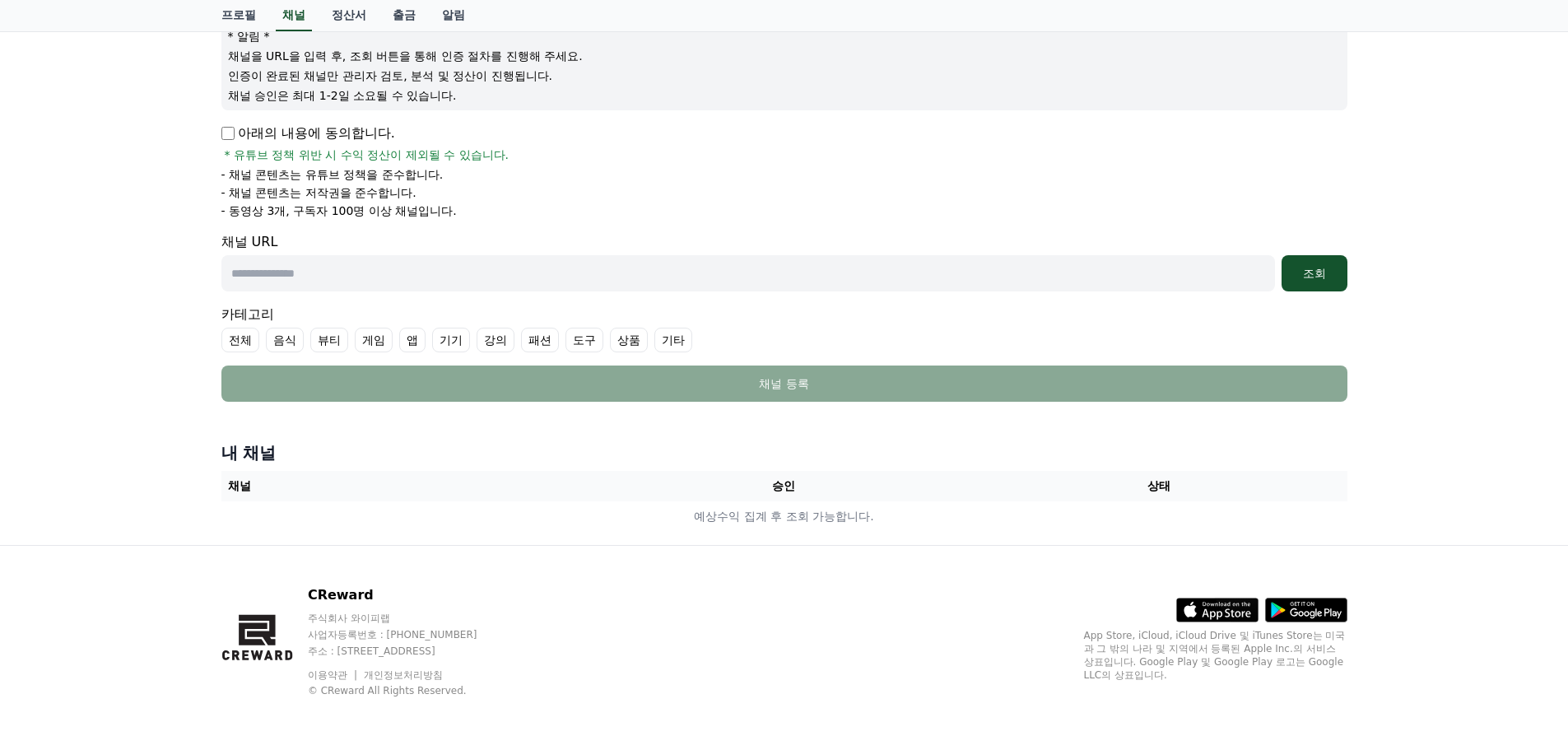
click at [459, 280] on input "text" at bounding box center [748, 273] width 1053 height 37
paste input "**********"
type input "**********"
click at [358, 142] on p "아래의 내용에 동의합니다." at bounding box center [308, 133] width 174 height 20
click at [1315, 279] on div "조회" at bounding box center [1315, 274] width 53 height 17
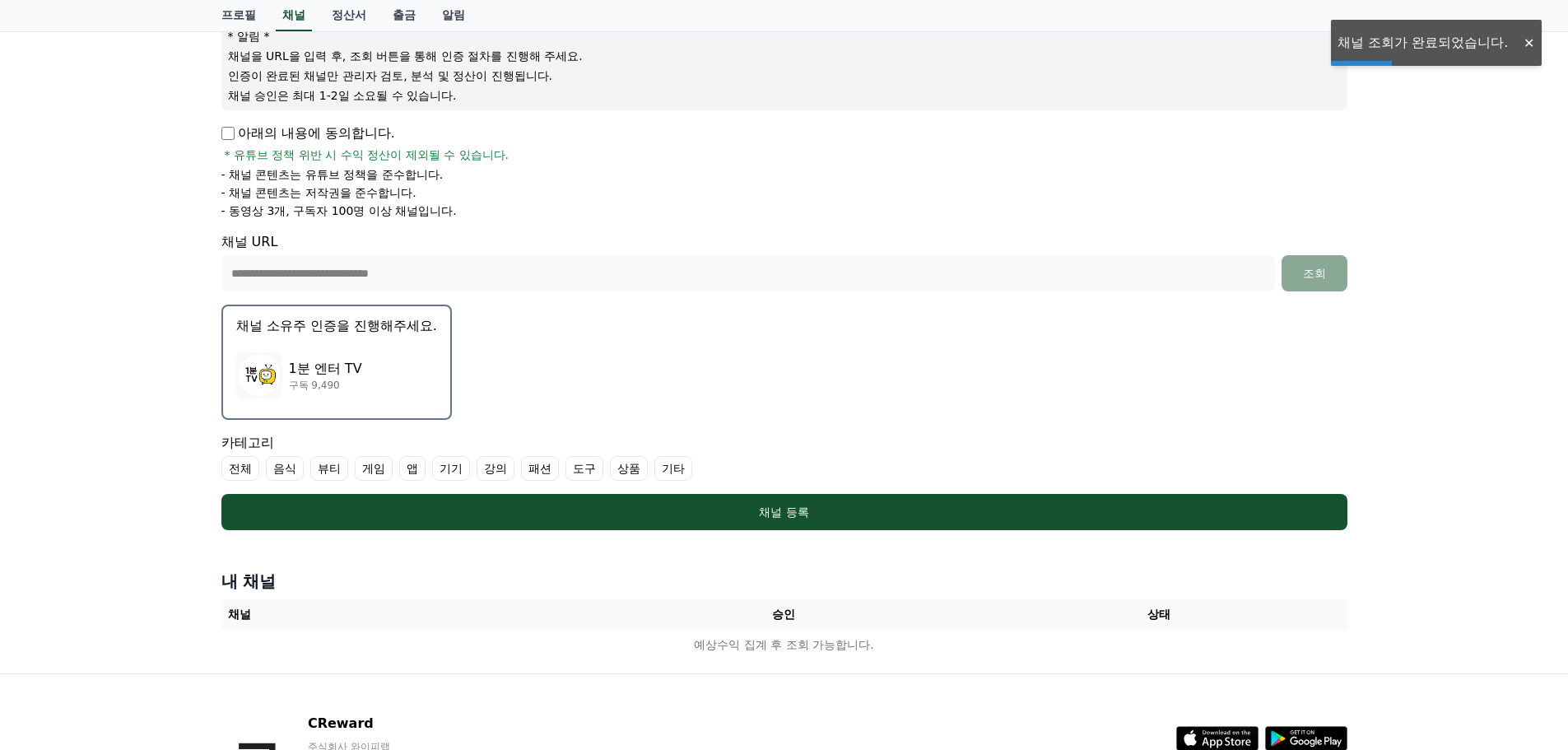
click at [407, 353] on div "1분 엔터 TV 구독 9,490" at bounding box center [337, 375] width 201 height 66
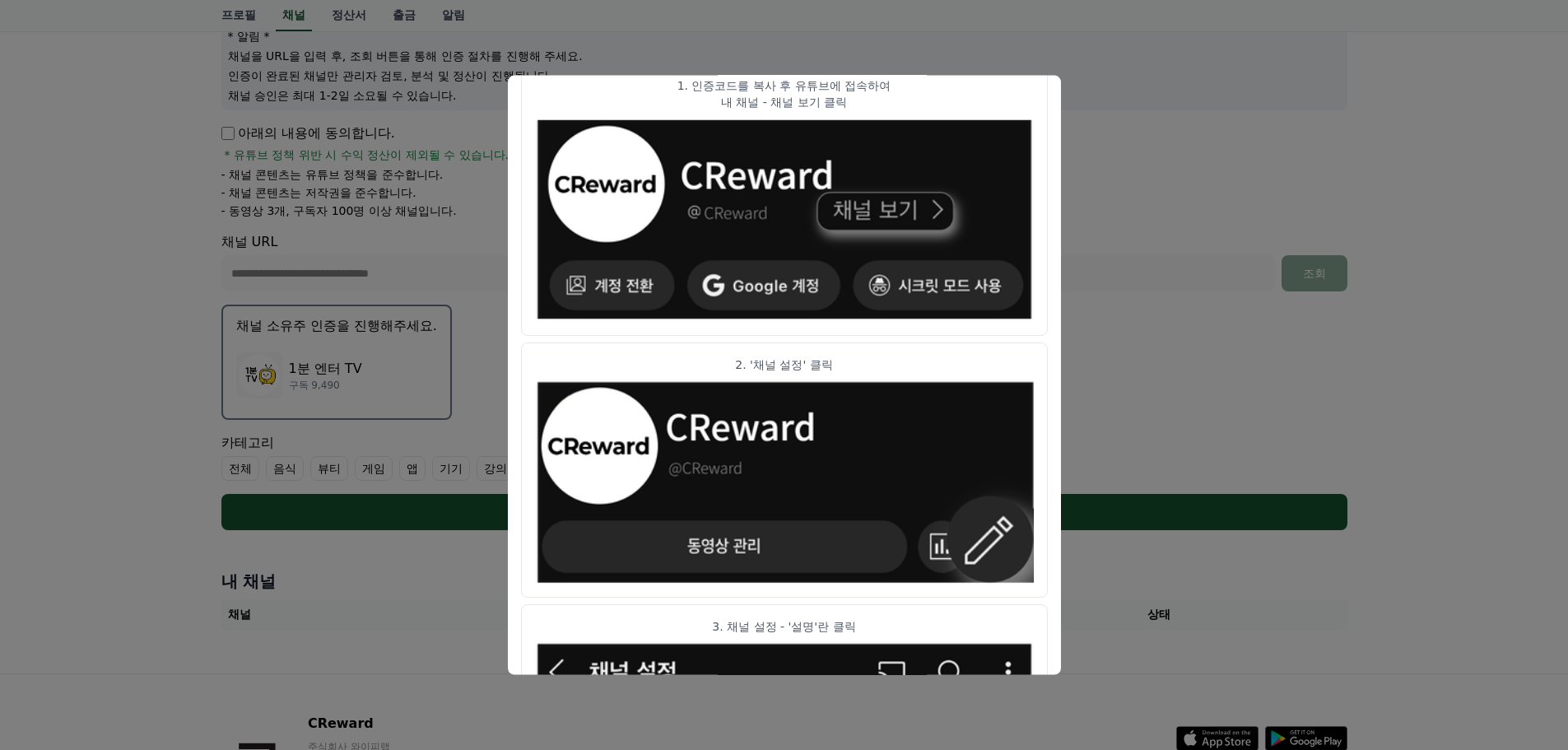
scroll to position [0, 0]
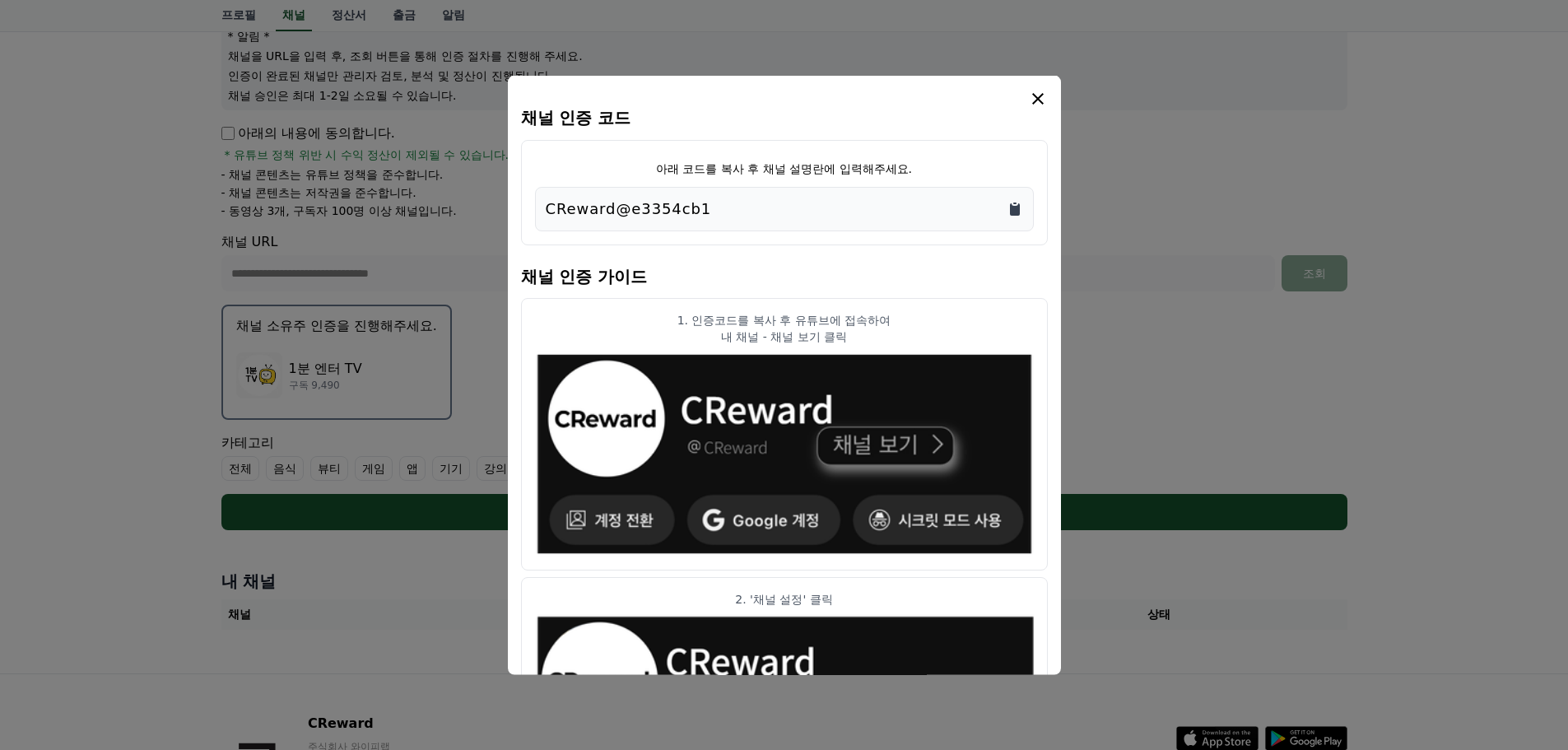
click at [1014, 207] on icon "Copy to clipboard" at bounding box center [1015, 208] width 10 height 12
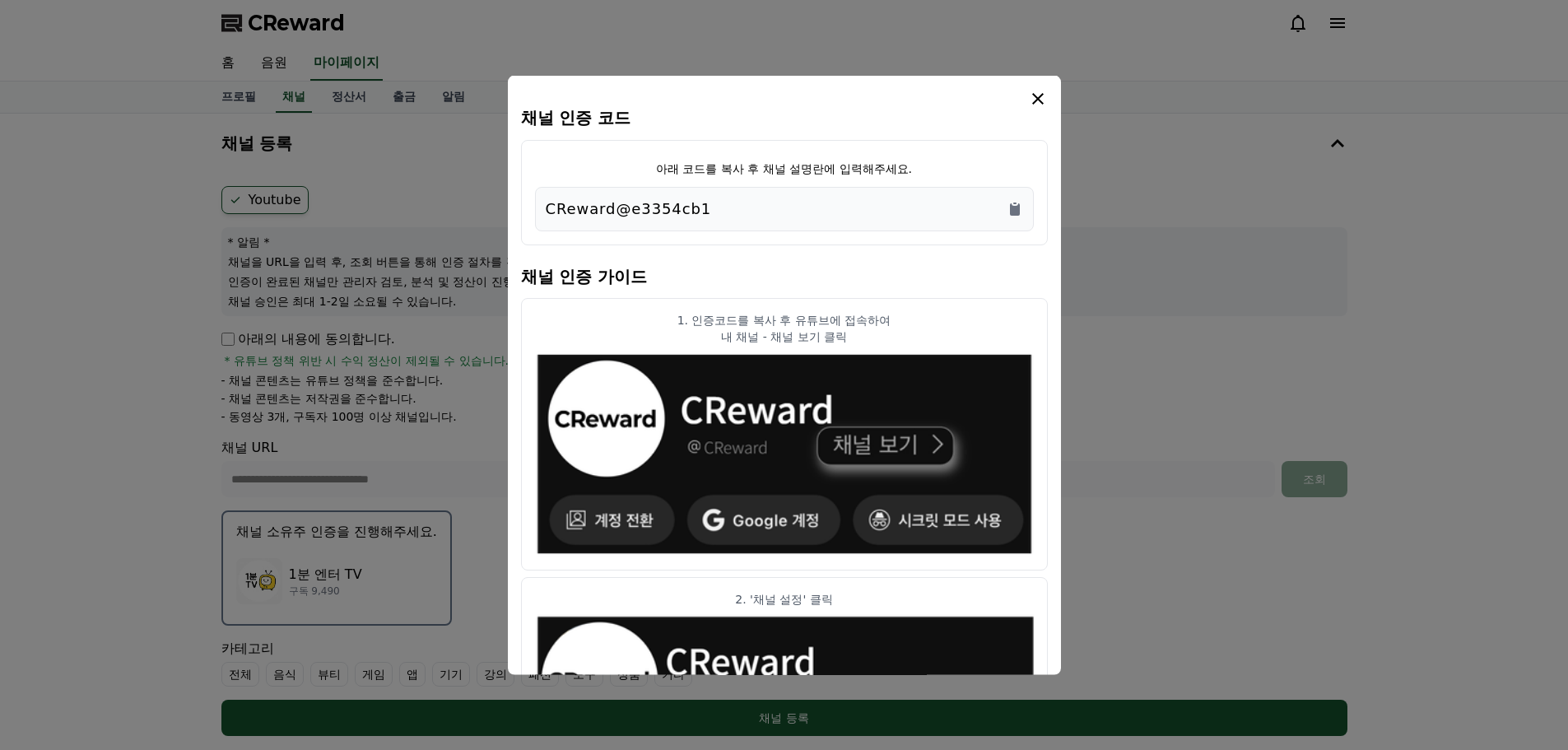
drag, startPoint x: 821, startPoint y: 341, endPoint x: 900, endPoint y: 338, distance: 79.1
click at [900, 338] on p "내 채널 - 채널 보기 클릭" at bounding box center [784, 336] width 499 height 17
click at [1036, 99] on icon "modal" at bounding box center [1037, 98] width 20 height 20
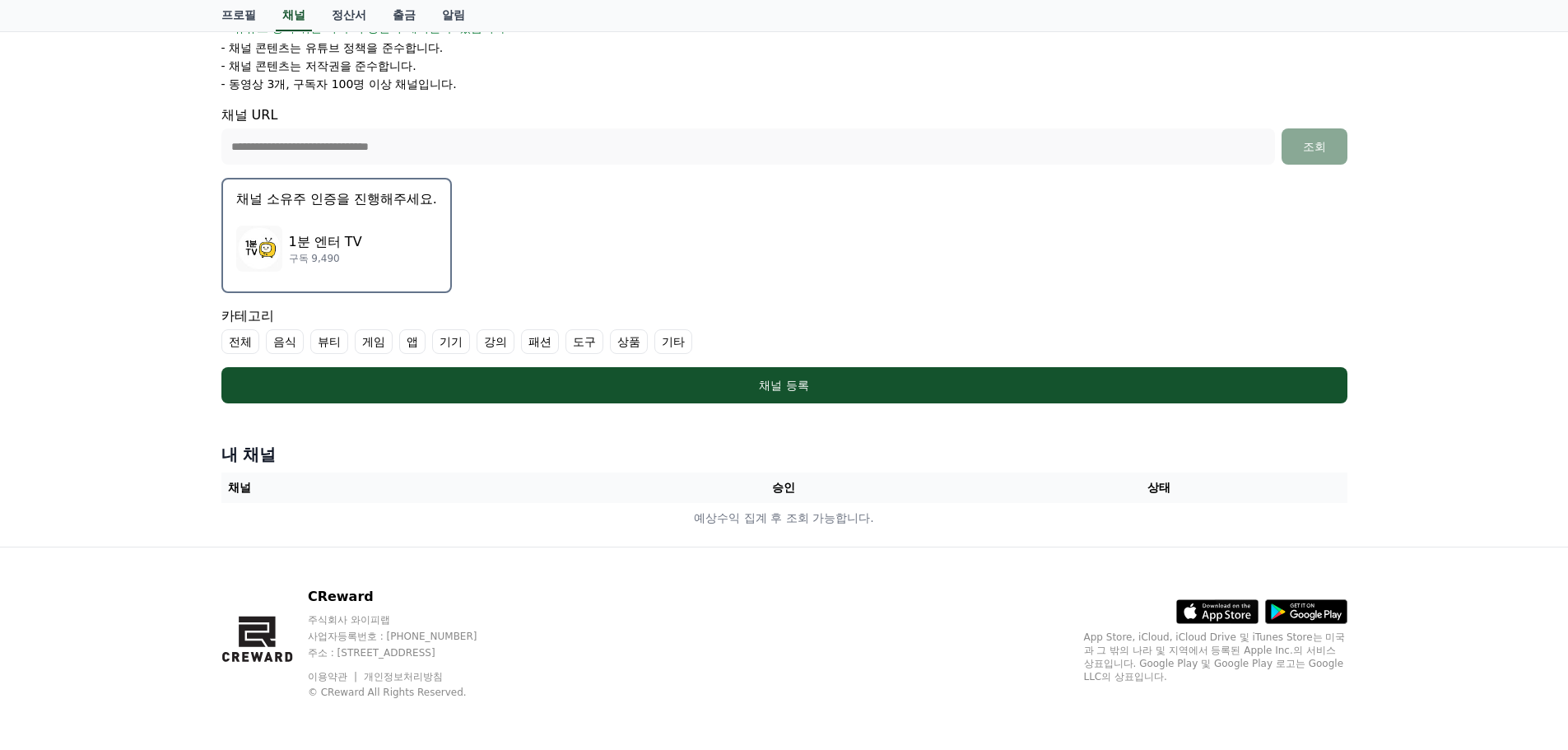
scroll to position [334, 0]
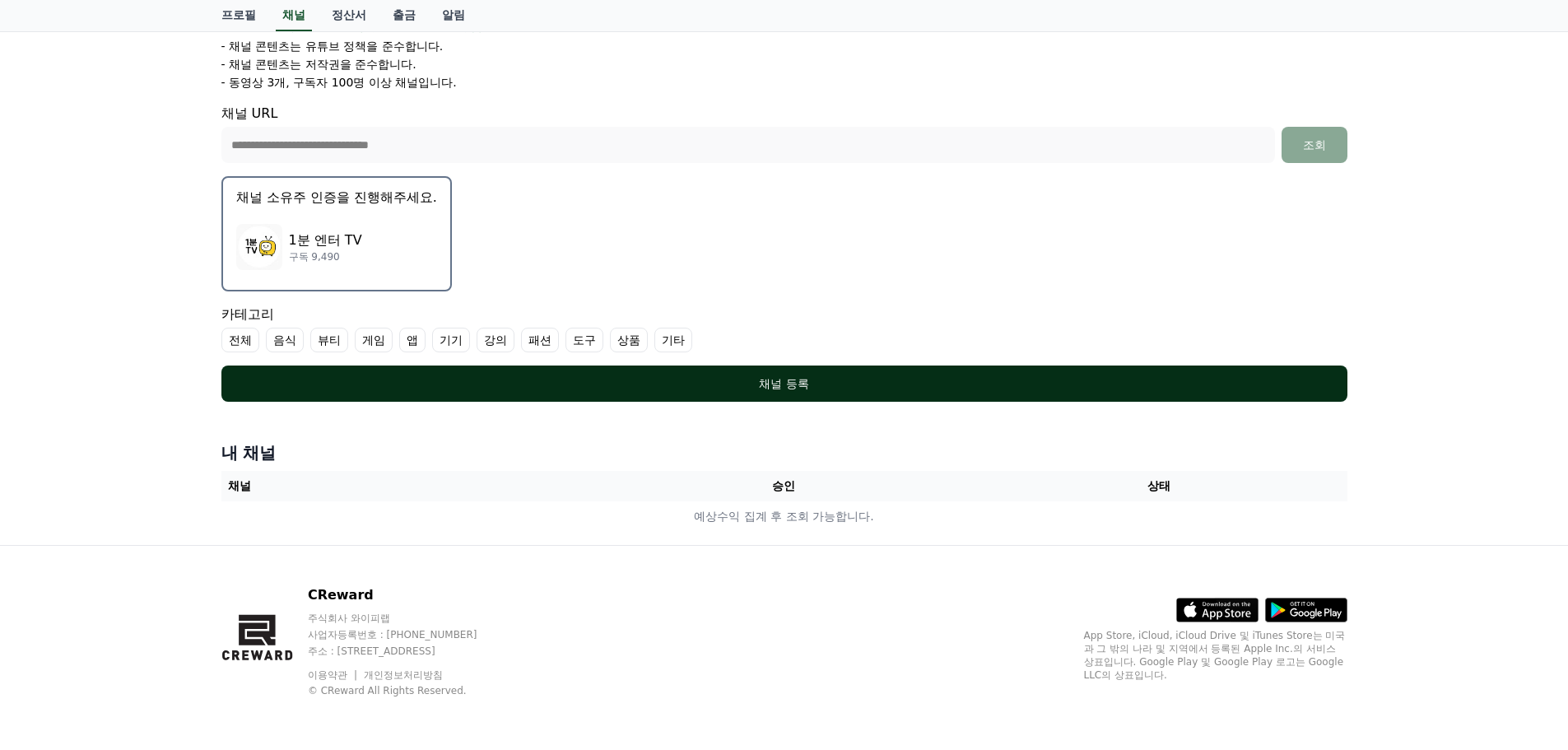
click at [634, 393] on button "채널 등록" at bounding box center [784, 384] width 1126 height 37
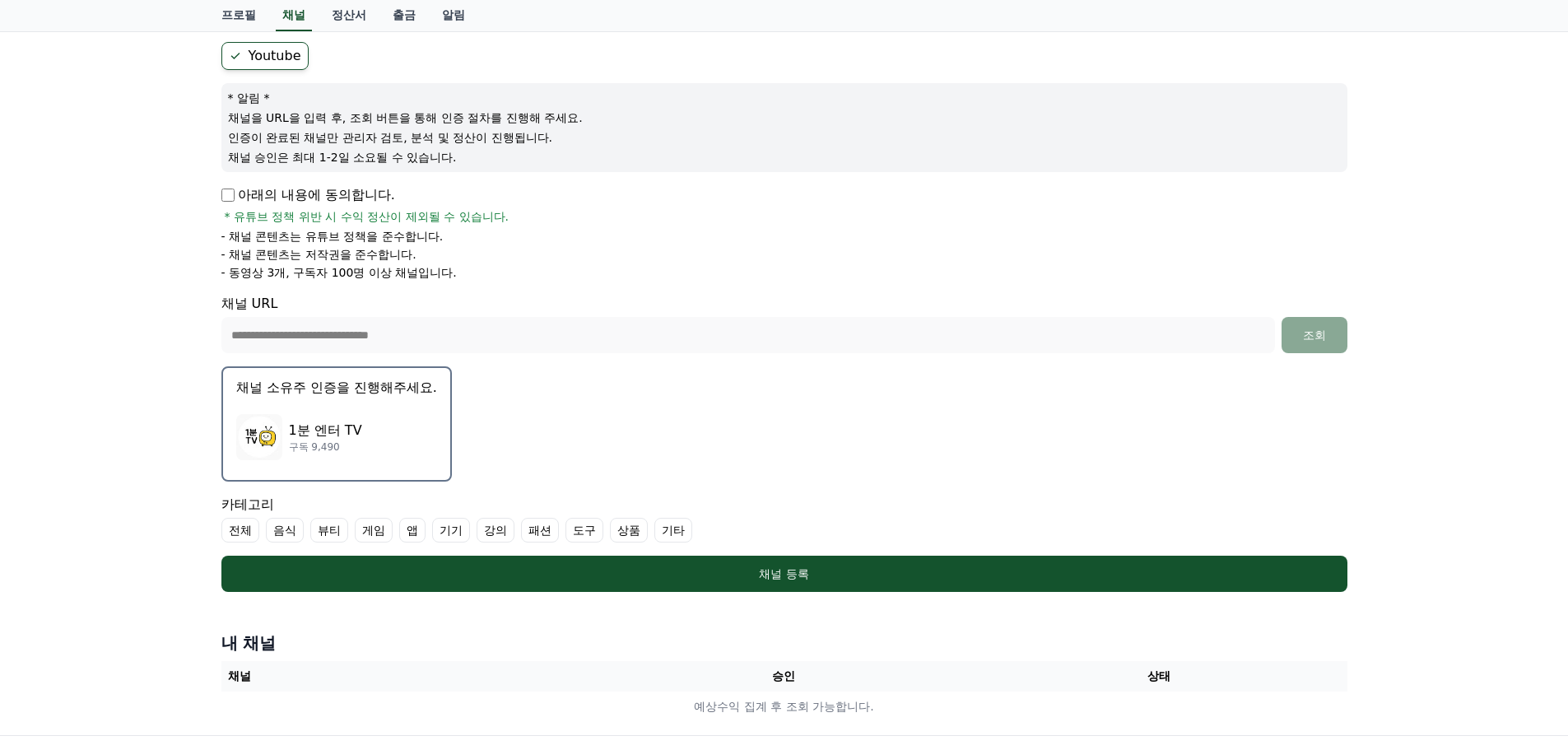
scroll to position [169, 0]
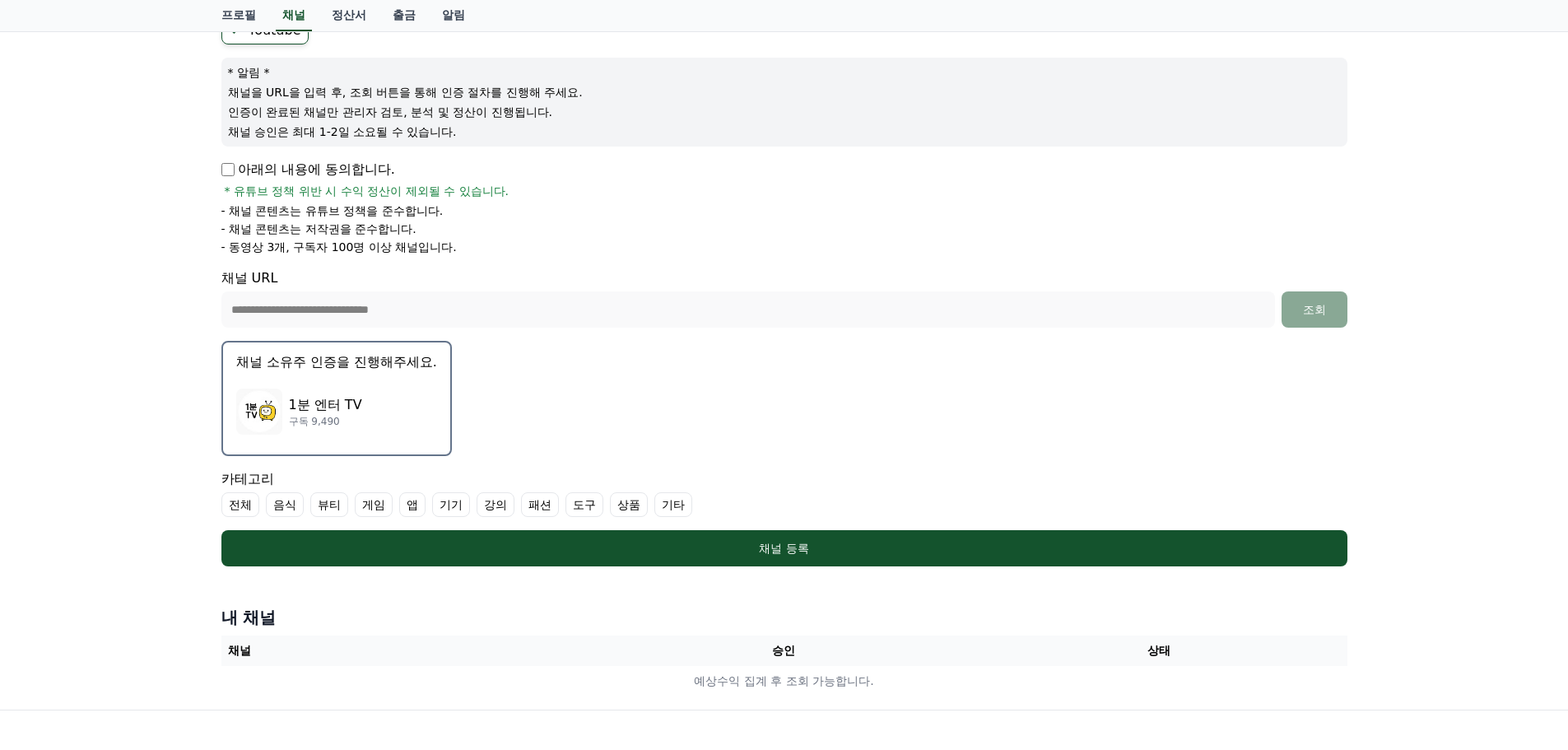
click at [679, 505] on label "기타" at bounding box center [673, 504] width 38 height 24
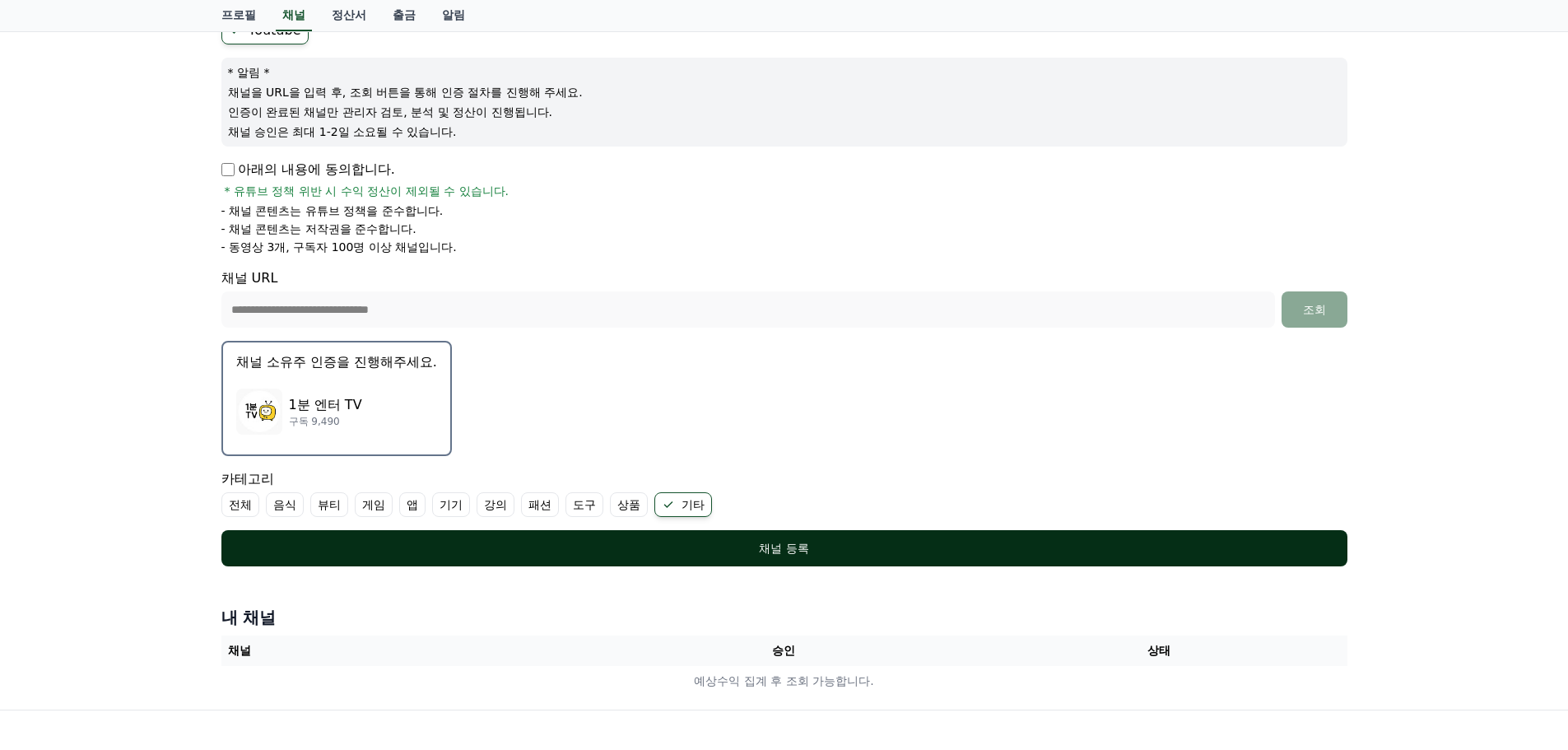
click at [554, 543] on div "채널 등록" at bounding box center [784, 549] width 1060 height 17
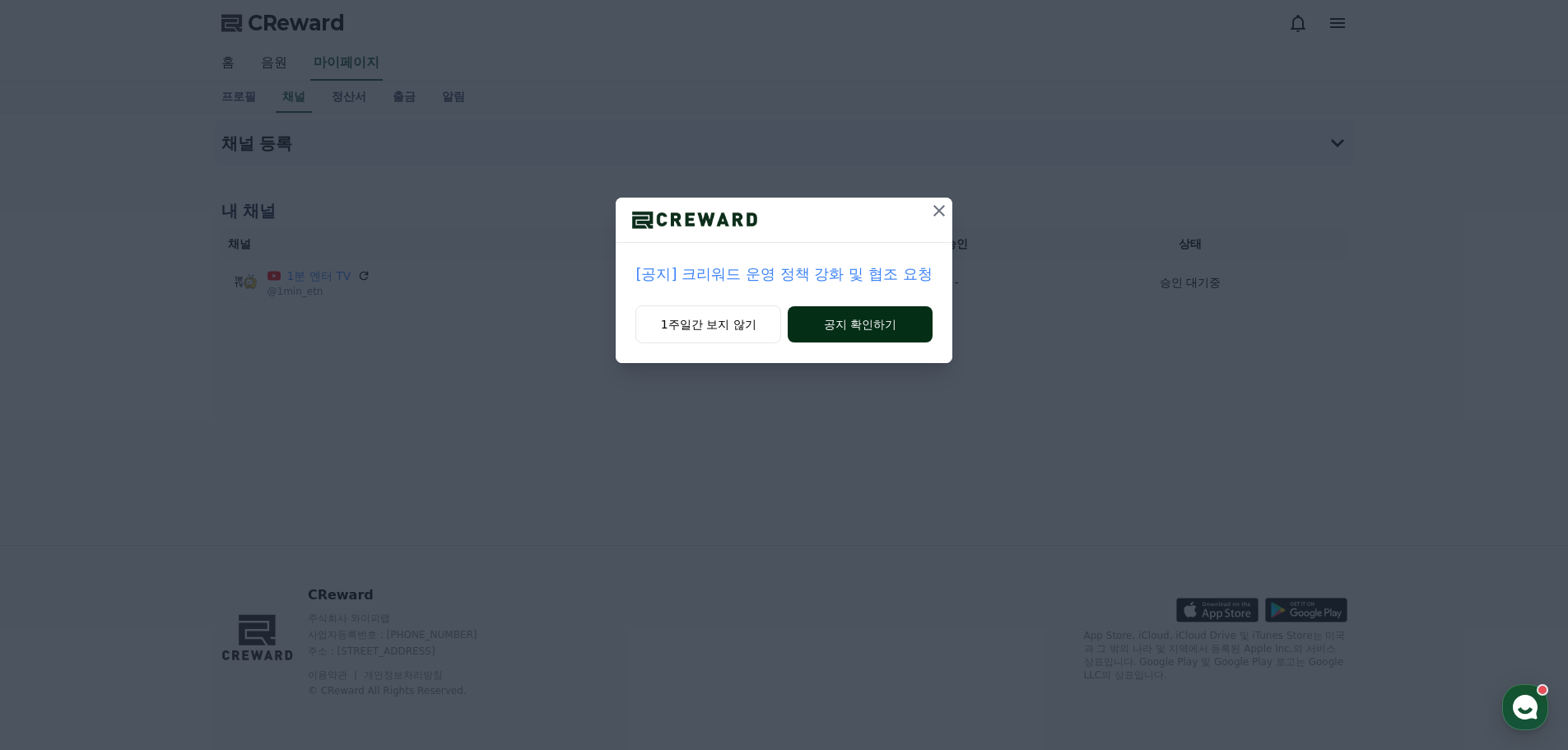
click at [799, 327] on button "공지 확인하기" at bounding box center [860, 325] width 144 height 37
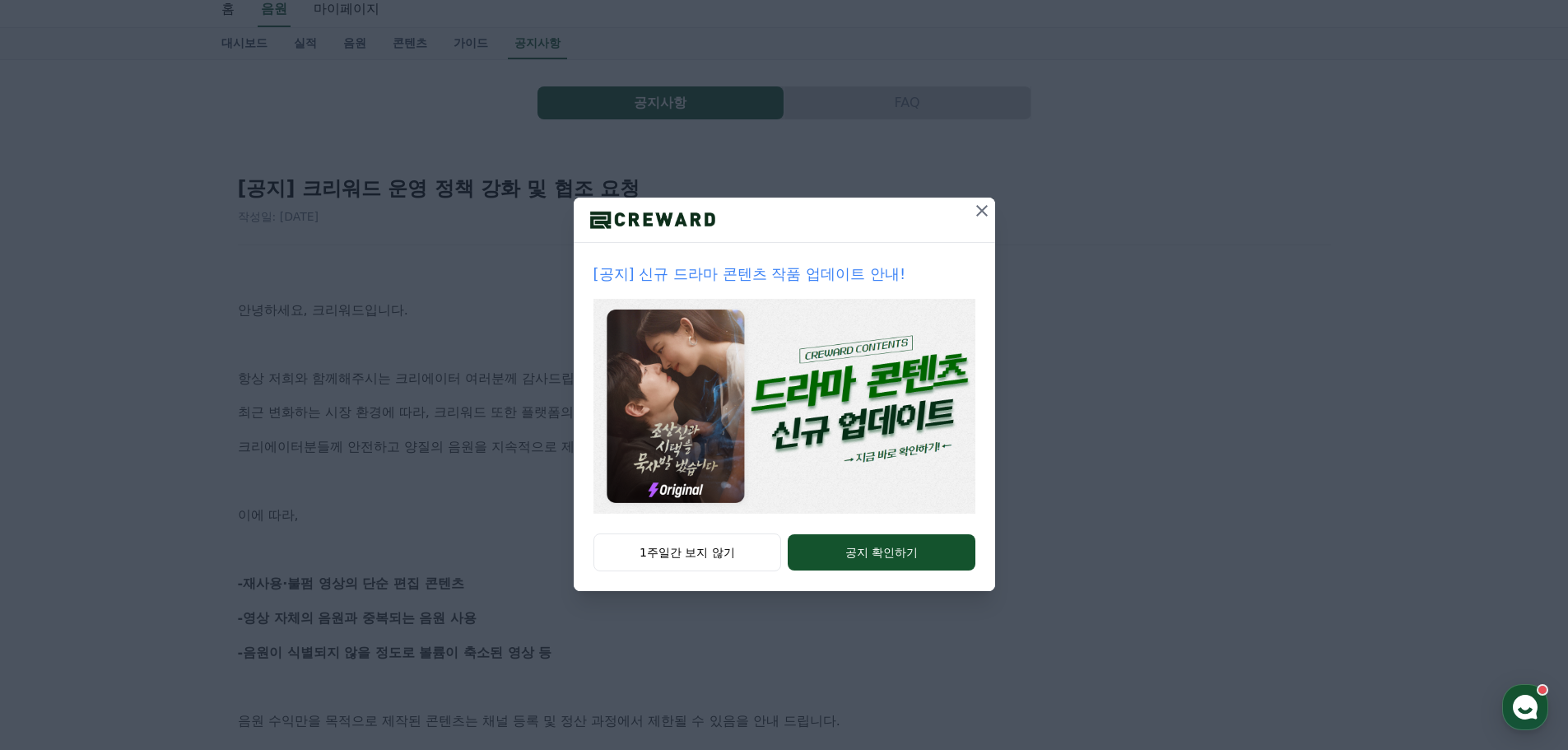
scroll to position [83, 0]
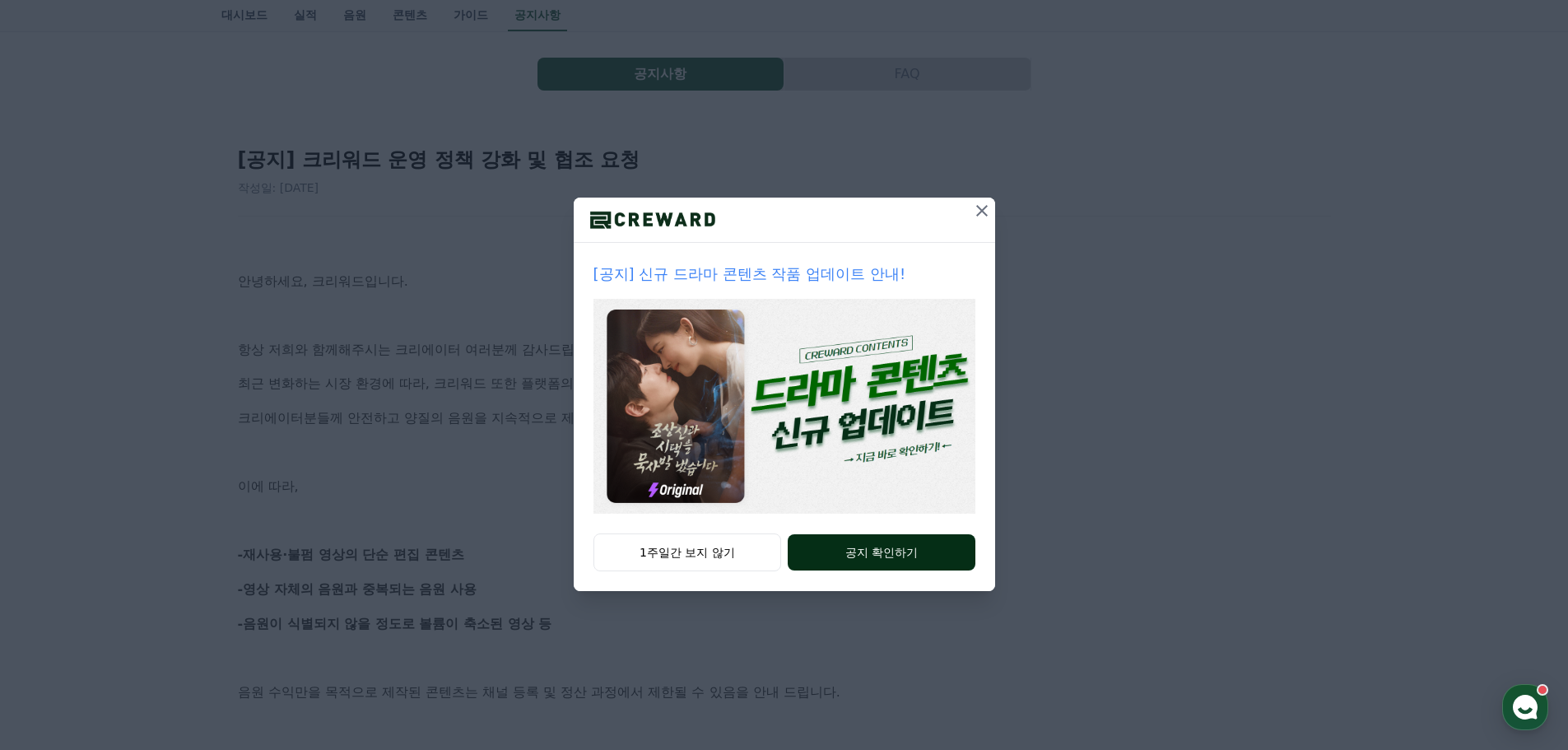
click at [800, 556] on button "공지 확인하기" at bounding box center [881, 552] width 187 height 37
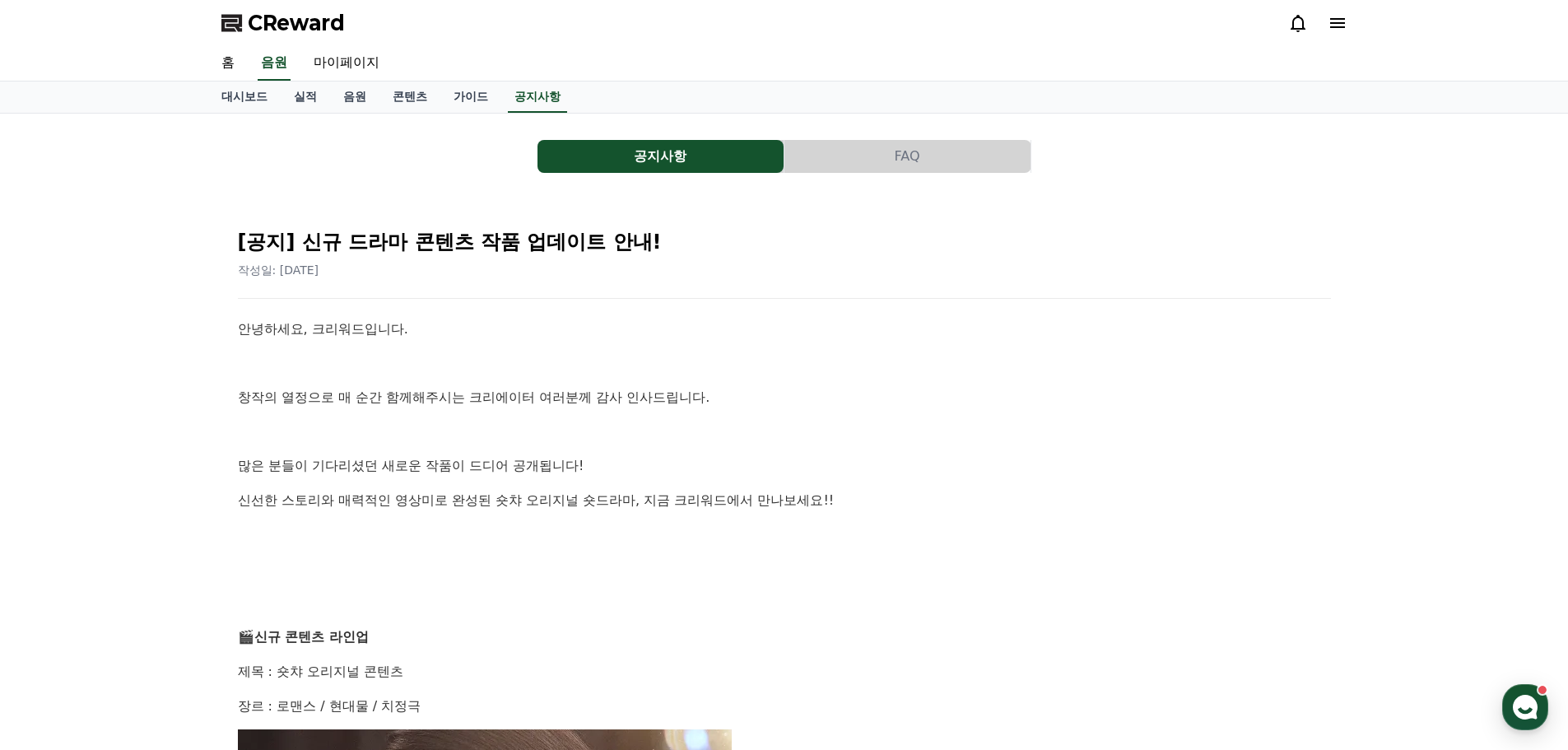
scroll to position [165, 0]
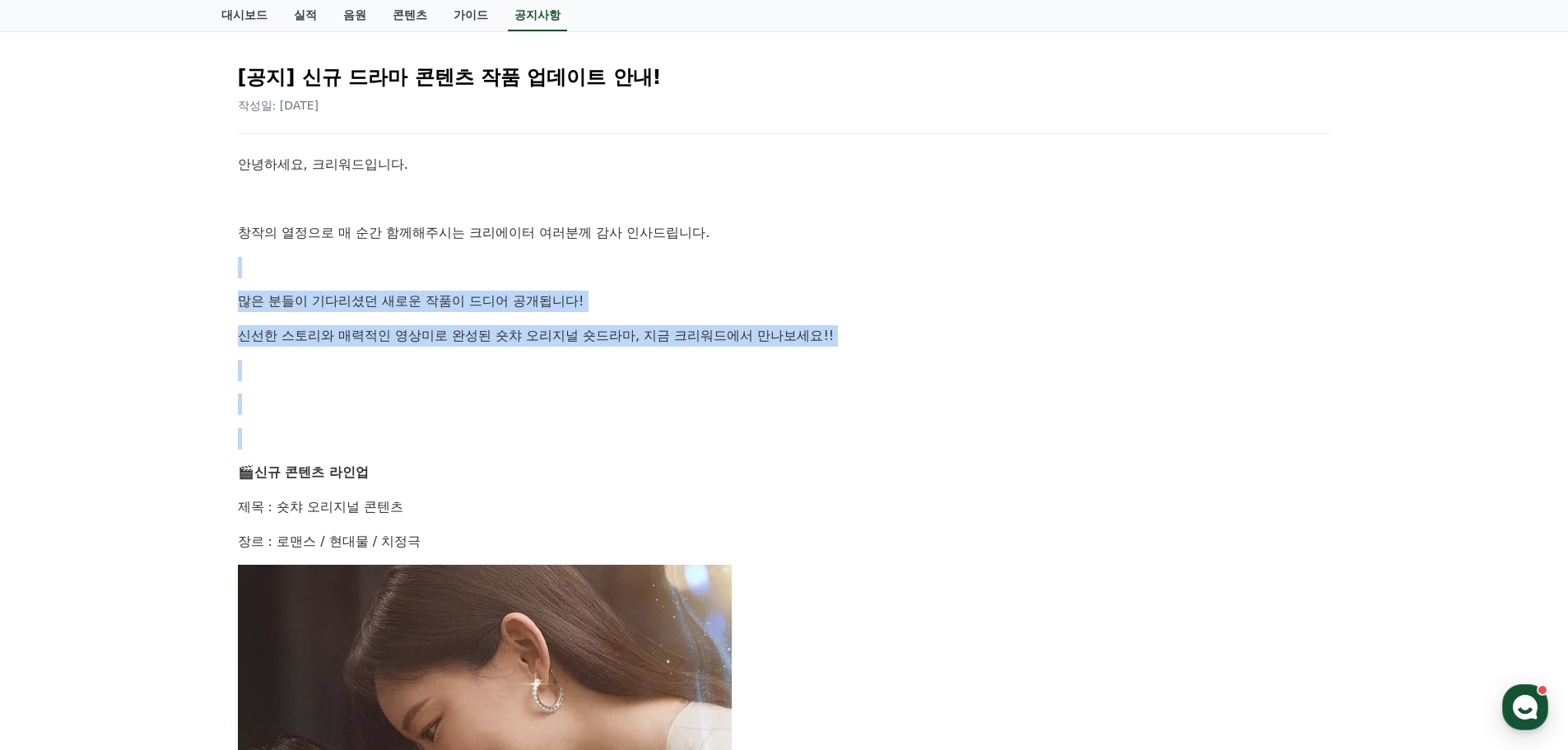
drag, startPoint x: 761, startPoint y: 346, endPoint x: 735, endPoint y: 257, distance: 92.7
drag, startPoint x: 735, startPoint y: 256, endPoint x: 690, endPoint y: 248, distance: 45.7
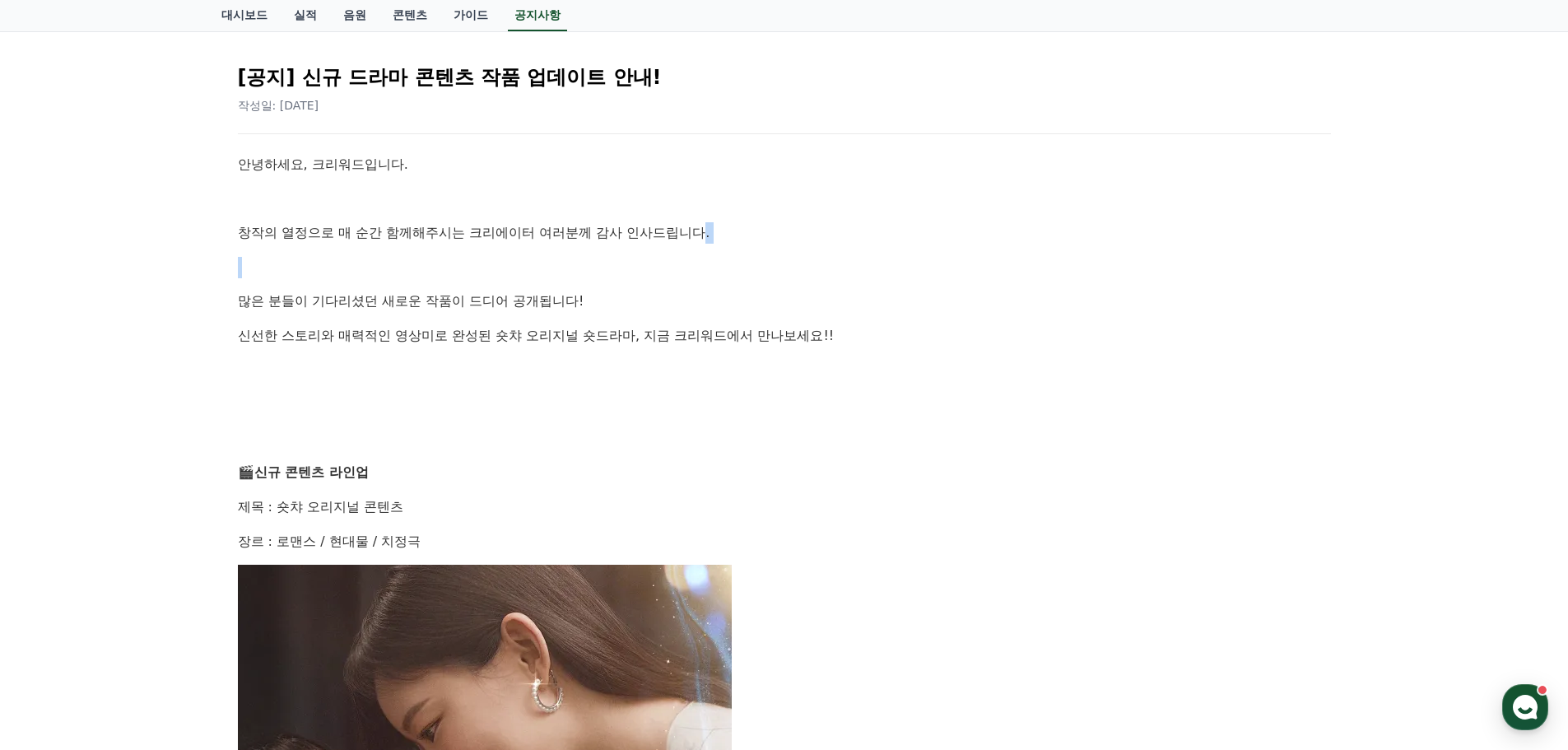
drag, startPoint x: 704, startPoint y: 212, endPoint x: 702, endPoint y: 299, distance: 87.0
click at [702, 300] on p "많은 분들이 기다리셨던 새로운 작품이 드디어 공개됩니다!" at bounding box center [784, 301] width 1093 height 22
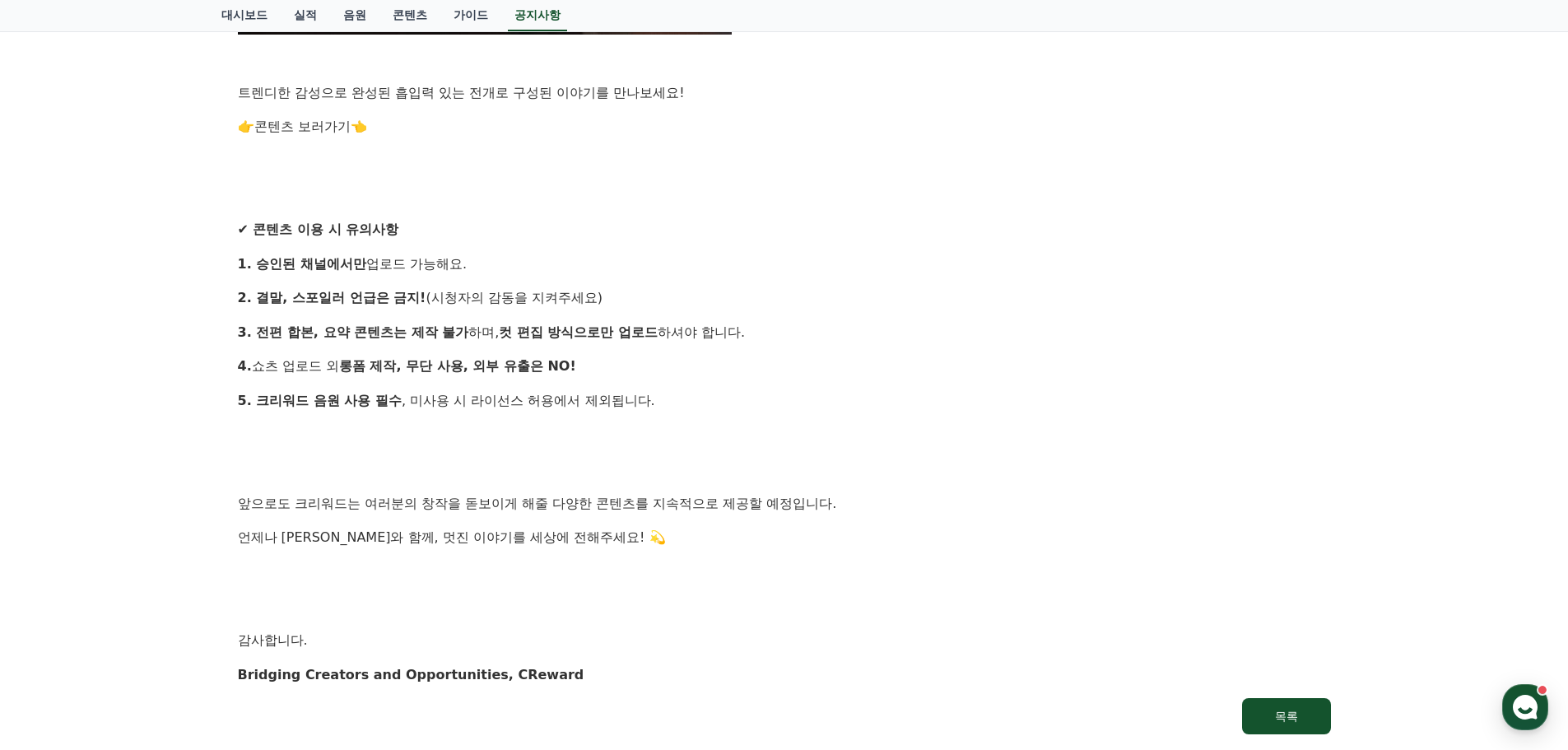
scroll to position [1400, 0]
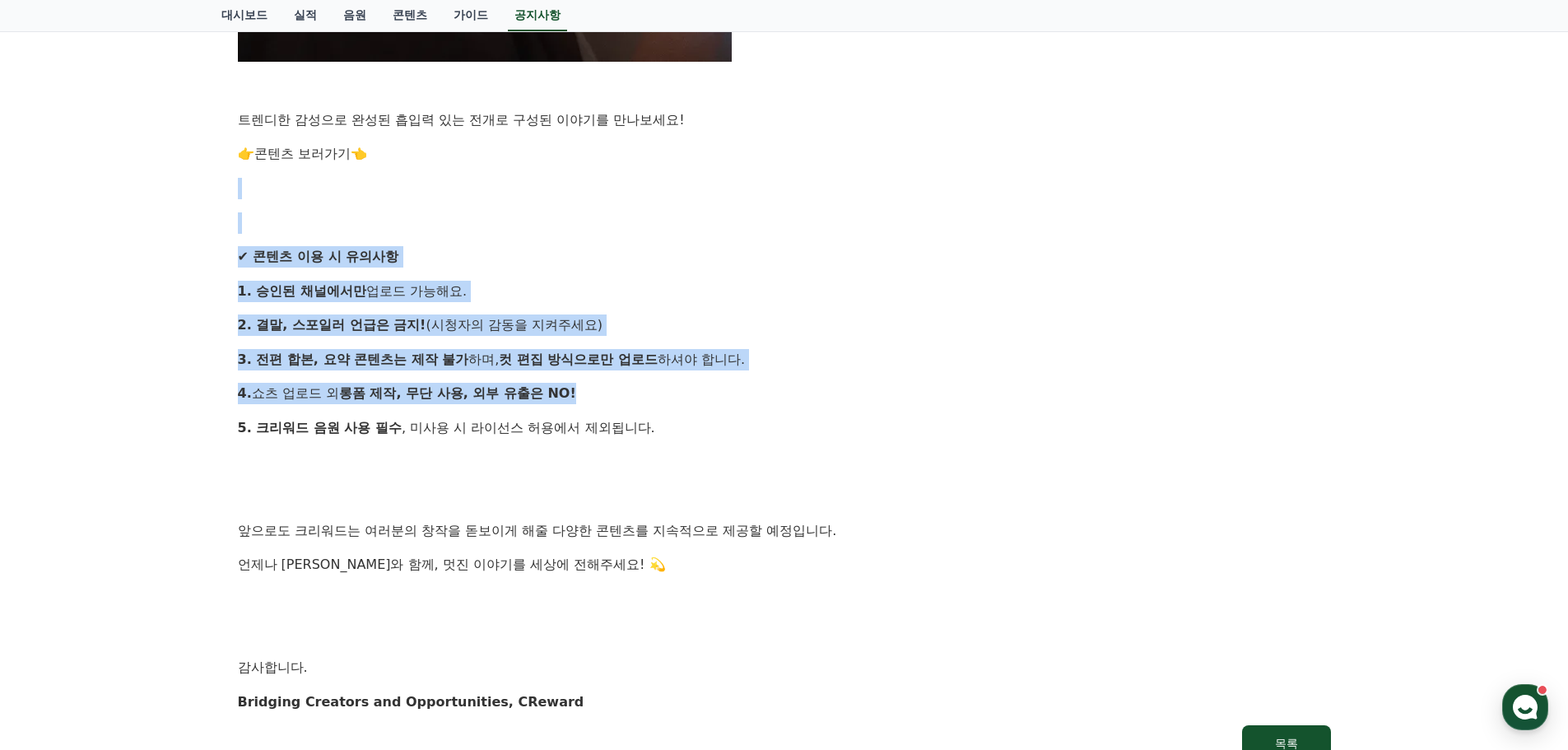
drag, startPoint x: 786, startPoint y: 194, endPoint x: 796, endPoint y: 391, distance: 197.3
click at [796, 391] on p "4. 쇼츠 업로드 외 롱폼 제작, 무단 사용, 외부 유출은 NO!" at bounding box center [784, 393] width 1093 height 22
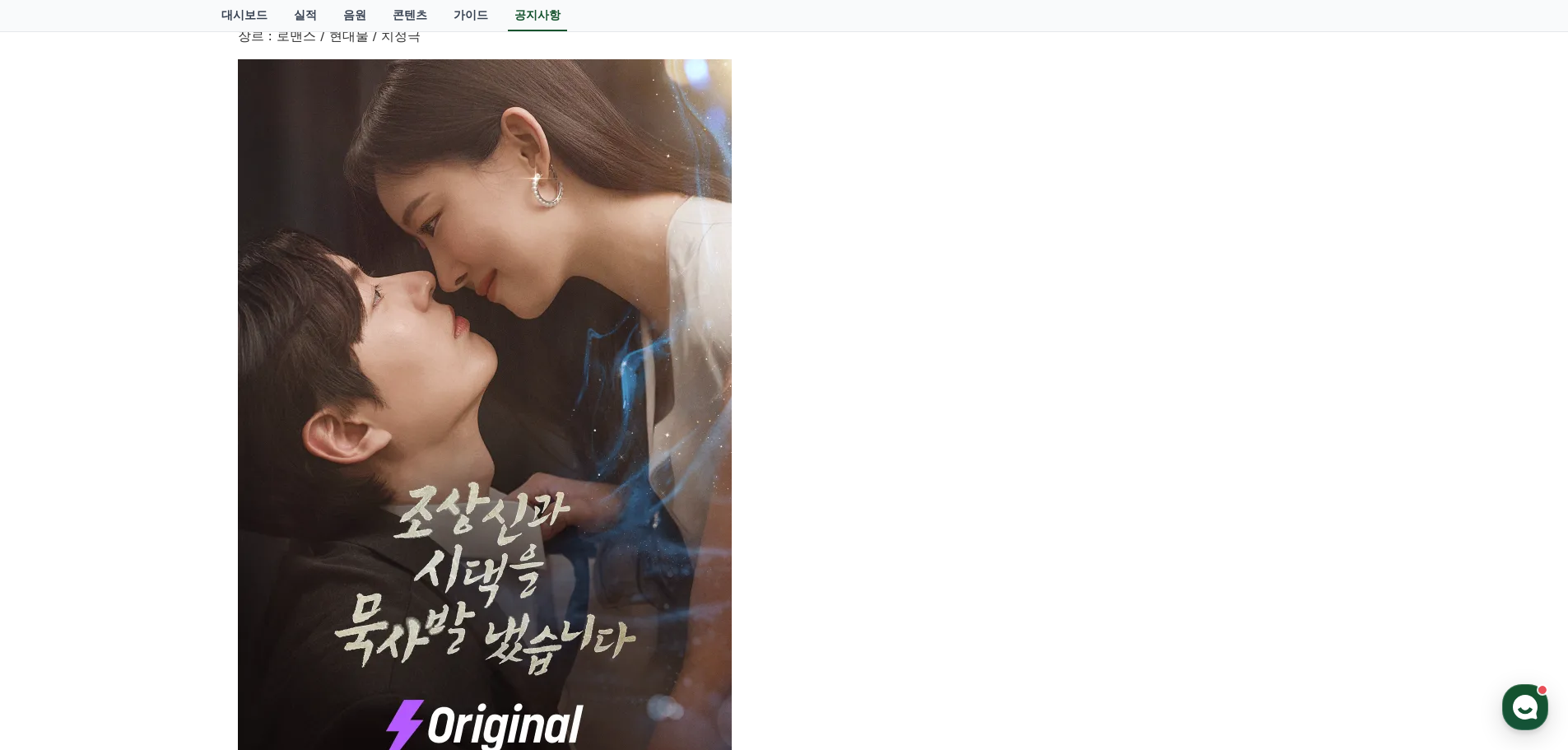
scroll to position [0, 0]
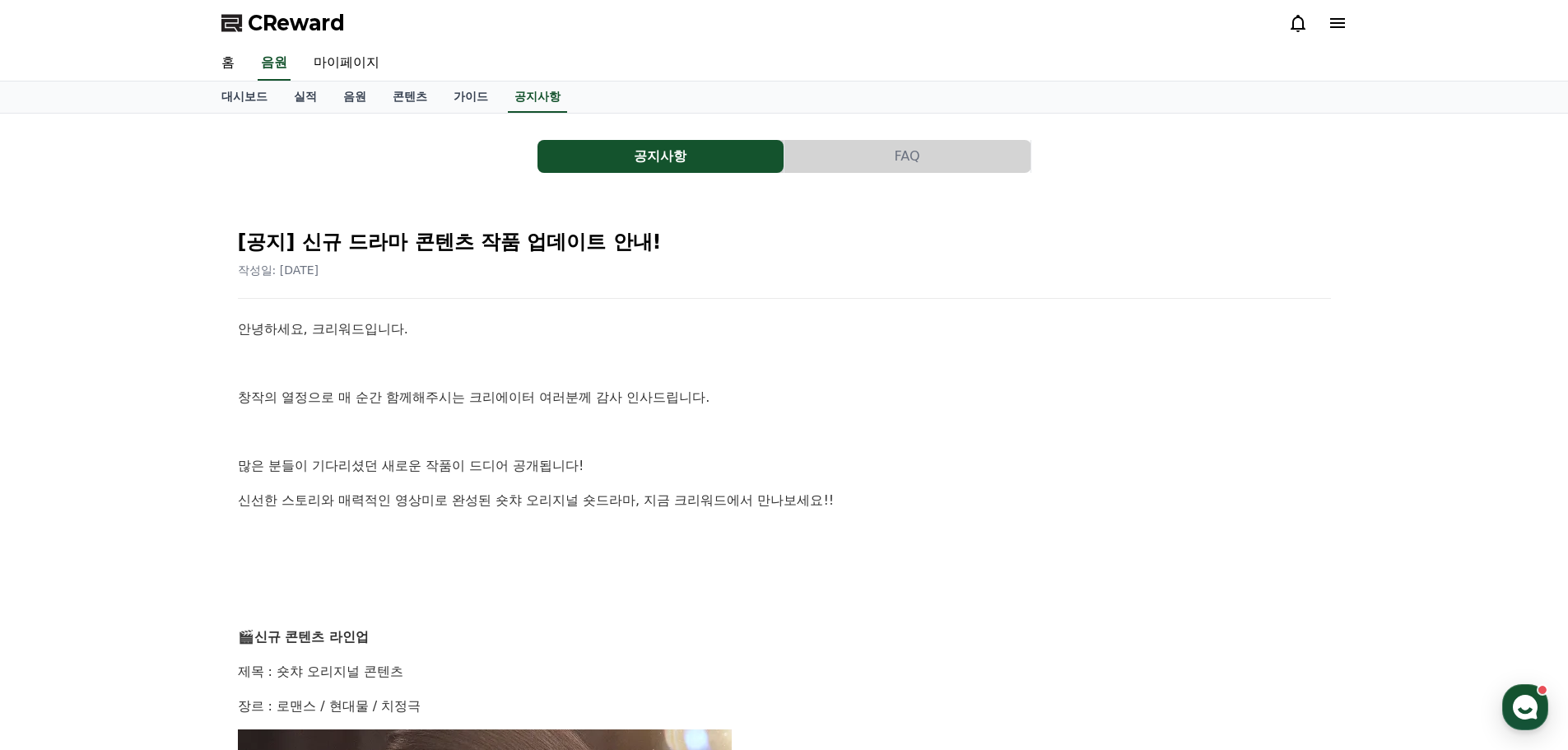
drag, startPoint x: 808, startPoint y: 397, endPoint x: 261, endPoint y: -94, distance: 735.0
click at [821, 153] on button "FAQ" at bounding box center [908, 156] width 246 height 33
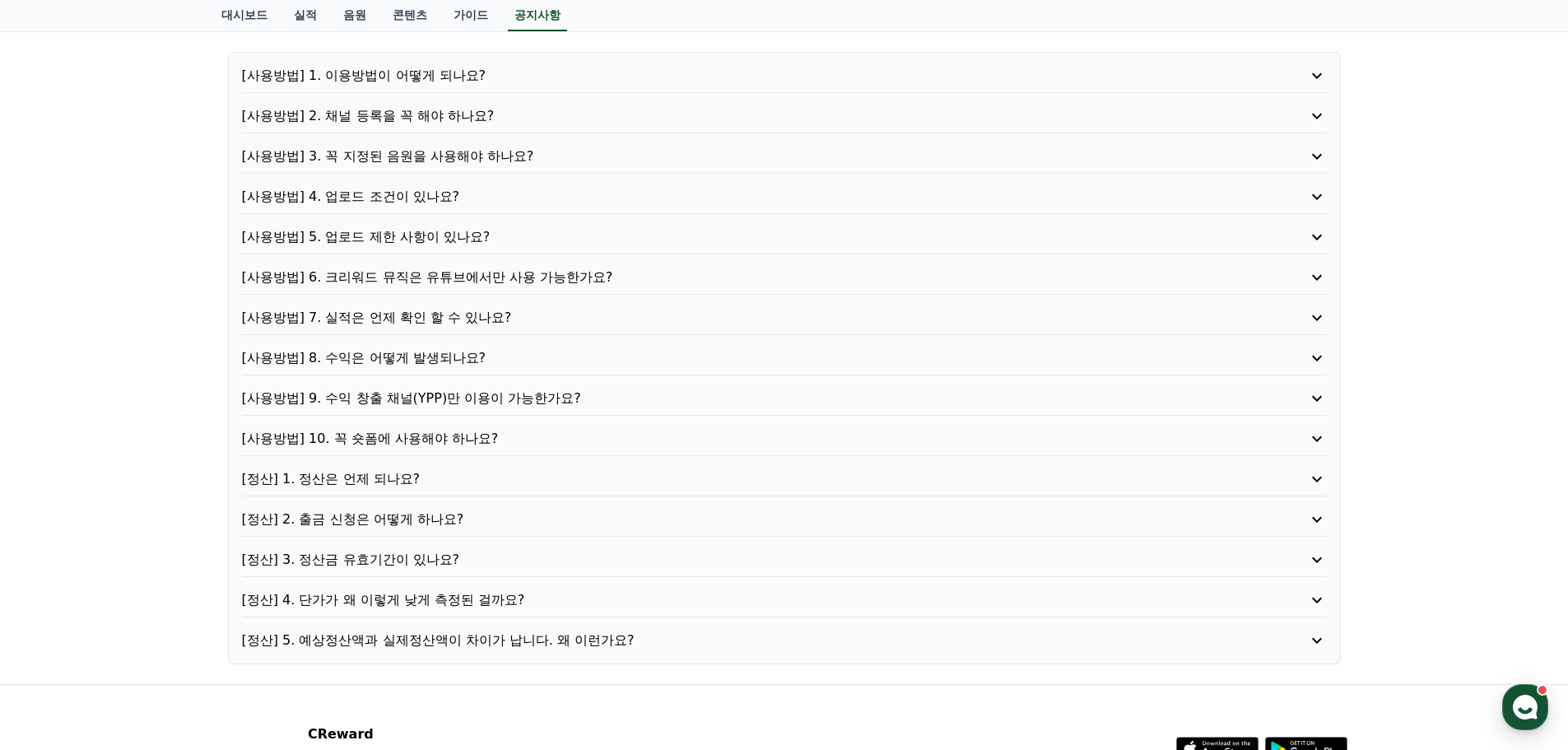
scroll to position [165, 0]
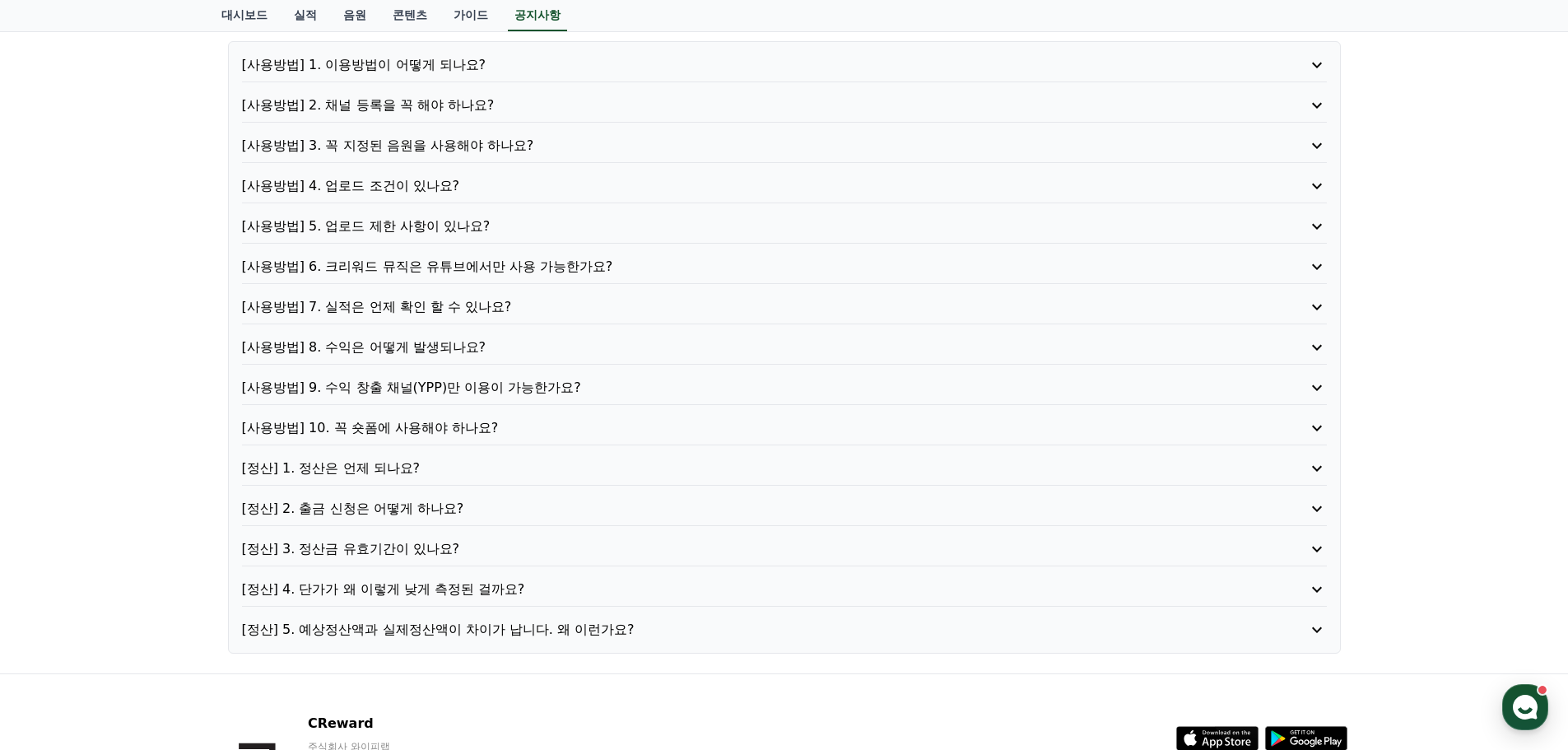
click at [482, 150] on p "[사용방법] 3. 꼭 지정된 음원을 사용해야 하나요?" at bounding box center [741, 145] width 999 height 20
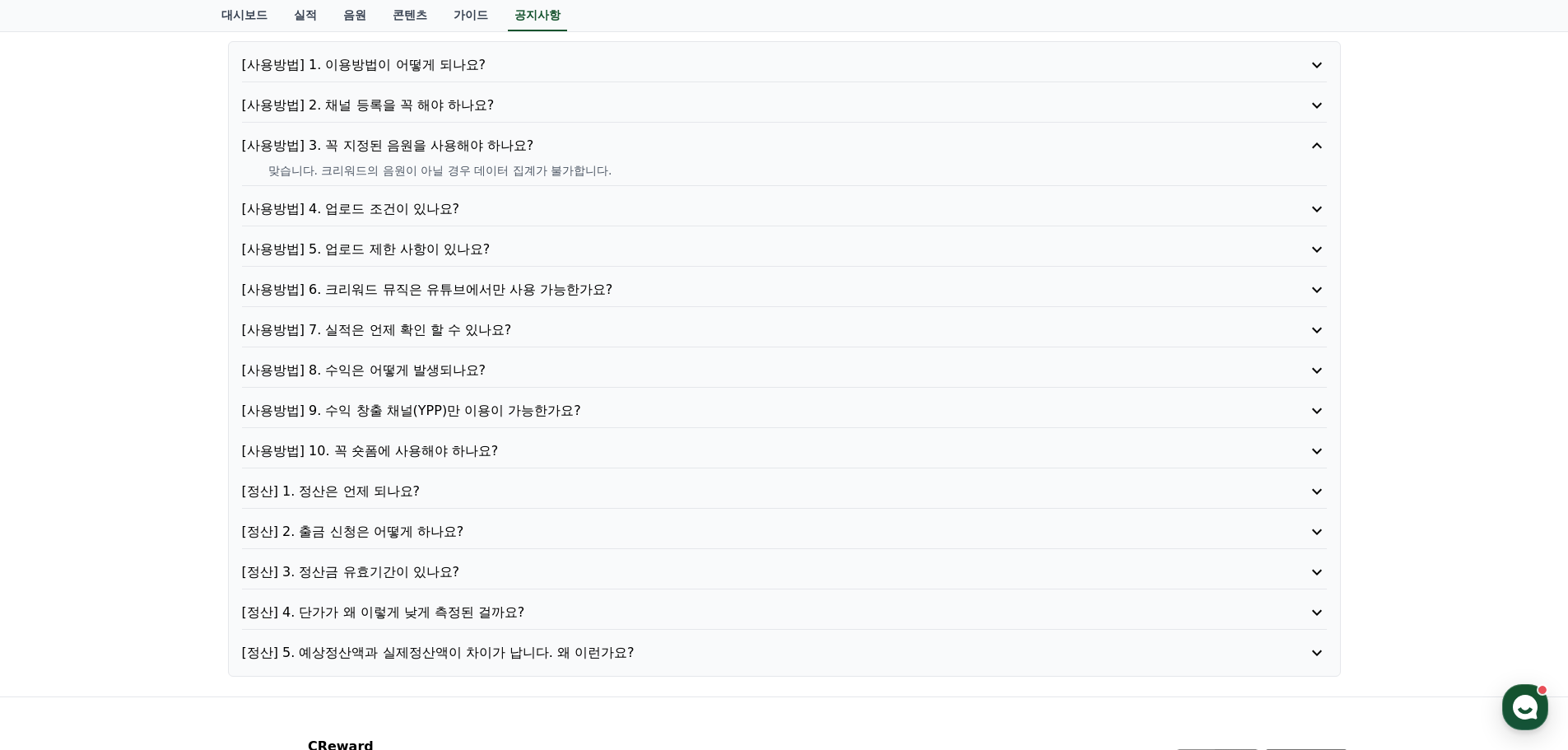
click at [482, 150] on p "[사용방법] 3. 꼭 지정된 음원을 사용해야 하나요?" at bounding box center [741, 145] width 999 height 20
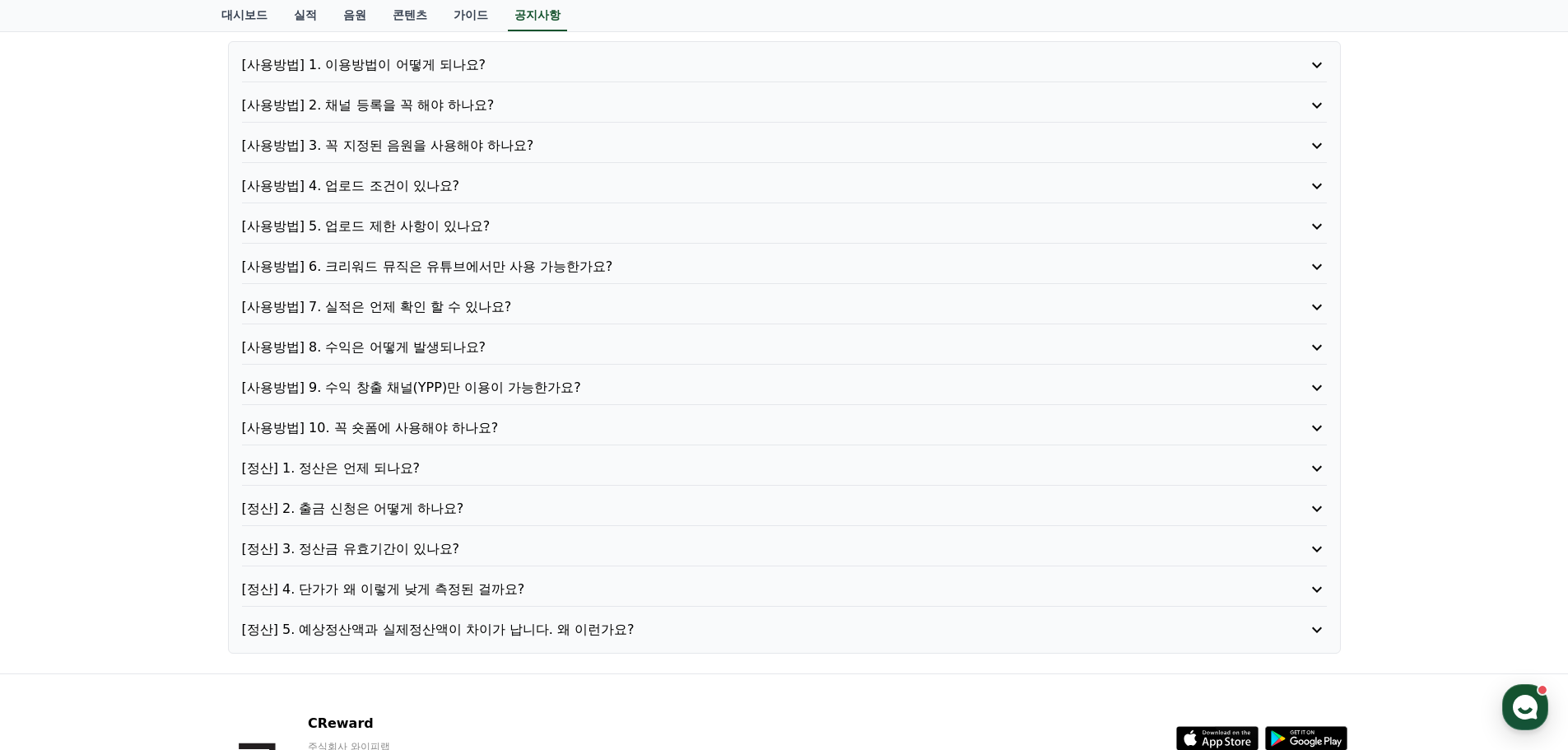
click at [504, 255] on div "[사용방법] 1. 이용방법이 어떻게 되나요? [사용방법] 2. 채널 등록을 꼭 해야 하나요? [사용방법] 3. 꼭 지정된 음원을 사용해야 하나…" at bounding box center [784, 347] width 1113 height 613
click at [513, 276] on p "[사용방법] 6. 크리워드 뮤직은 유튜브에서만 사용 가능한가요?" at bounding box center [741, 266] width 999 height 20
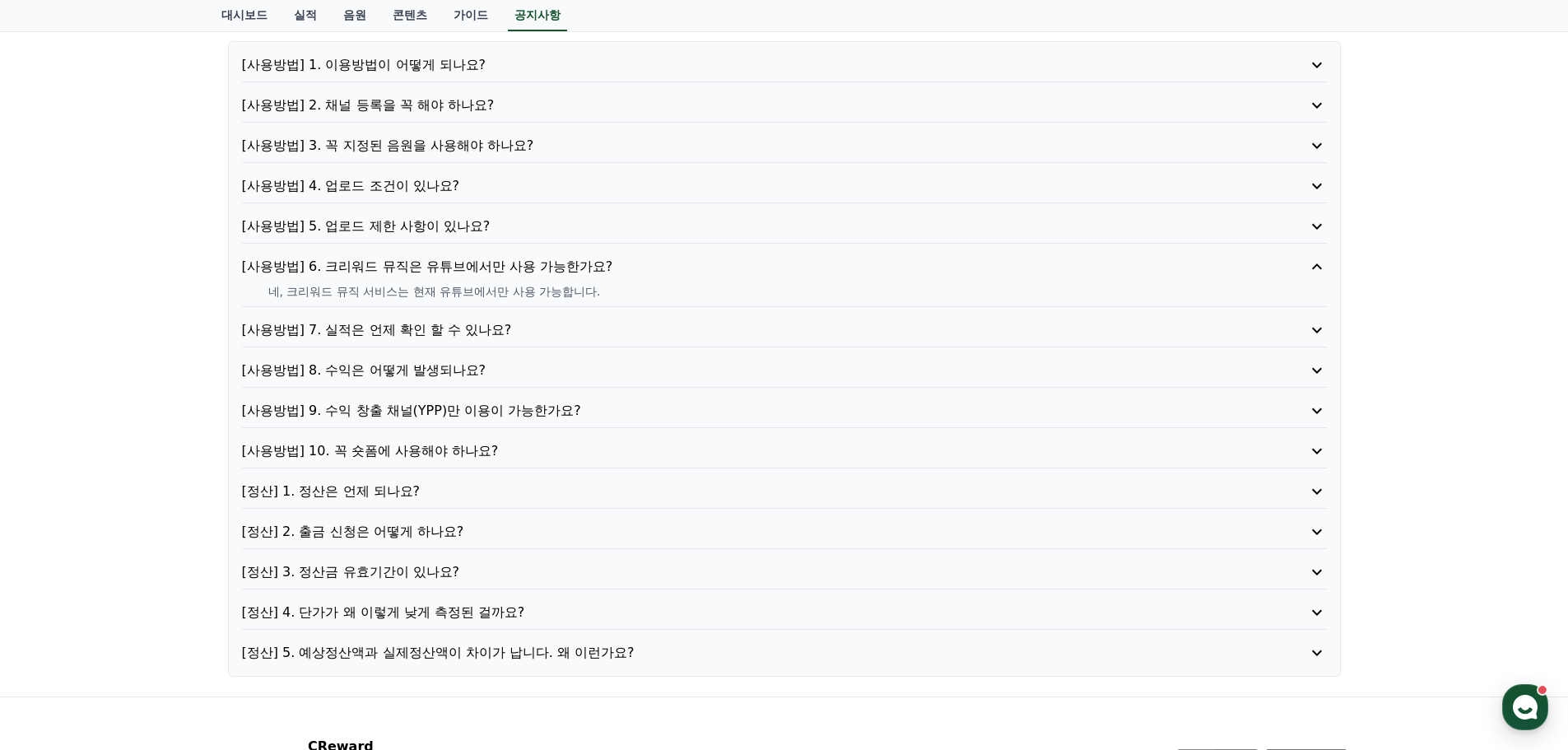
click at [531, 272] on p "[사용방법] 6. 크리워드 뮤직은 유튜브에서만 사용 가능한가요?" at bounding box center [741, 266] width 999 height 20
click at [507, 221] on p "[사용방법] 5. 업로드 제한 사항이 있나요?" at bounding box center [741, 226] width 999 height 20
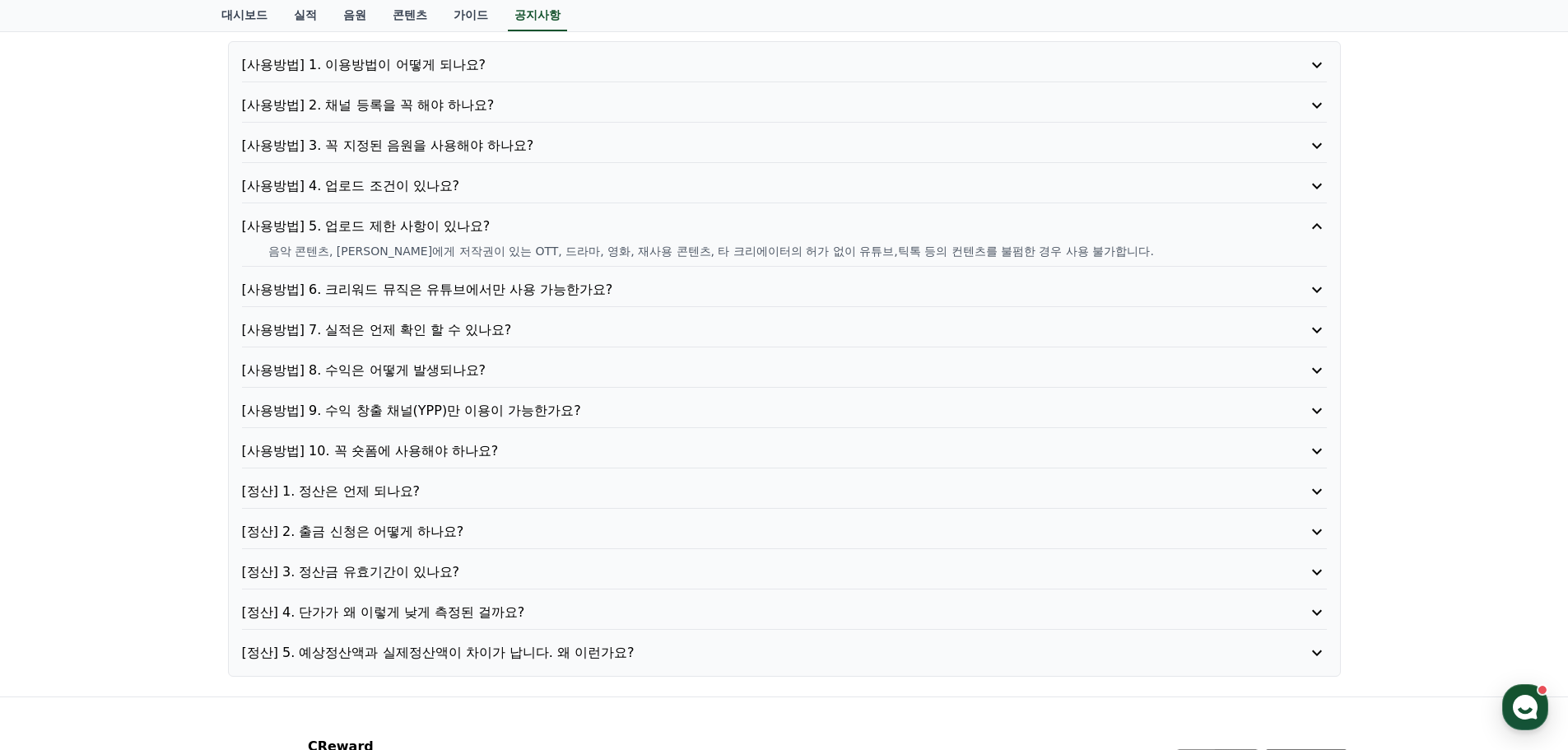
click at [507, 221] on p "[사용방법] 5. 업로드 제한 사항이 있나요?" at bounding box center [741, 226] width 999 height 20
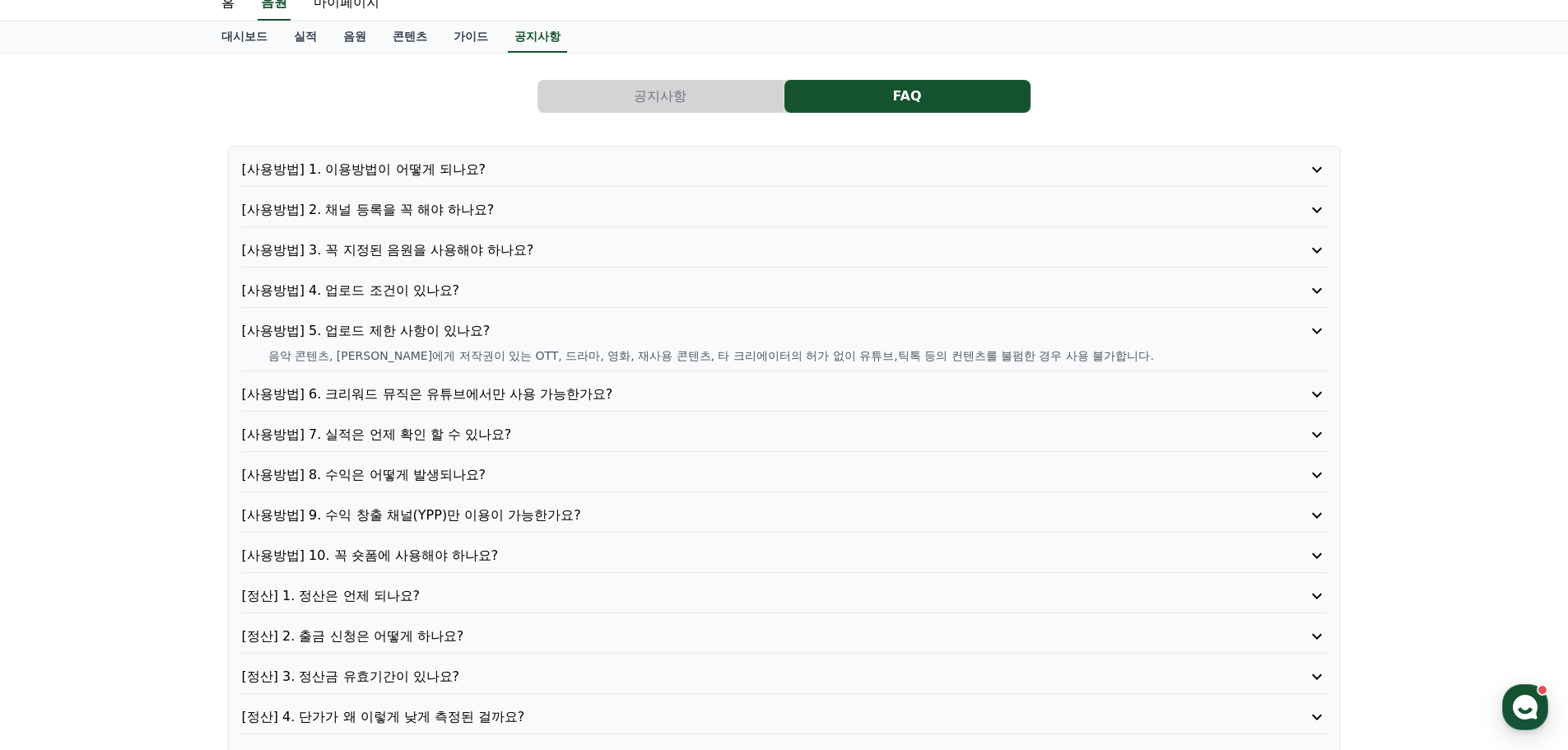
scroll to position [0, 0]
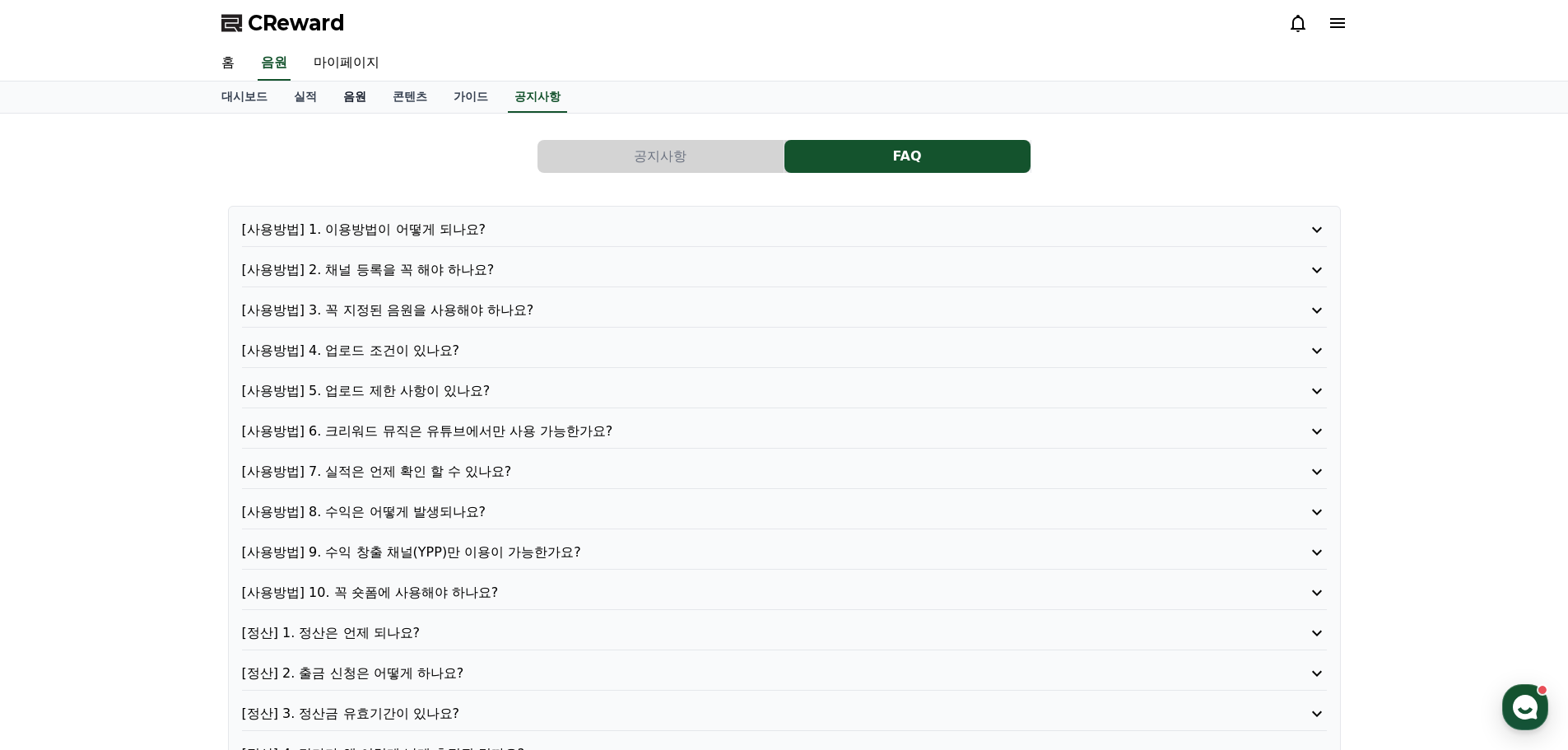
click at [343, 89] on link "음원" at bounding box center [355, 97] width 50 height 31
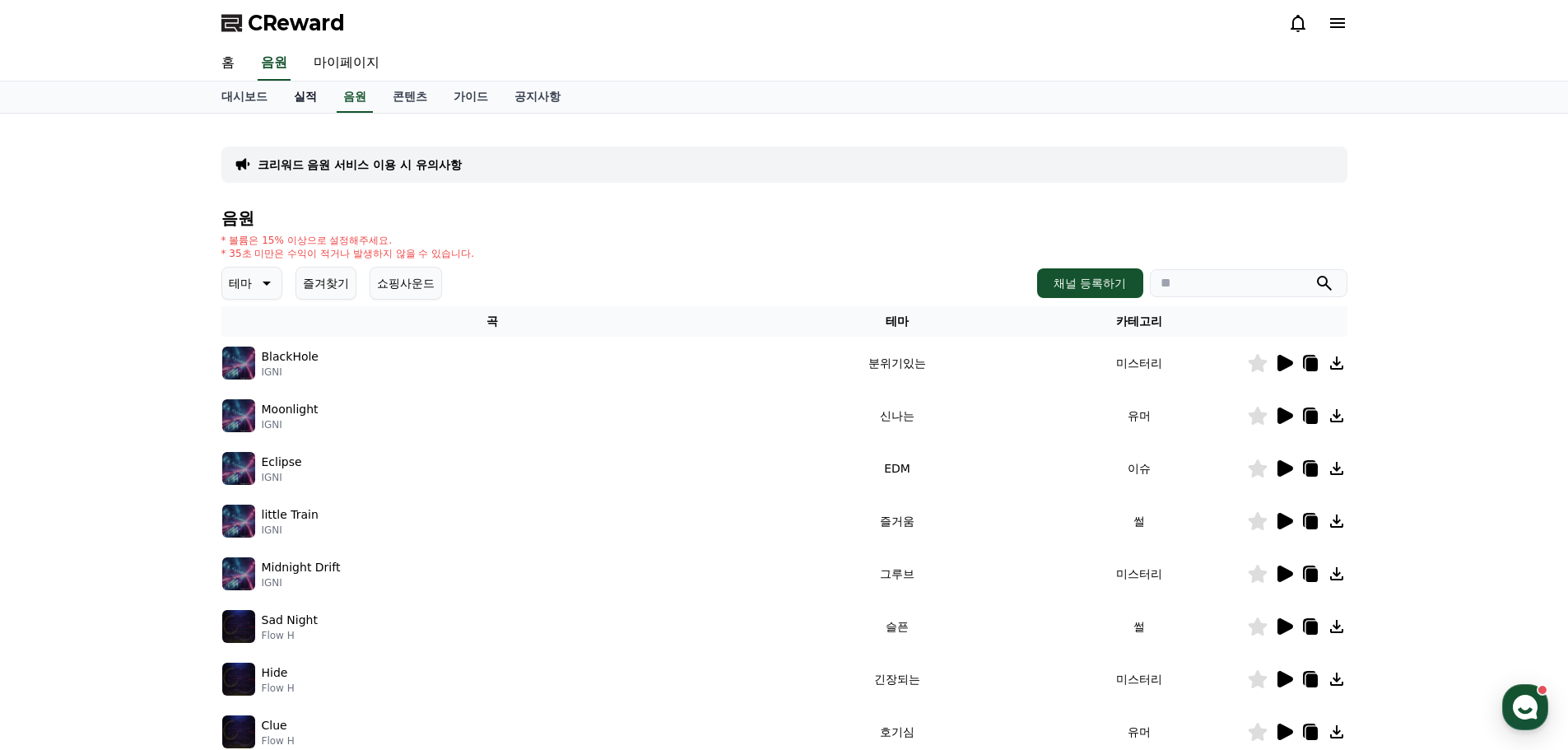
click at [314, 96] on link "실적" at bounding box center [305, 97] width 50 height 31
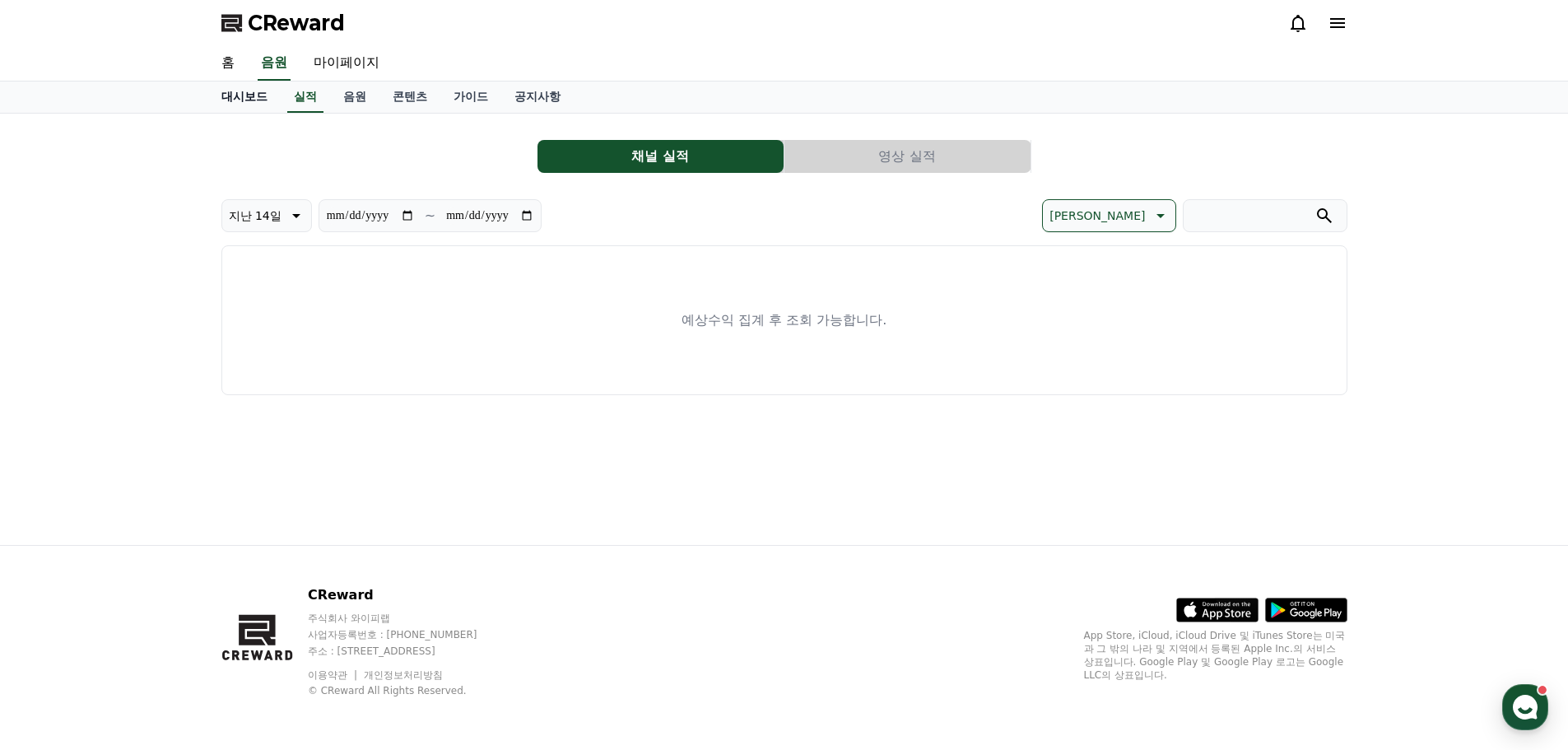
click at [245, 93] on link "대시보드" at bounding box center [244, 97] width 72 height 31
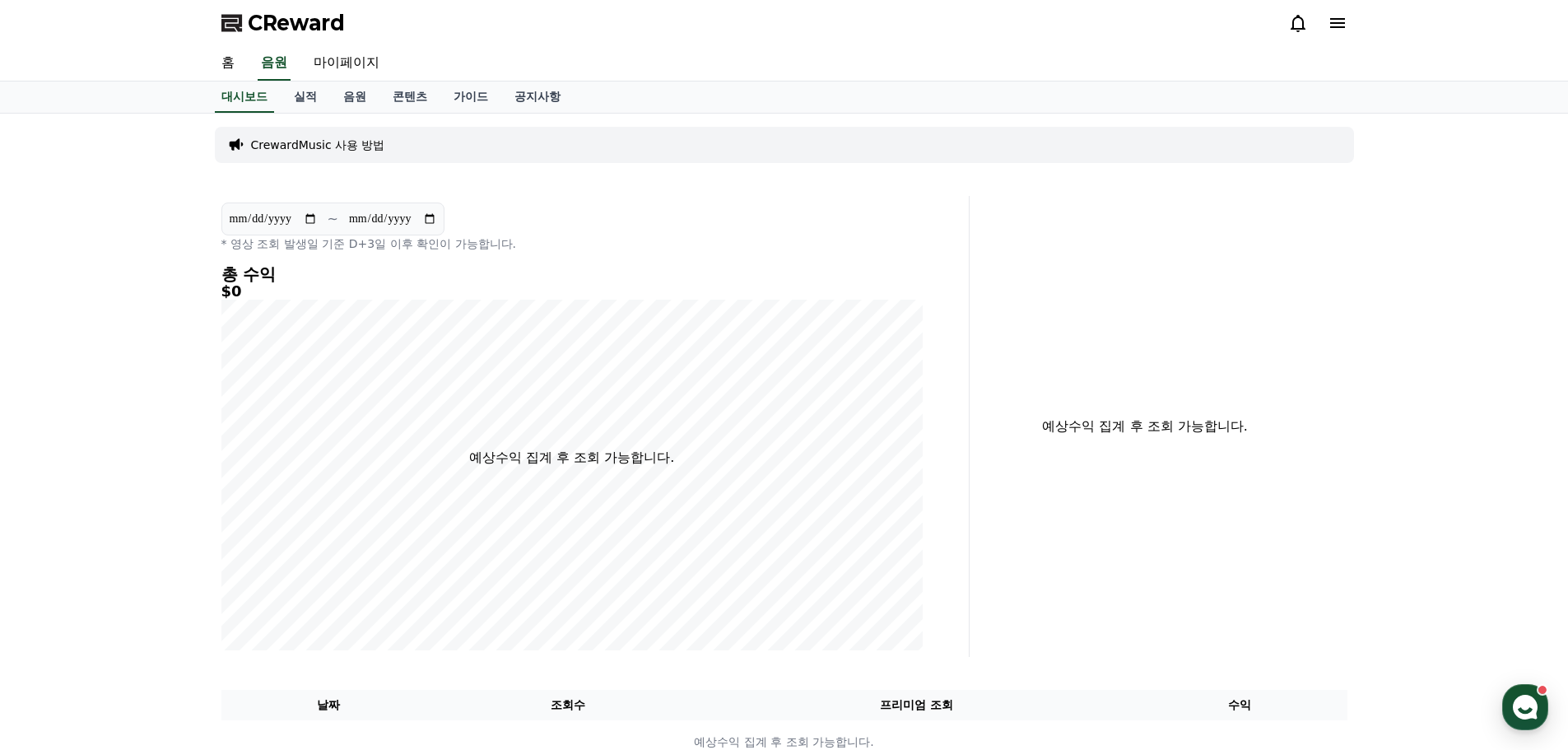
click at [263, 16] on span "CReward" at bounding box center [295, 24] width 97 height 26
